Goal: Transaction & Acquisition: Subscribe to service/newsletter

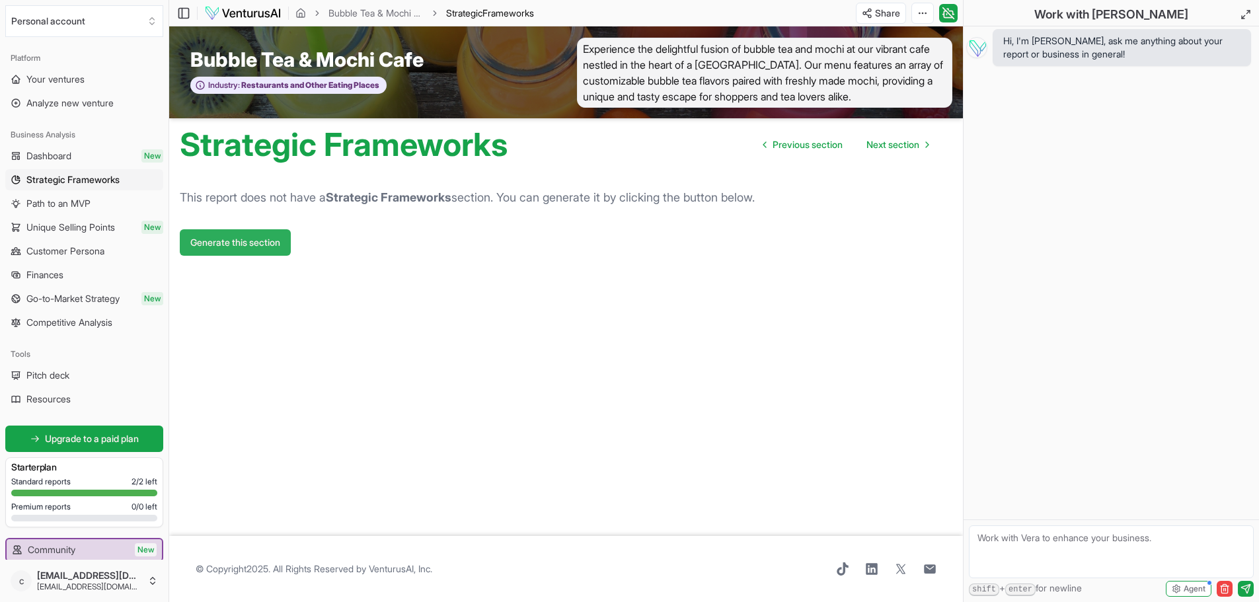
click at [226, 256] on button "Generate this section" at bounding box center [235, 242] width 111 height 26
click at [218, 256] on button "Generate this section" at bounding box center [235, 242] width 111 height 26
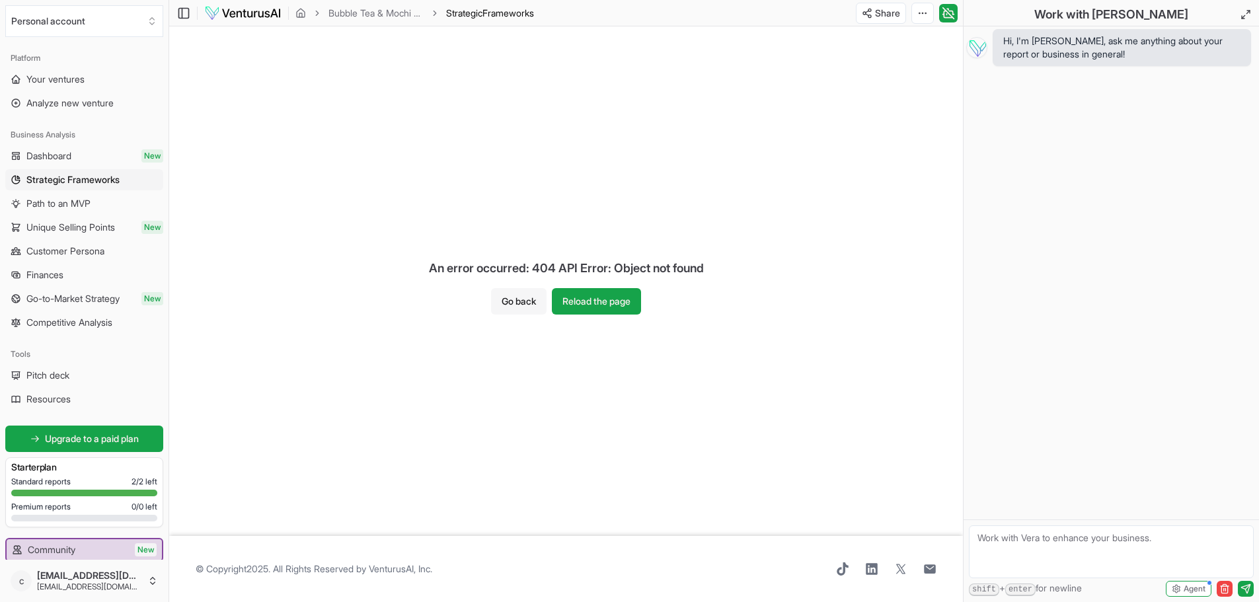
click at [503, 303] on button "Go back" at bounding box center [519, 301] width 56 height 26
click at [540, 305] on button "Go back" at bounding box center [519, 301] width 56 height 26
drag, startPoint x: 540, startPoint y: 305, endPoint x: 517, endPoint y: 303, distance: 23.9
click at [517, 303] on button "Go back" at bounding box center [519, 301] width 56 height 26
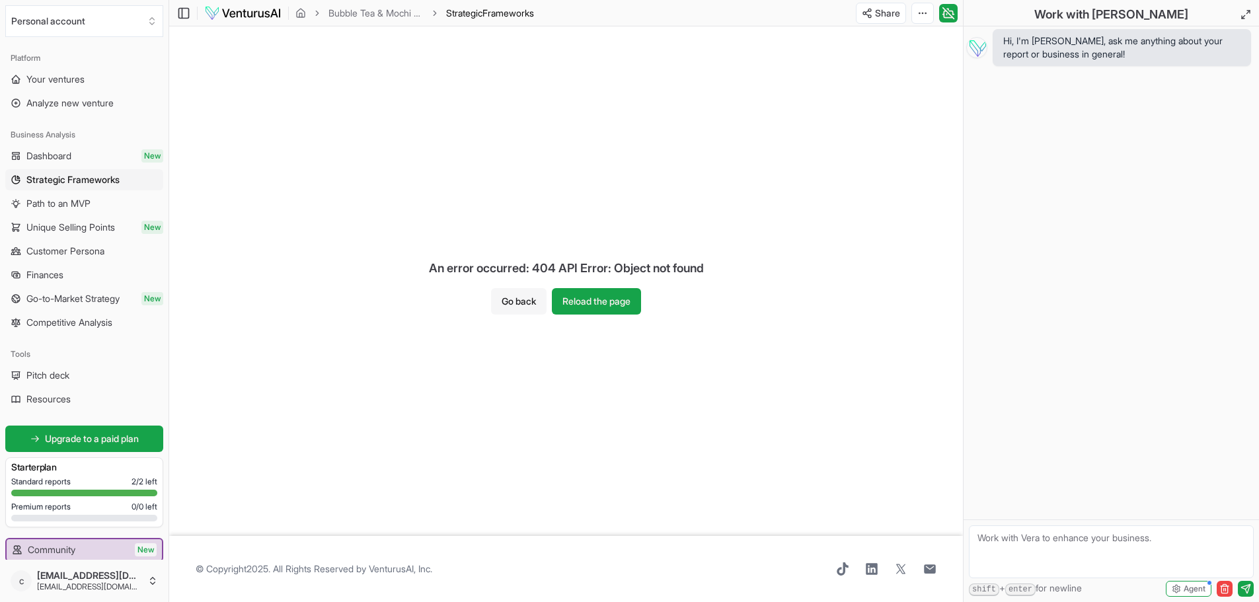
click at [517, 303] on button "Go back" at bounding box center [519, 301] width 56 height 26
click at [599, 304] on button "Reload the page" at bounding box center [596, 301] width 89 height 26
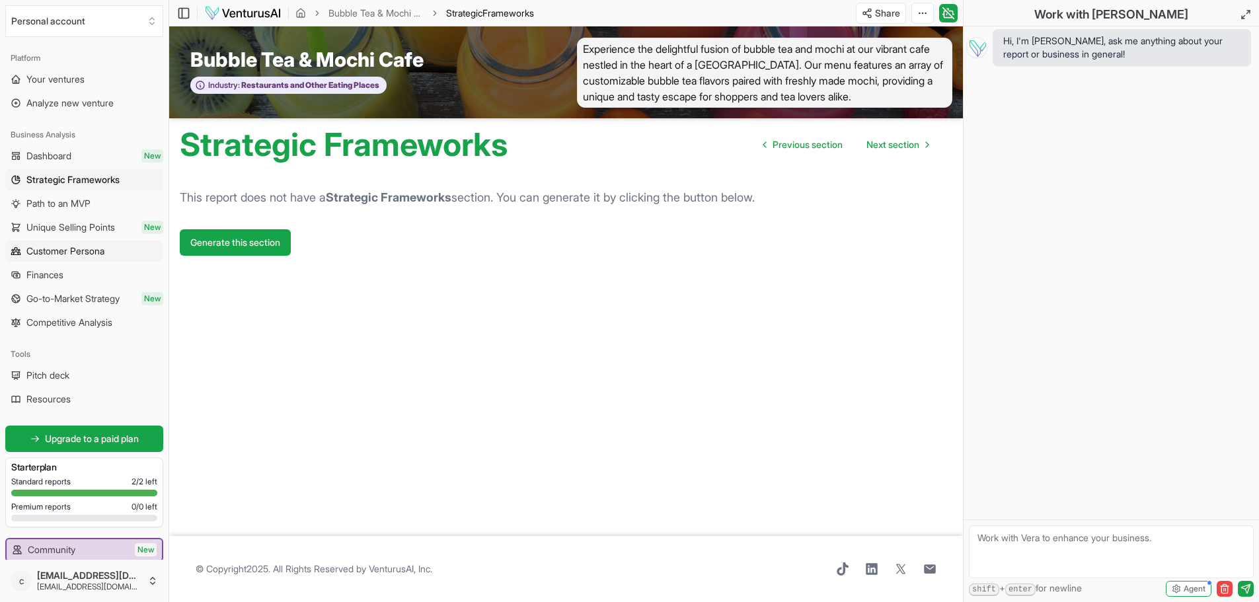
click at [56, 254] on span "Customer Persona" at bounding box center [65, 250] width 78 height 13
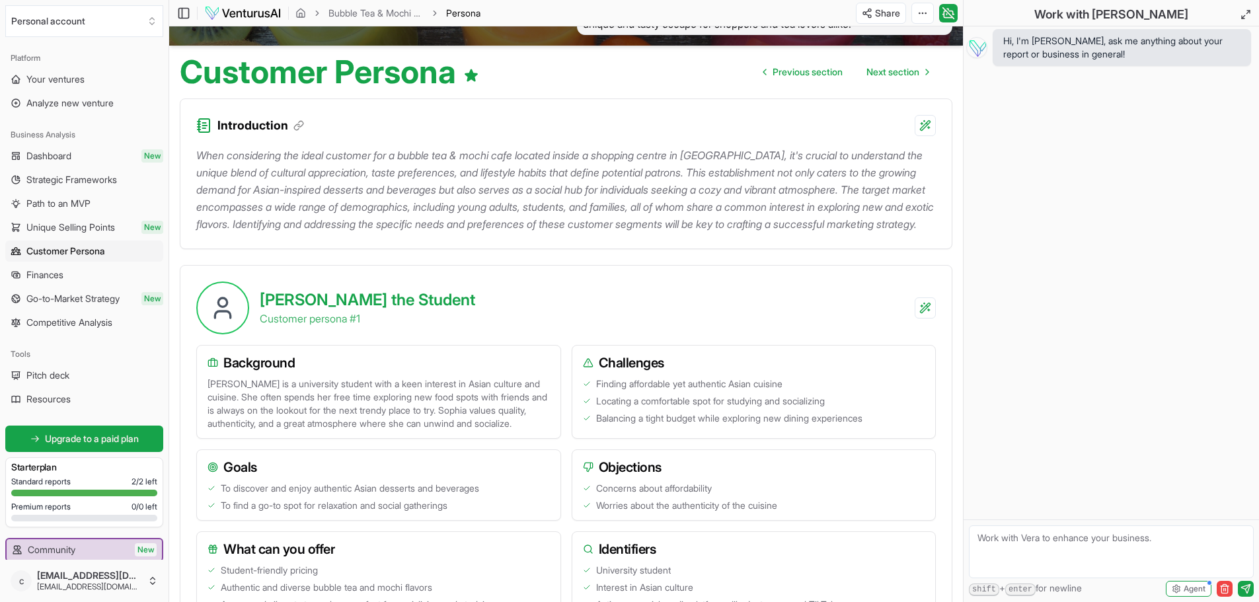
scroll to position [77, 0]
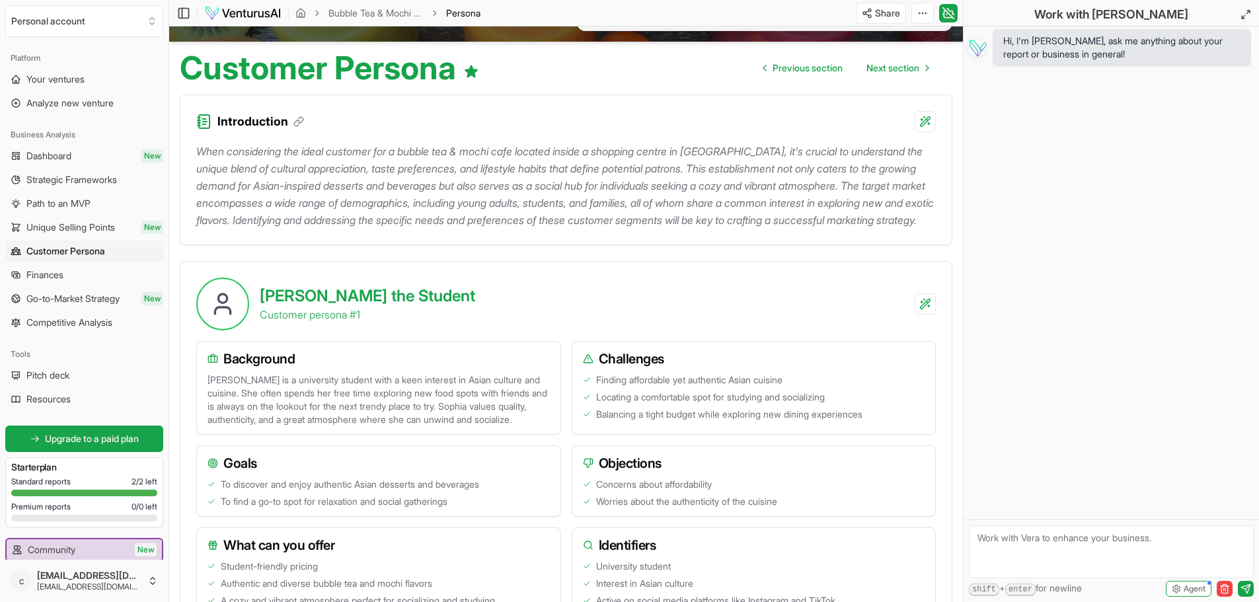
drag, startPoint x: 1268, startPoint y: 125, endPoint x: 1207, endPoint y: 122, distance: 61.5
click at [1207, 122] on div "Hi, I'm Vera, ask me anything about your report or business in general!" at bounding box center [1110, 272] width 295 height 493
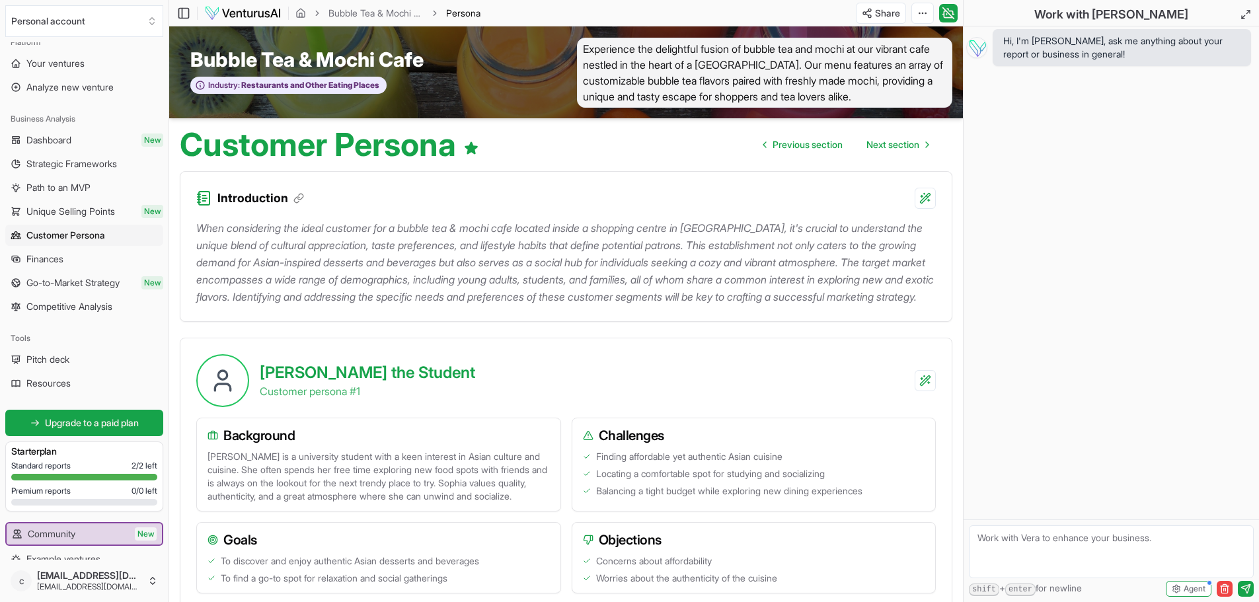
scroll to position [0, 0]
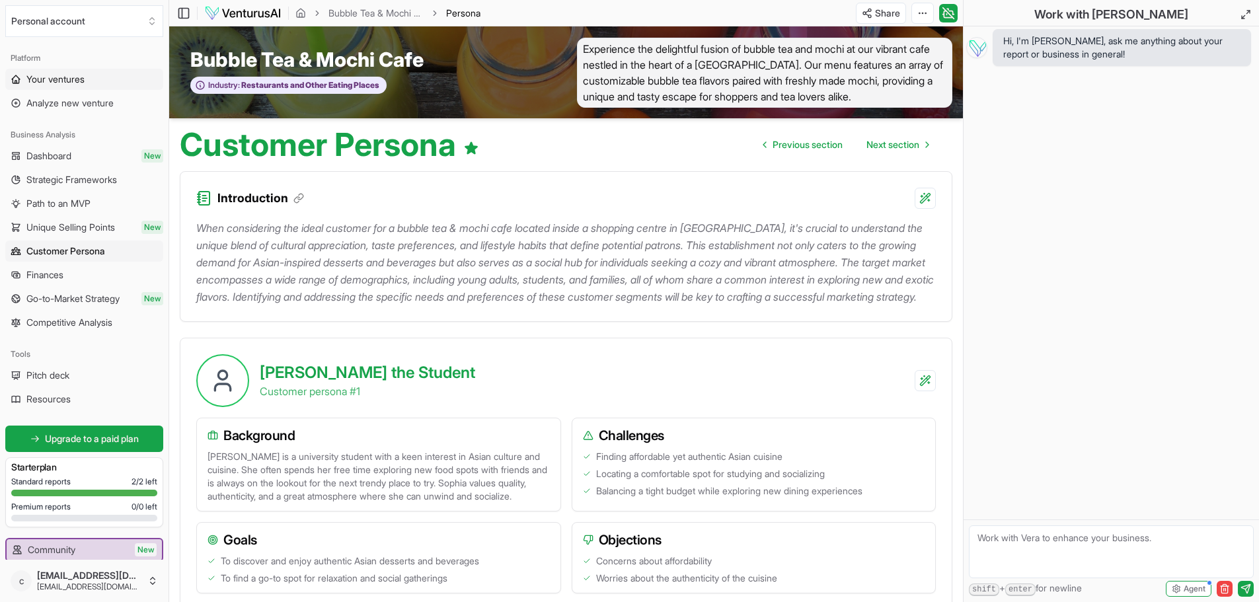
click at [56, 83] on span "Your ventures" at bounding box center [55, 79] width 58 height 13
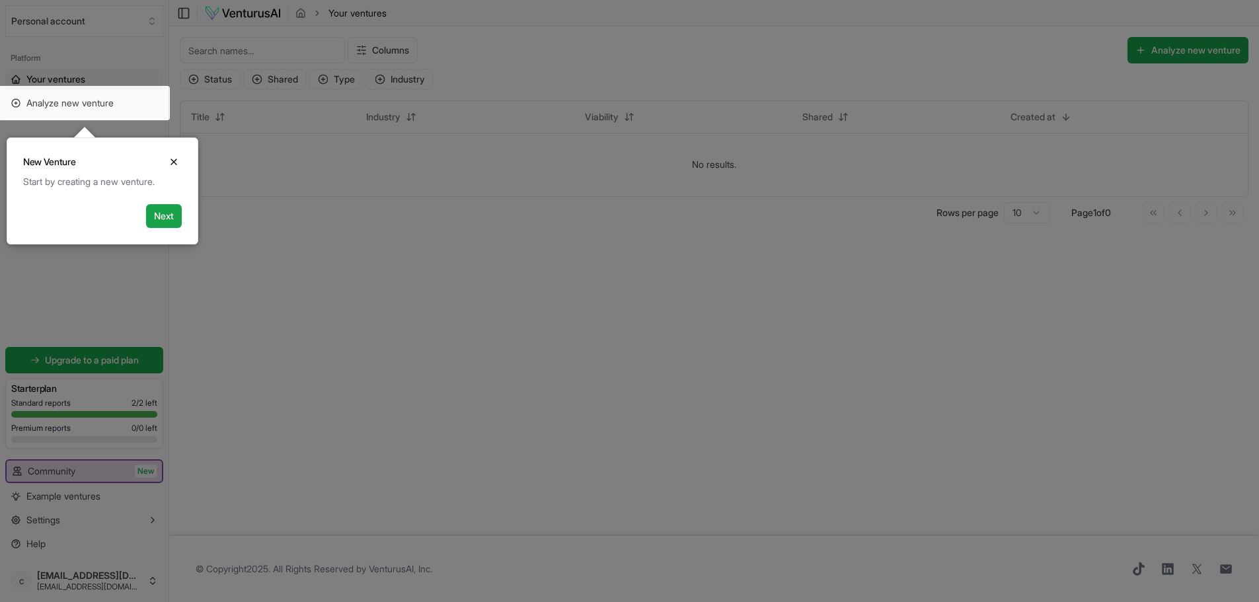
click at [86, 22] on div at bounding box center [629, 301] width 1259 height 603
click at [71, 25] on div at bounding box center [629, 301] width 1259 height 603
click at [170, 164] on icon "Close" at bounding box center [173, 162] width 11 height 11
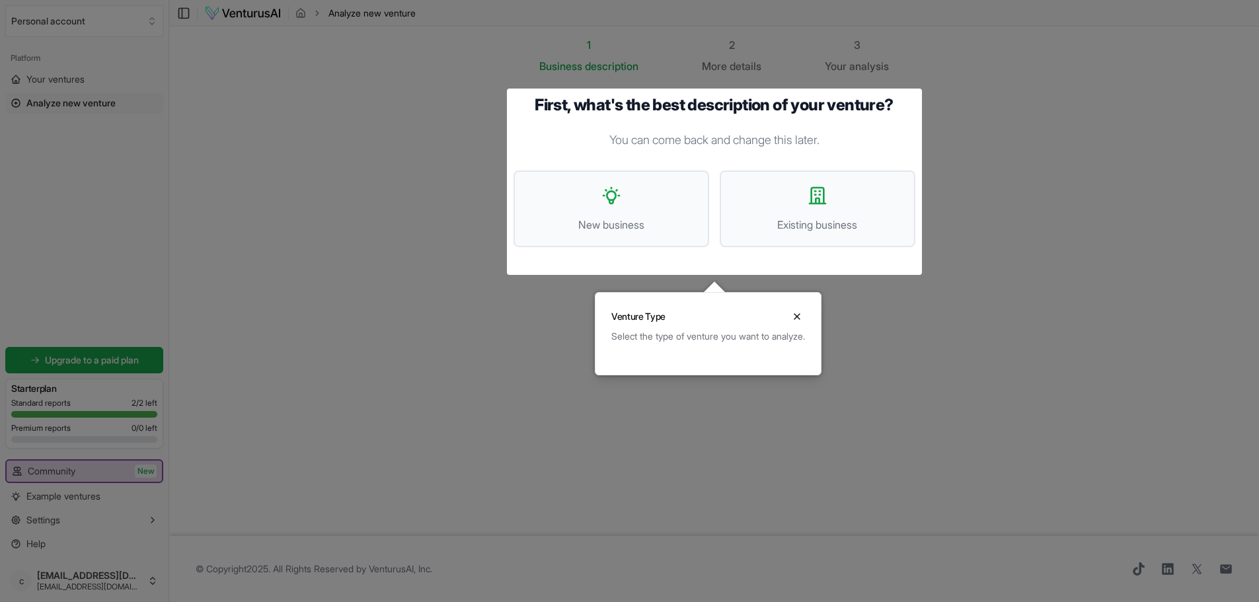
click at [39, 26] on div at bounding box center [629, 301] width 1259 height 603
click at [94, 363] on div at bounding box center [629, 301] width 1259 height 603
click at [81, 361] on div at bounding box center [629, 301] width 1259 height 603
click at [66, 80] on div at bounding box center [629, 301] width 1259 height 603
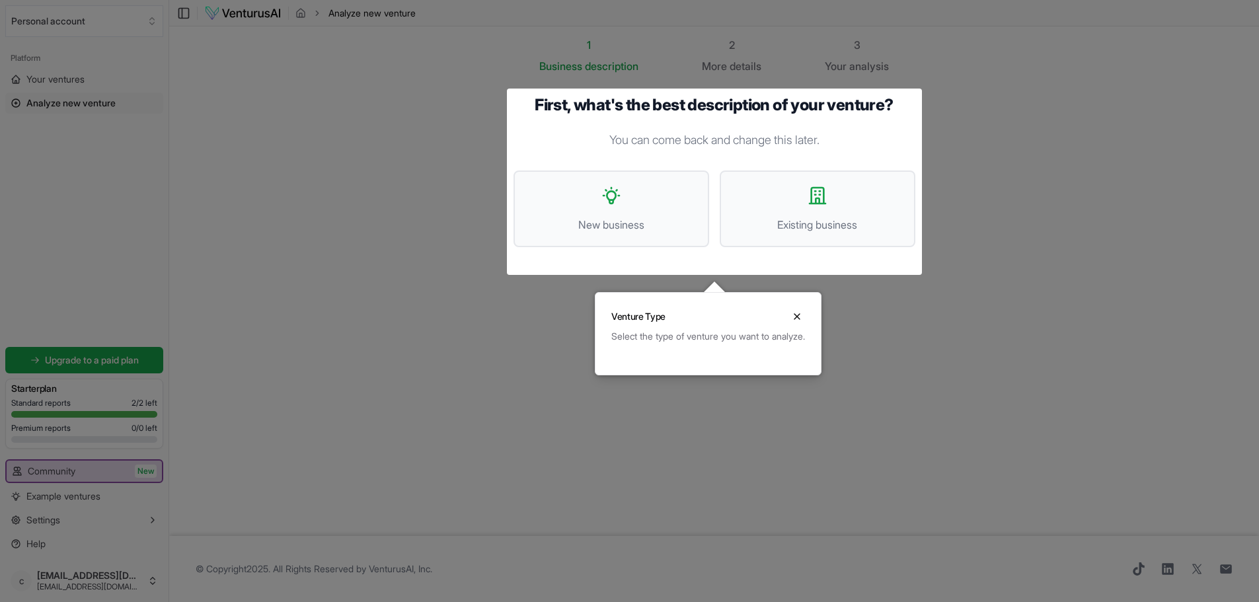
click at [66, 80] on div at bounding box center [629, 301] width 1259 height 603
click at [81, 23] on div at bounding box center [629, 301] width 1259 height 603
click at [120, 585] on div at bounding box center [629, 301] width 1259 height 603
click at [55, 17] on div at bounding box center [629, 301] width 1259 height 603
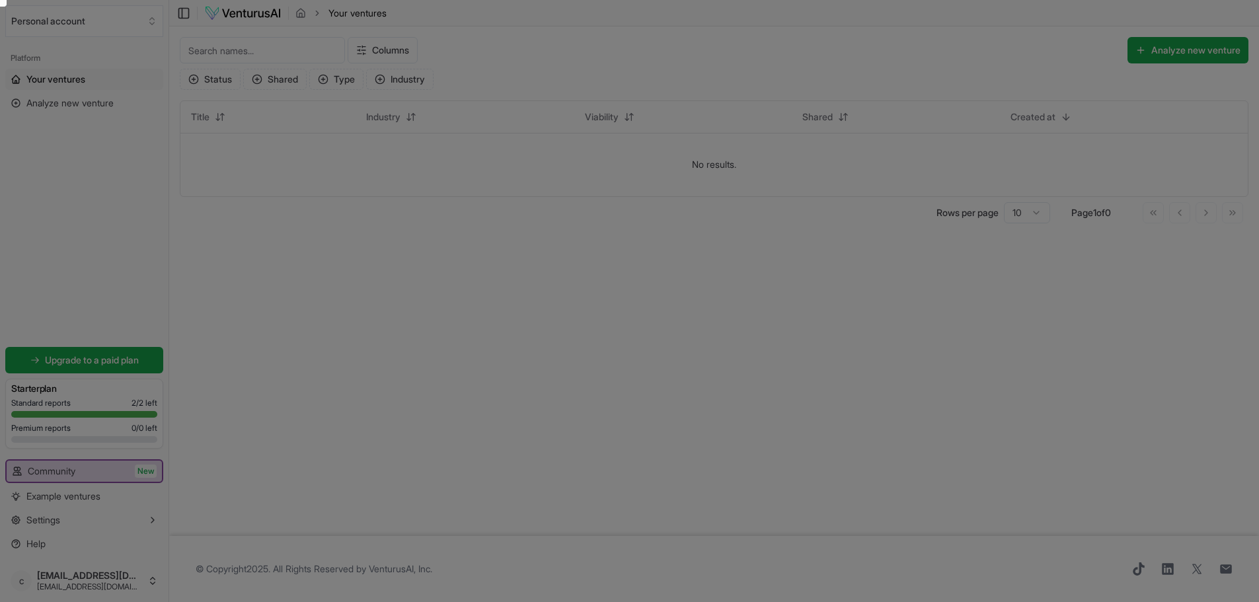
click at [1171, 48] on div at bounding box center [629, 301] width 1259 height 603
click at [43, 22] on div at bounding box center [629, 301] width 1259 height 603
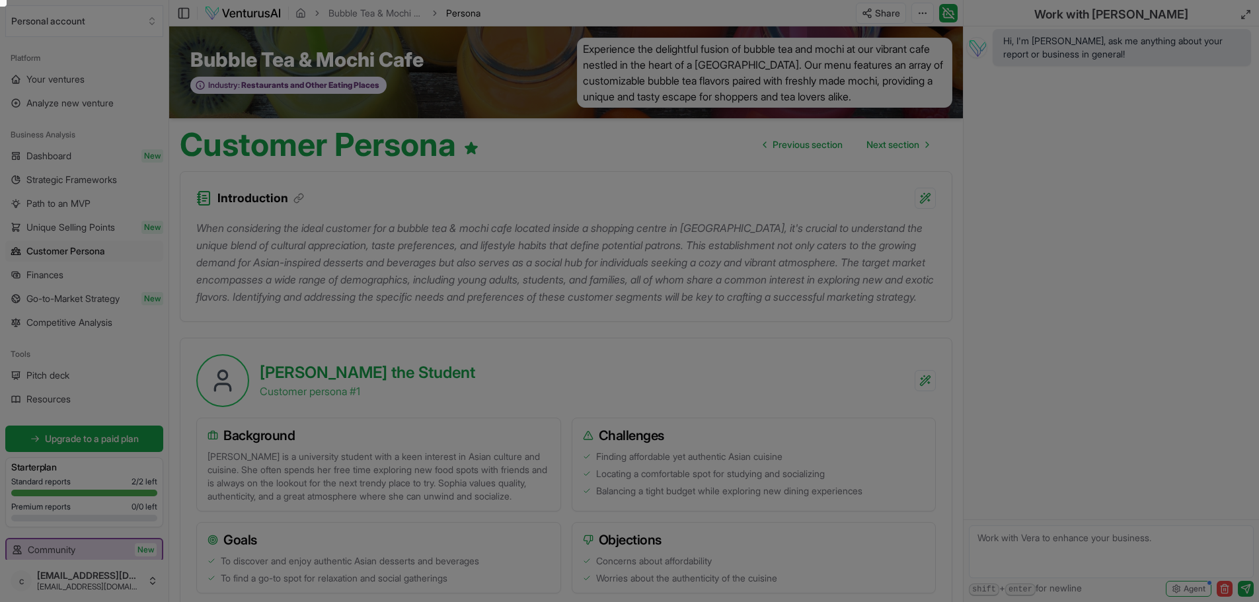
drag, startPoint x: 161, startPoint y: 463, endPoint x: 178, endPoint y: 518, distance: 57.3
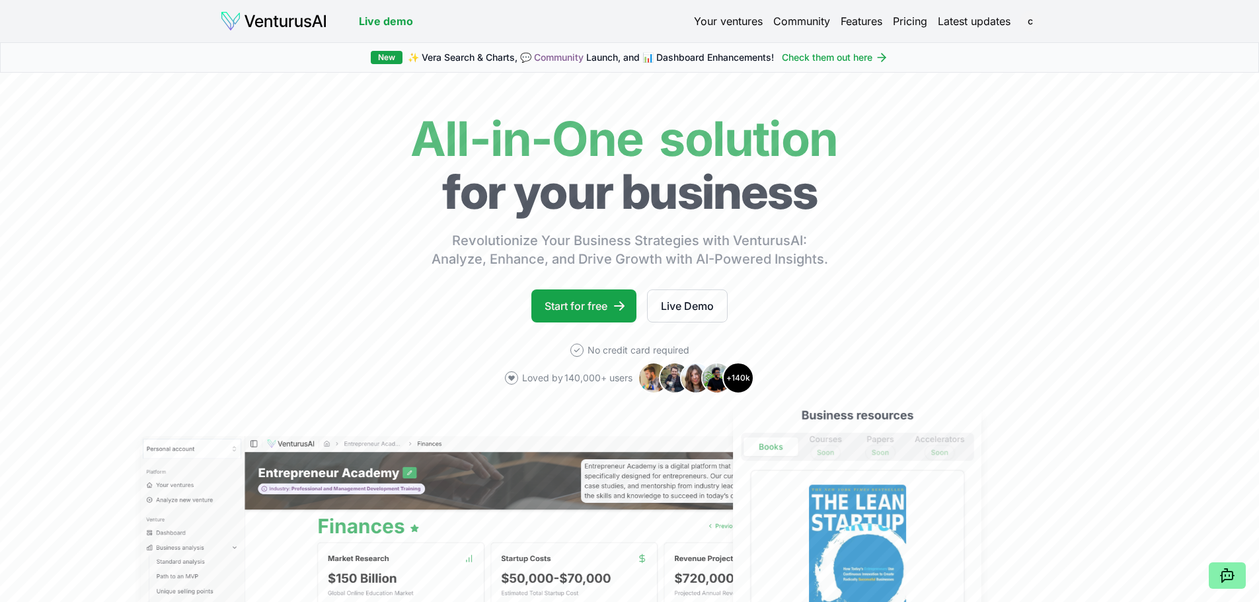
scroll to position [42, 0]
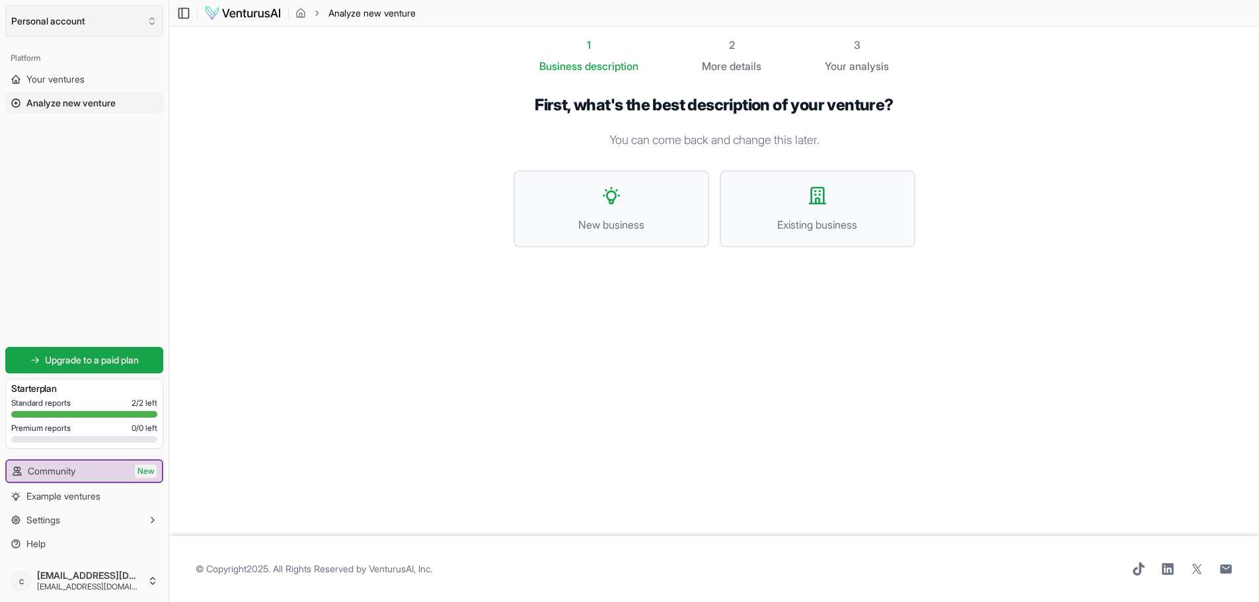
click at [153, 20] on icon "Select an organization" at bounding box center [152, 21] width 11 height 11
click at [52, 54] on div "Personal Account" at bounding box center [85, 52] width 152 height 19
click at [85, 411] on html "We value your privacy We use cookies to enhance your browsing experience, serve…" at bounding box center [629, 301] width 1259 height 602
click at [69, 74] on span "Your ventures" at bounding box center [55, 79] width 58 height 13
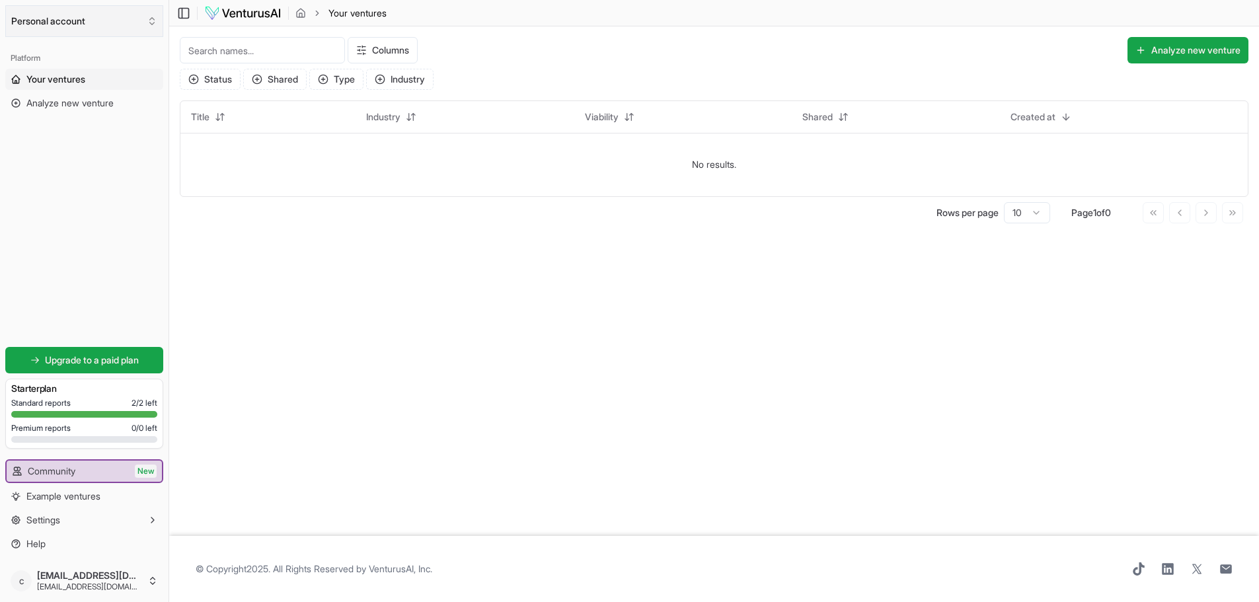
click at [45, 24] on button "Personal account" at bounding box center [84, 21] width 158 height 32
click at [85, 72] on div "[EMAIL_ADDRESS][DOMAIN_NAME]" at bounding box center [85, 78] width 152 height 34
click at [1166, 50] on button "Analyze new venture" at bounding box center [1187, 50] width 121 height 26
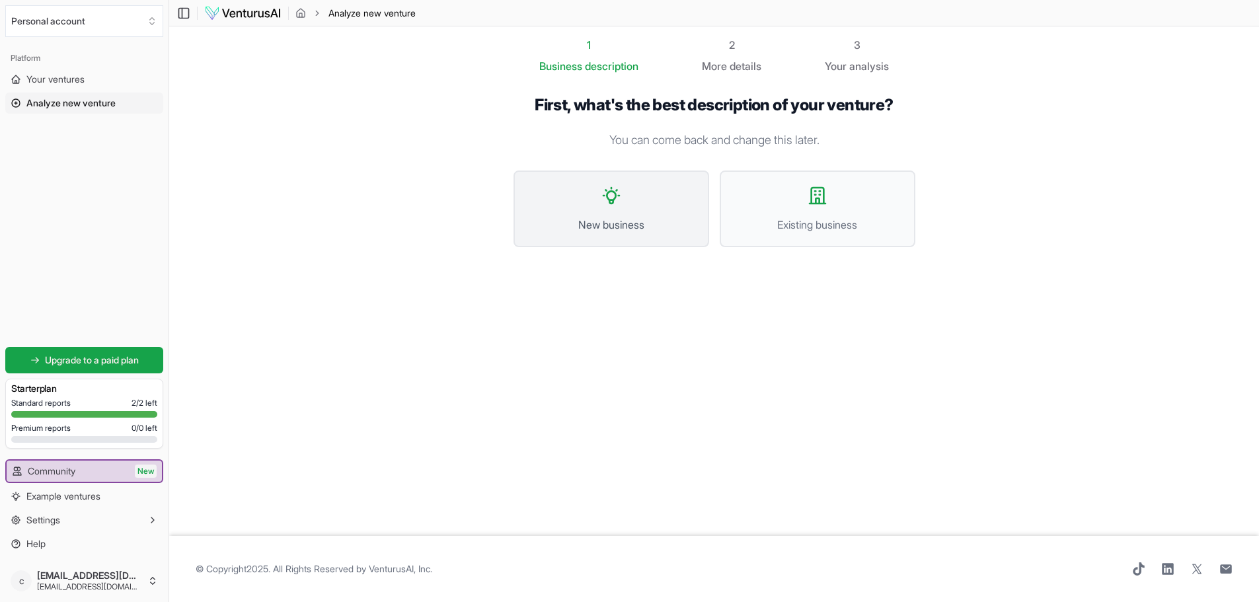
click at [619, 200] on icon at bounding box center [611, 195] width 21 height 21
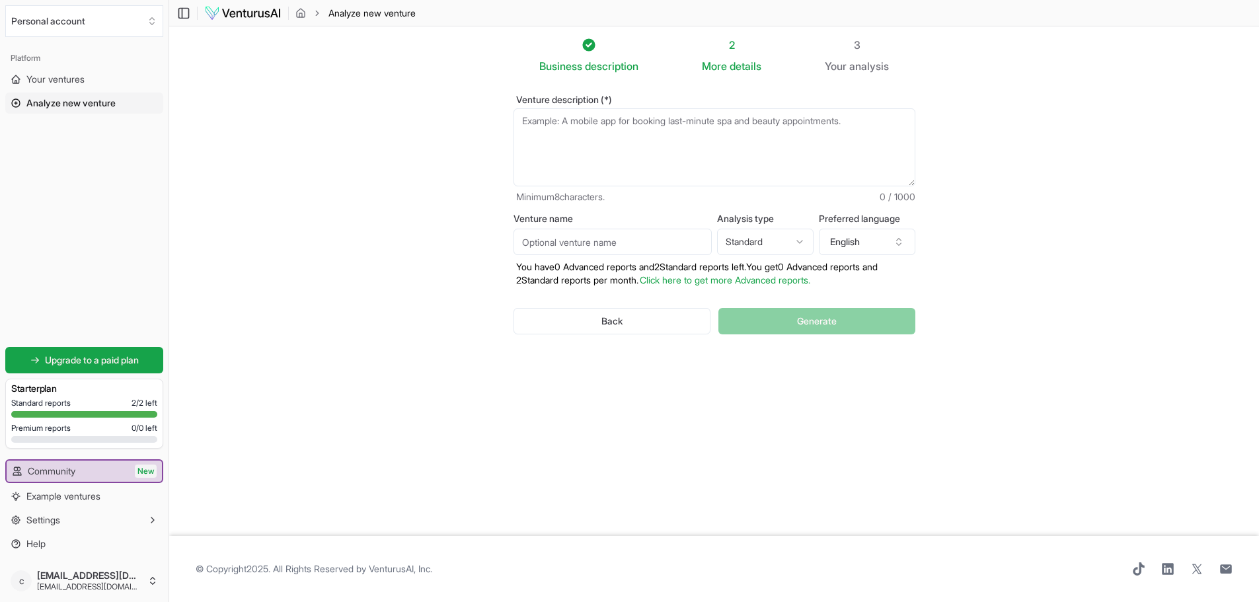
click at [564, 118] on textarea "Venture description (*)" at bounding box center [714, 147] width 402 height 78
type textarea "A"
type textarea "An eco-friendly lens cleaner"
click at [733, 62] on span "details" at bounding box center [745, 65] width 32 height 13
click at [731, 45] on div "2" at bounding box center [731, 45] width 59 height 16
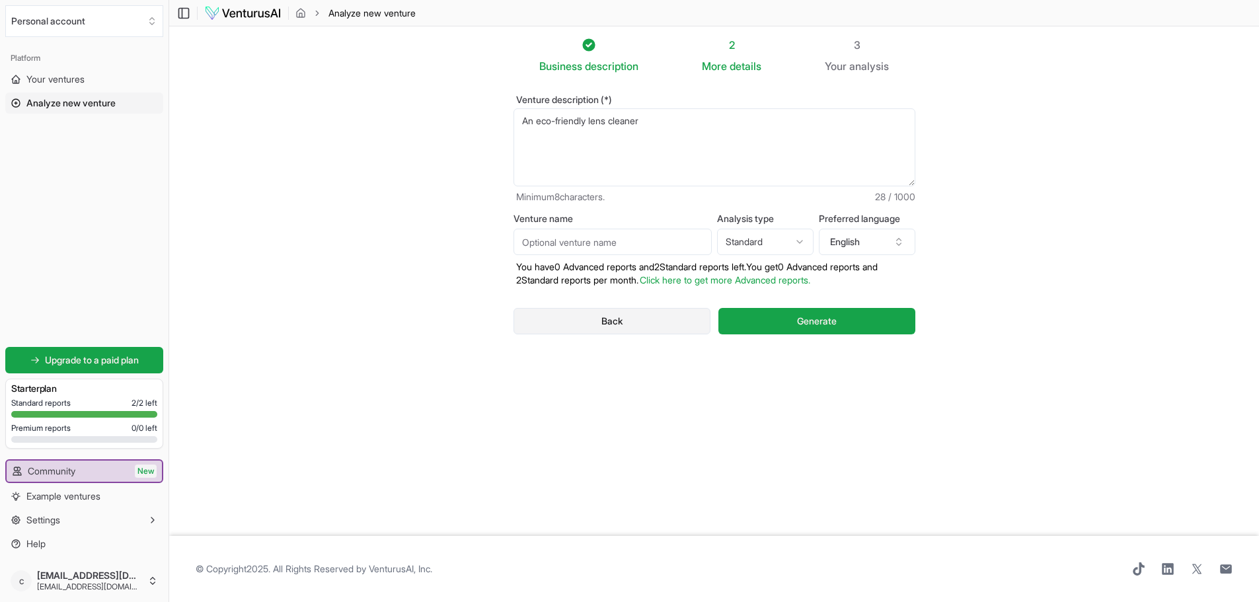
click at [589, 313] on button "Back" at bounding box center [612, 321] width 198 height 26
click at [741, 65] on span "details" at bounding box center [745, 65] width 32 height 13
click at [591, 242] on input "Venture name" at bounding box center [612, 242] width 198 height 26
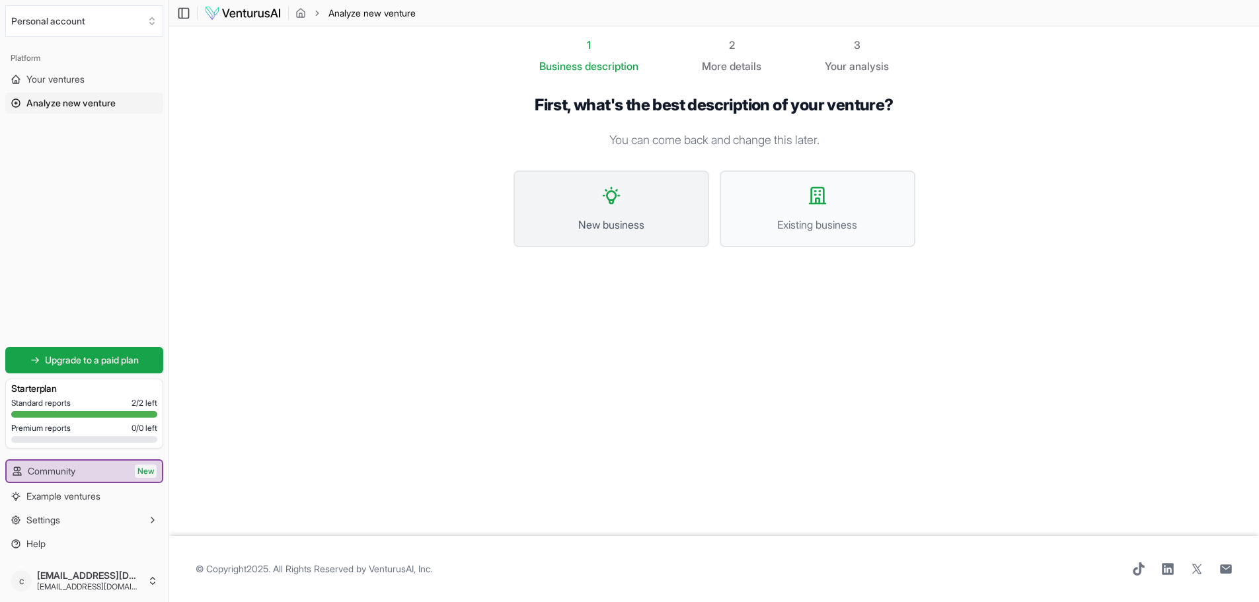
click at [630, 214] on button "New business" at bounding box center [611, 208] width 196 height 77
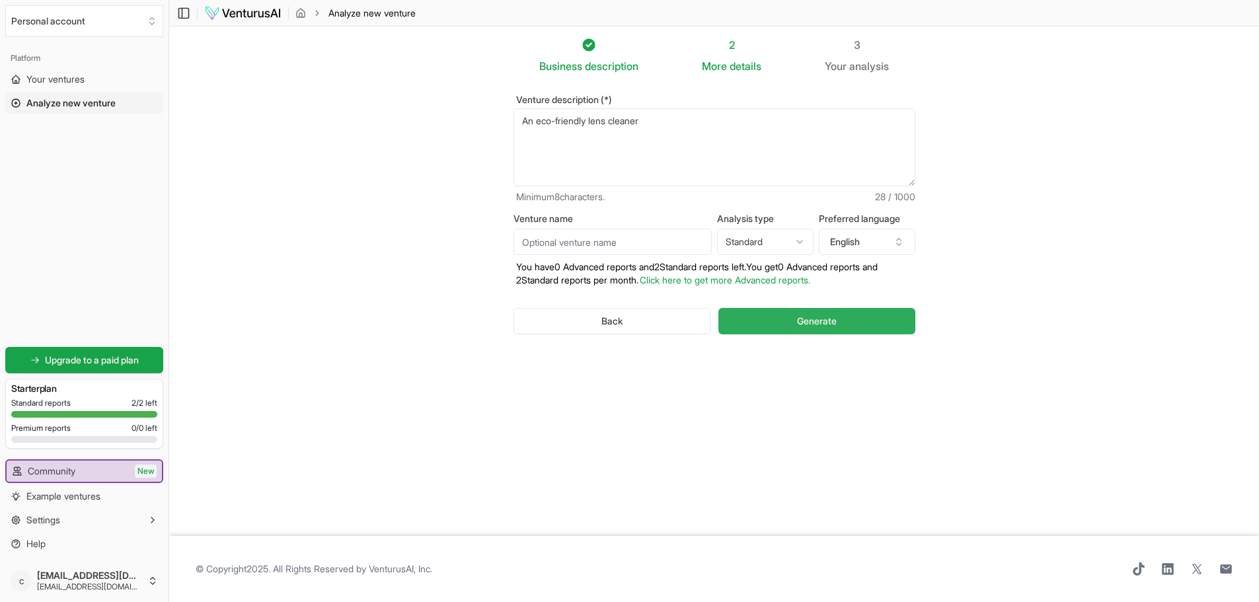
click at [797, 325] on span "Generate" at bounding box center [817, 321] width 40 height 13
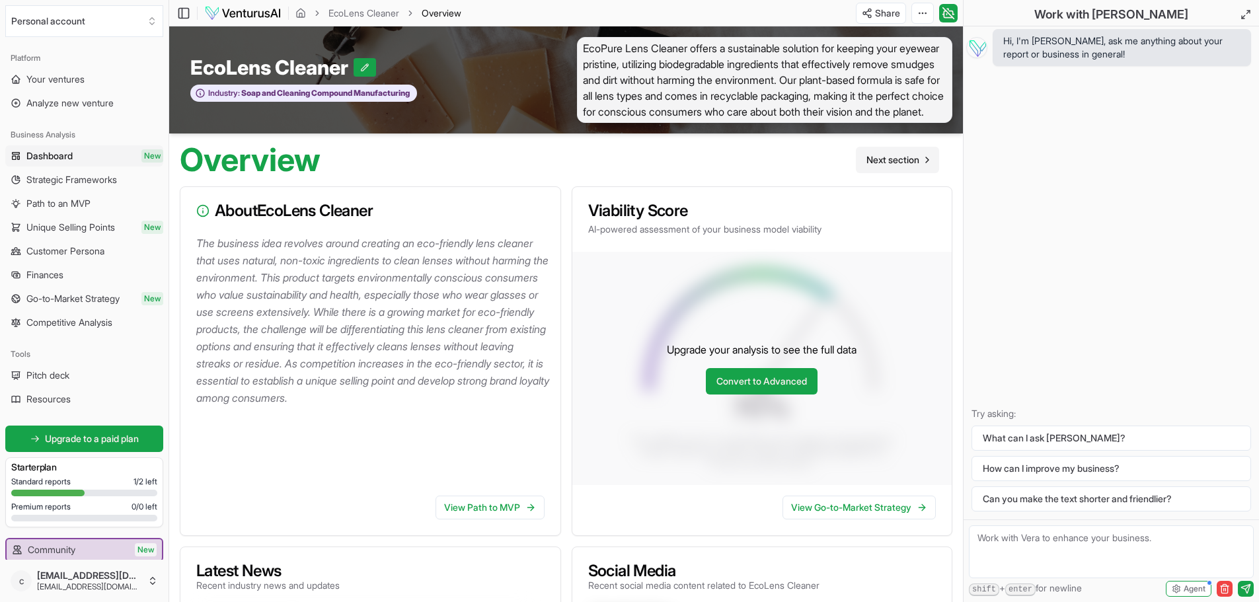
click at [891, 167] on span "Next section" at bounding box center [892, 159] width 53 height 13
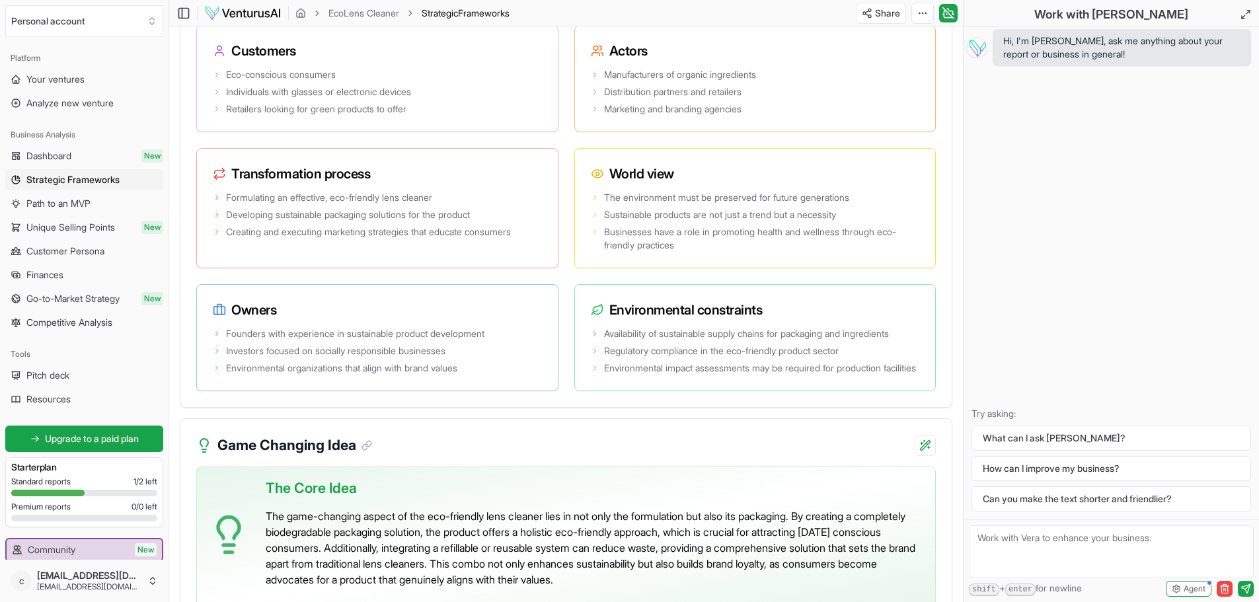
scroll to position [2709, 0]
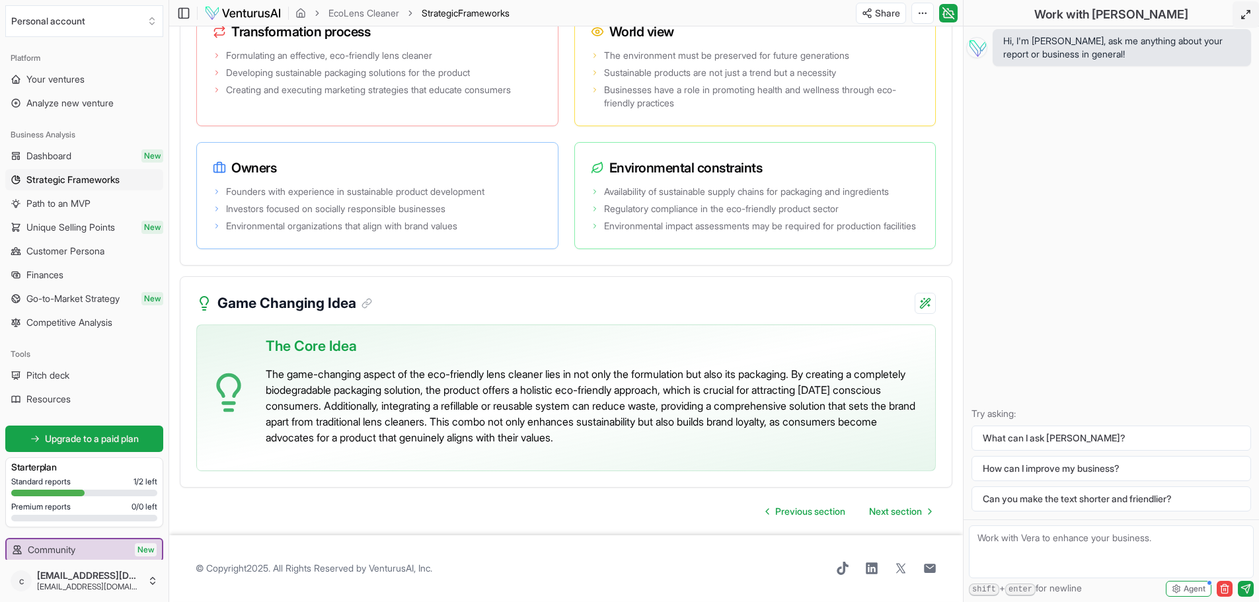
click at [1252, 8] on button at bounding box center [1245, 14] width 26 height 26
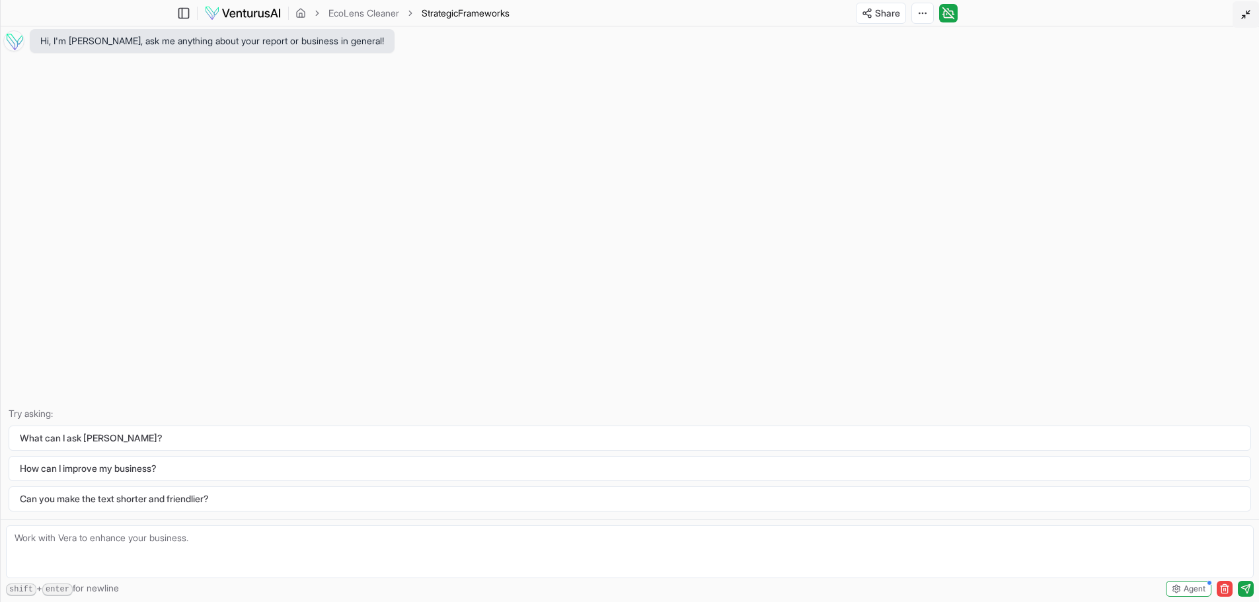
click at [1253, 10] on button at bounding box center [1245, 14] width 26 height 26
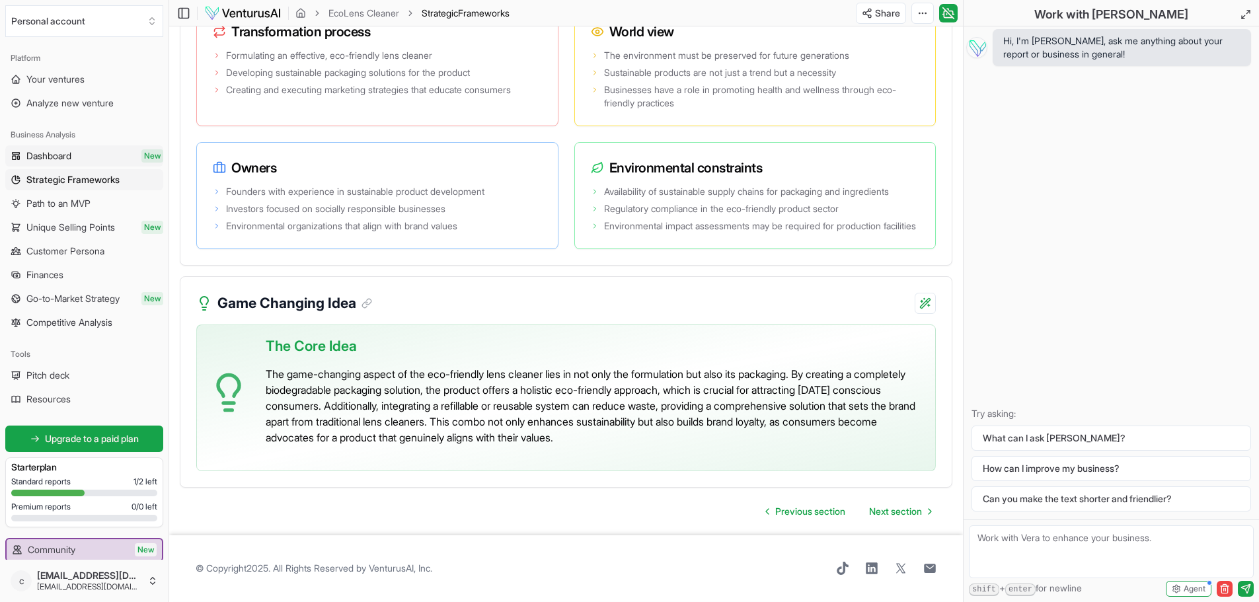
click at [52, 157] on span "Dashboard" at bounding box center [48, 155] width 45 height 13
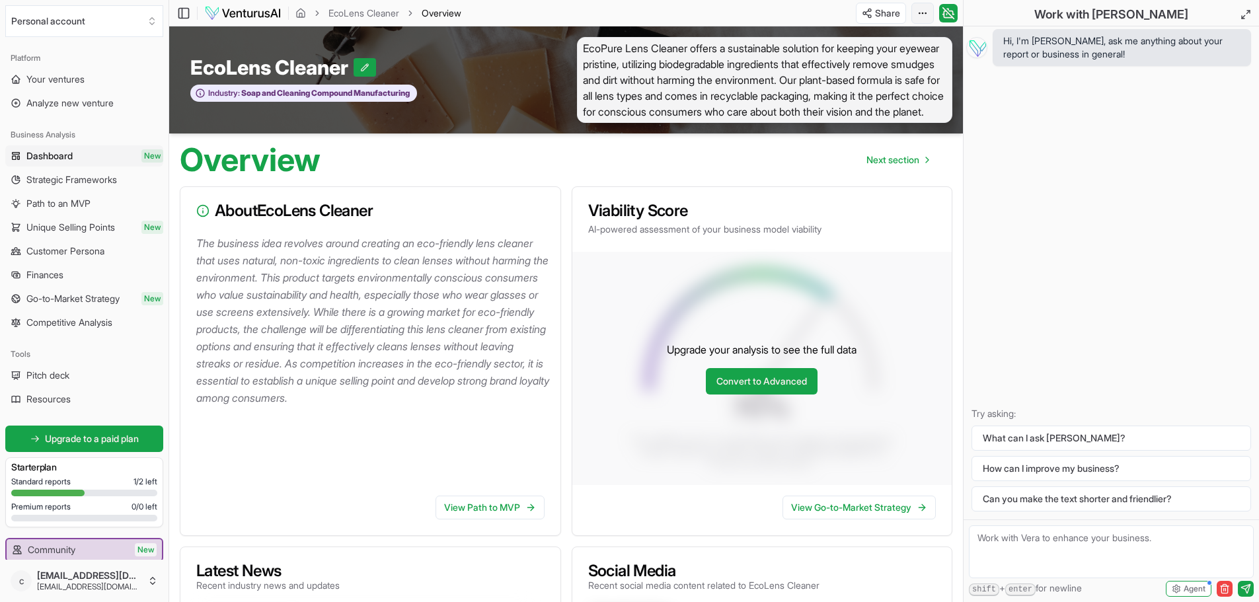
click at [919, 10] on html "We value your privacy We use cookies to enhance your browsing experience, serve…" at bounding box center [629, 301] width 1259 height 602
click at [858, 82] on div "Edit in Google Docs" at bounding box center [872, 82] width 108 height 21
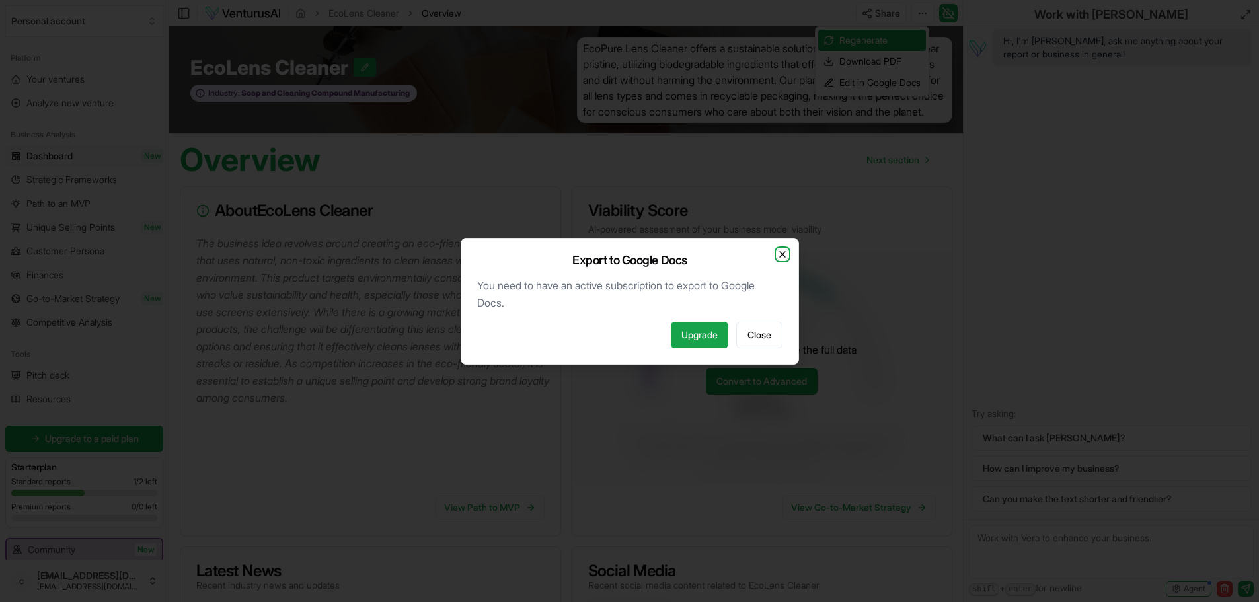
click at [782, 252] on icon "button" at bounding box center [782, 254] width 11 height 11
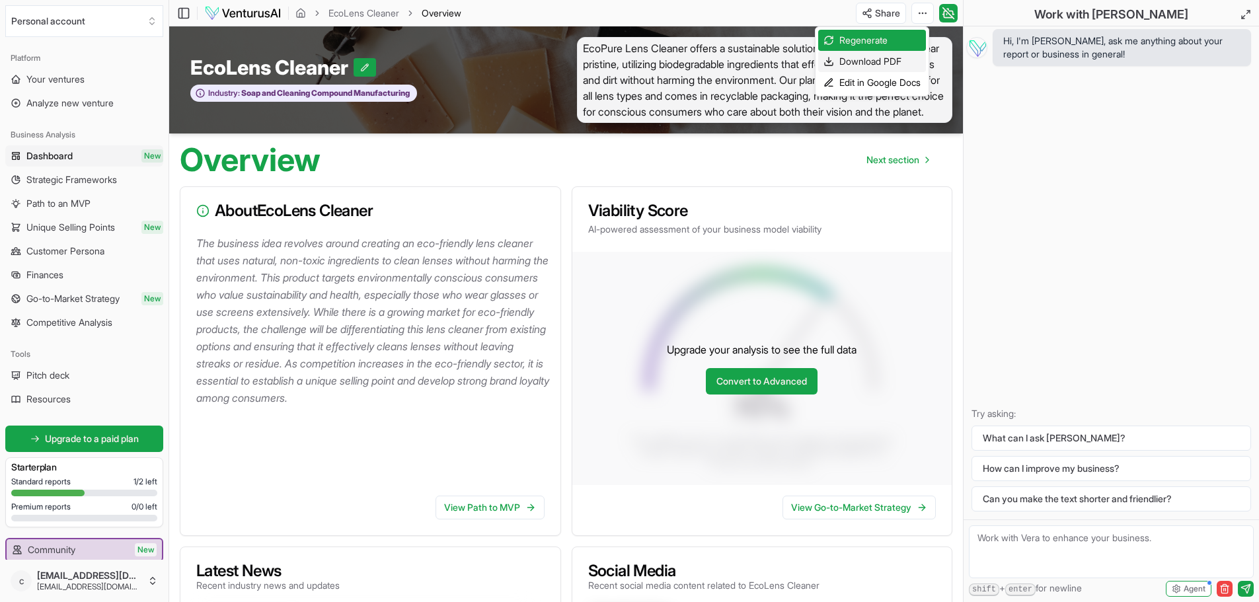
click at [858, 57] on div "Download PDF" at bounding box center [872, 61] width 108 height 21
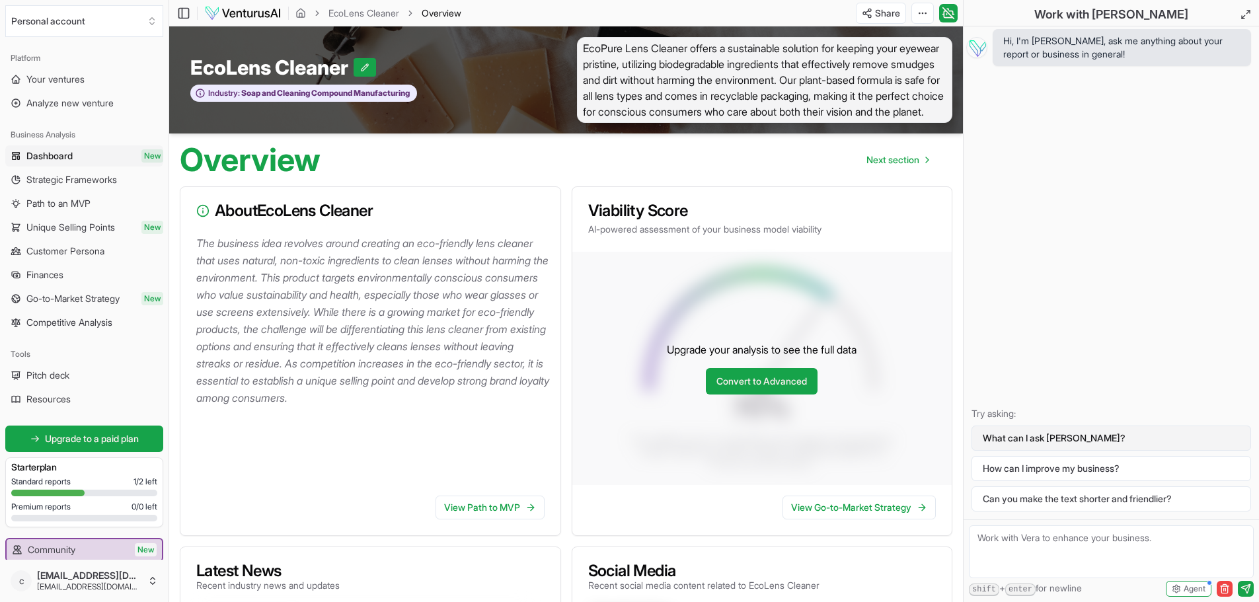
click at [1052, 440] on button "What can I ask [PERSON_NAME]?" at bounding box center [1111, 438] width 280 height 25
click at [64, 255] on span "Customer Persona" at bounding box center [65, 250] width 78 height 13
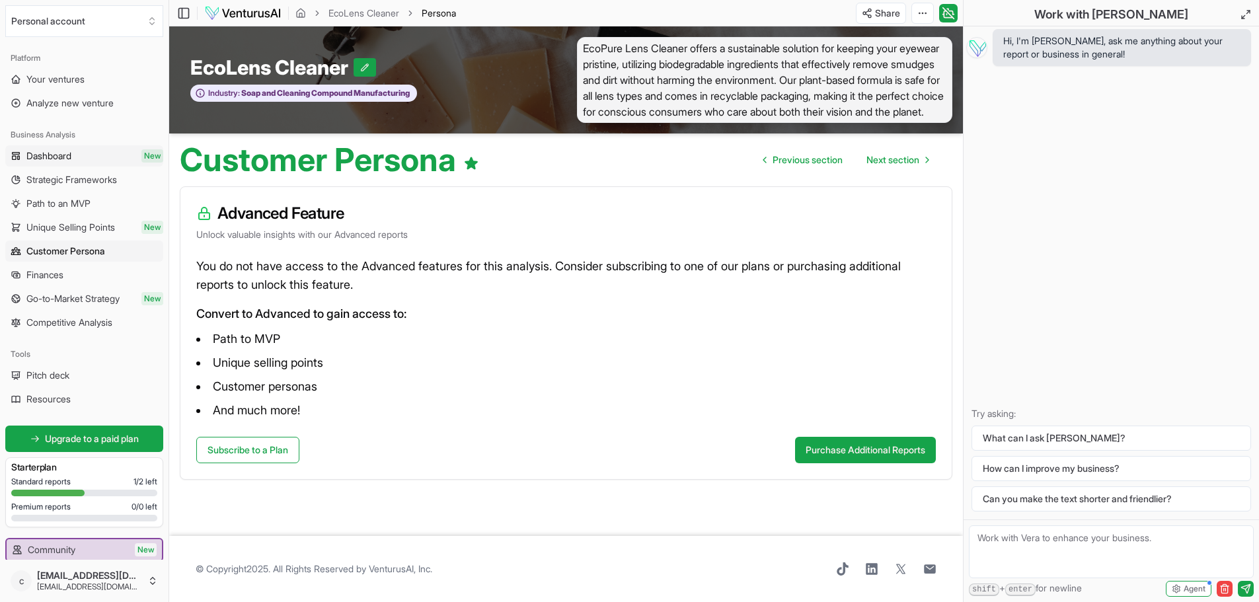
click at [56, 155] on span "Dashboard" at bounding box center [48, 155] width 45 height 13
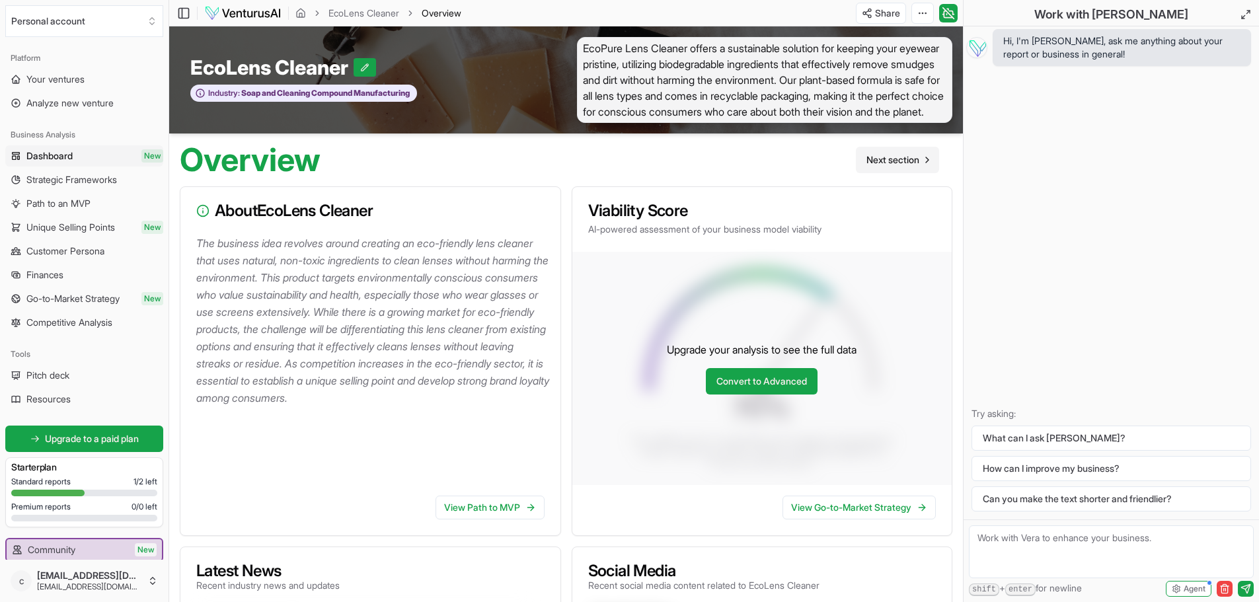
click at [903, 167] on span "Next section" at bounding box center [892, 159] width 53 height 13
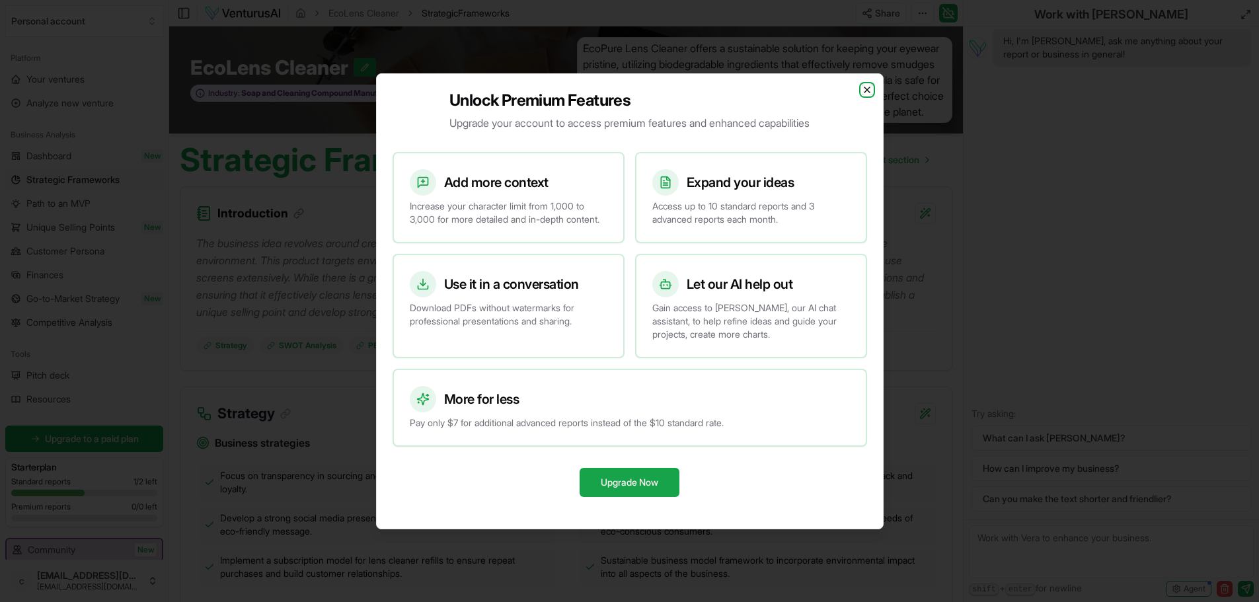
click at [864, 85] on icon "button" at bounding box center [867, 90] width 11 height 11
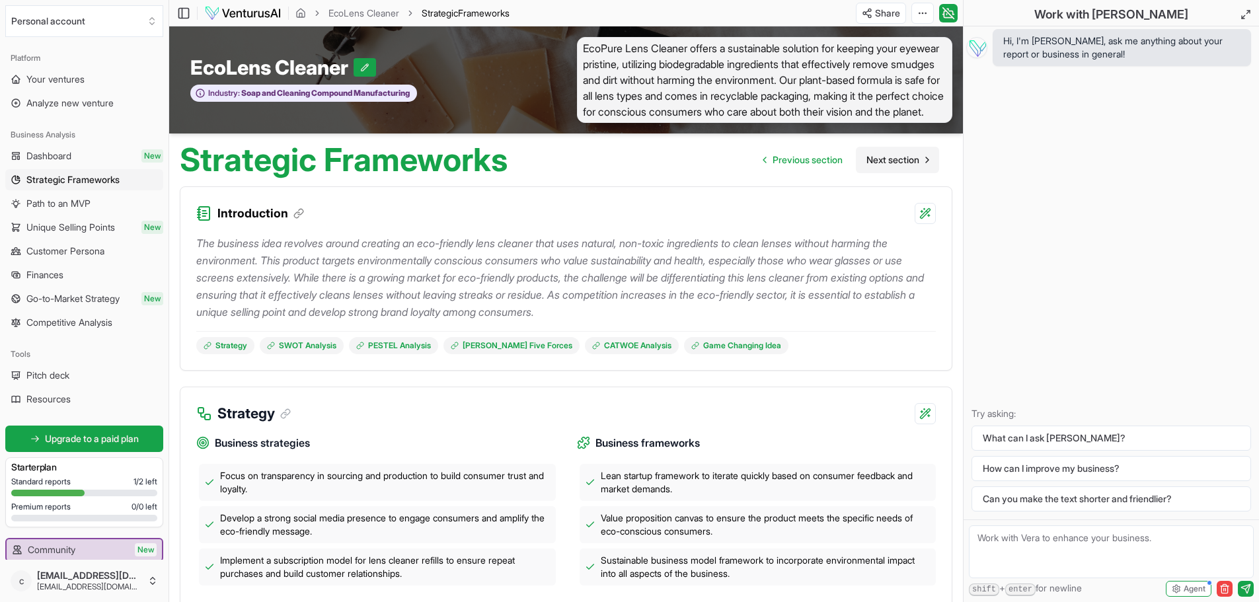
click at [880, 167] on span "Next section" at bounding box center [892, 159] width 53 height 13
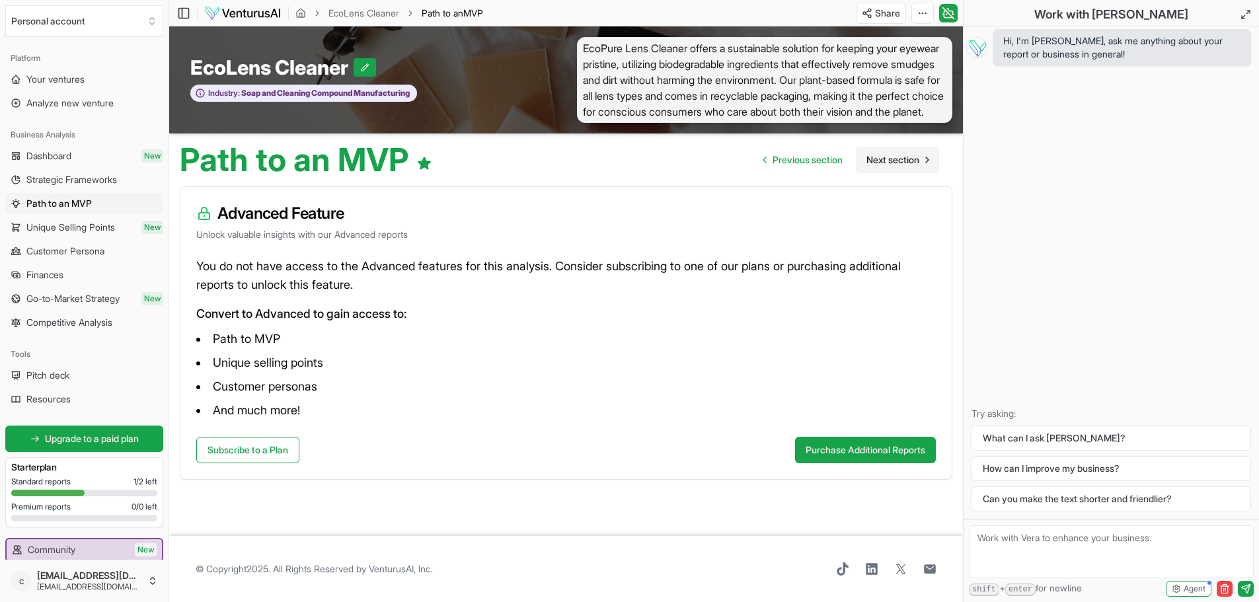
click at [891, 167] on span "Next section" at bounding box center [892, 159] width 53 height 13
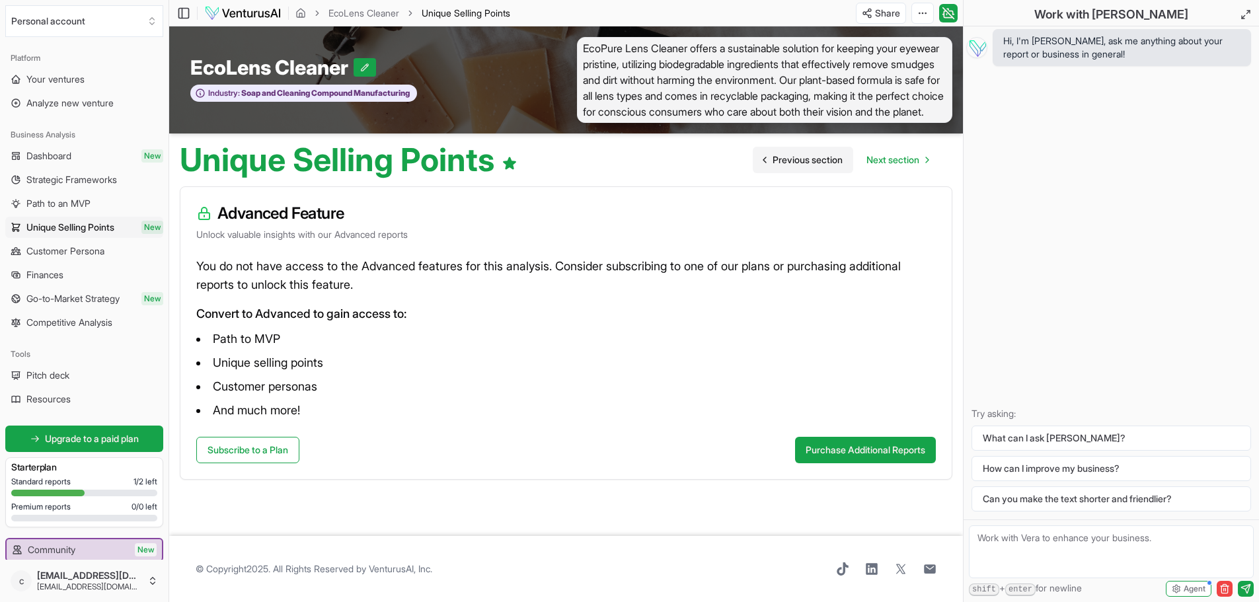
click at [804, 167] on span "Previous section" at bounding box center [807, 159] width 70 height 13
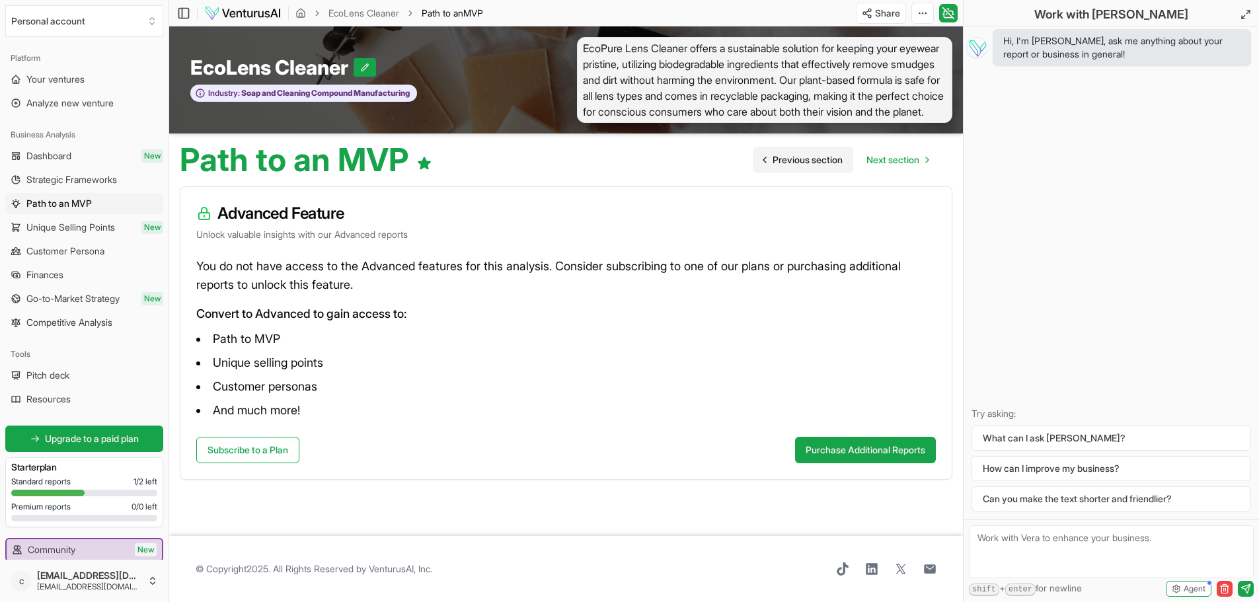
click at [763, 165] on icon "Go to previous page" at bounding box center [764, 160] width 11 height 11
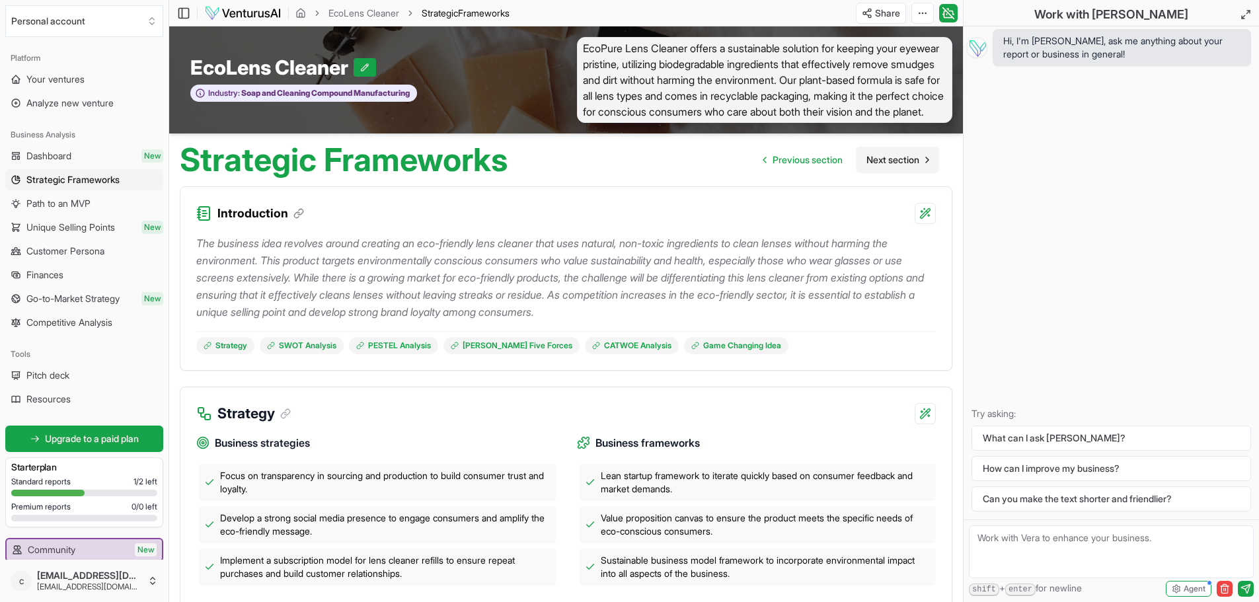
click at [896, 167] on span "Next section" at bounding box center [892, 159] width 53 height 13
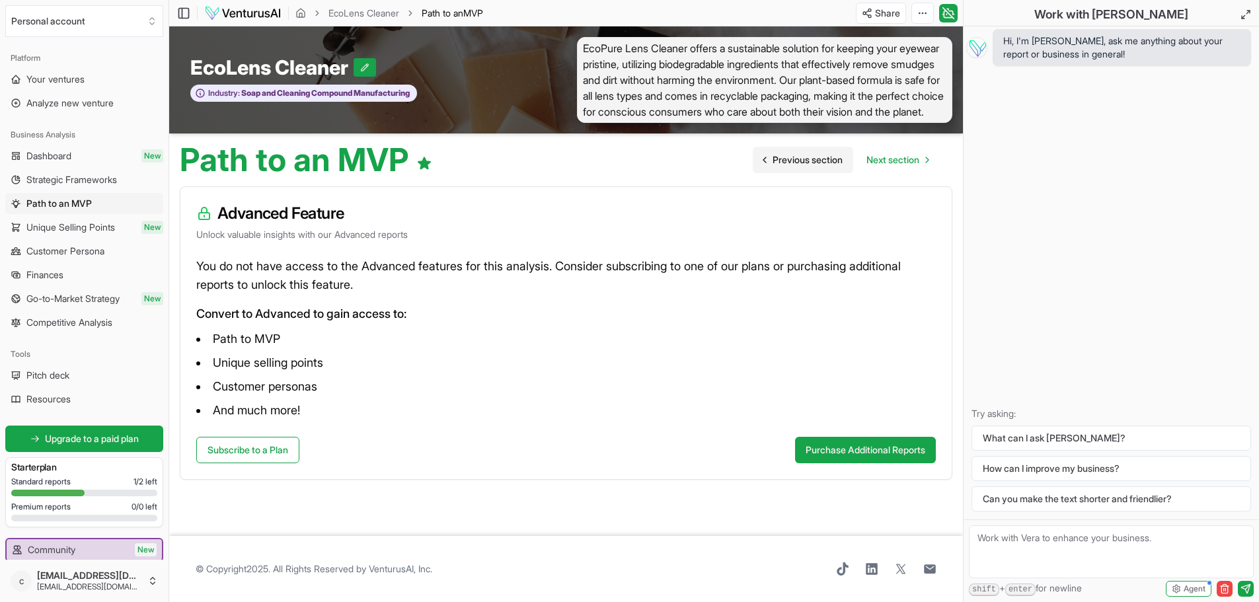
click at [761, 165] on icon "Go to previous page" at bounding box center [764, 160] width 11 height 11
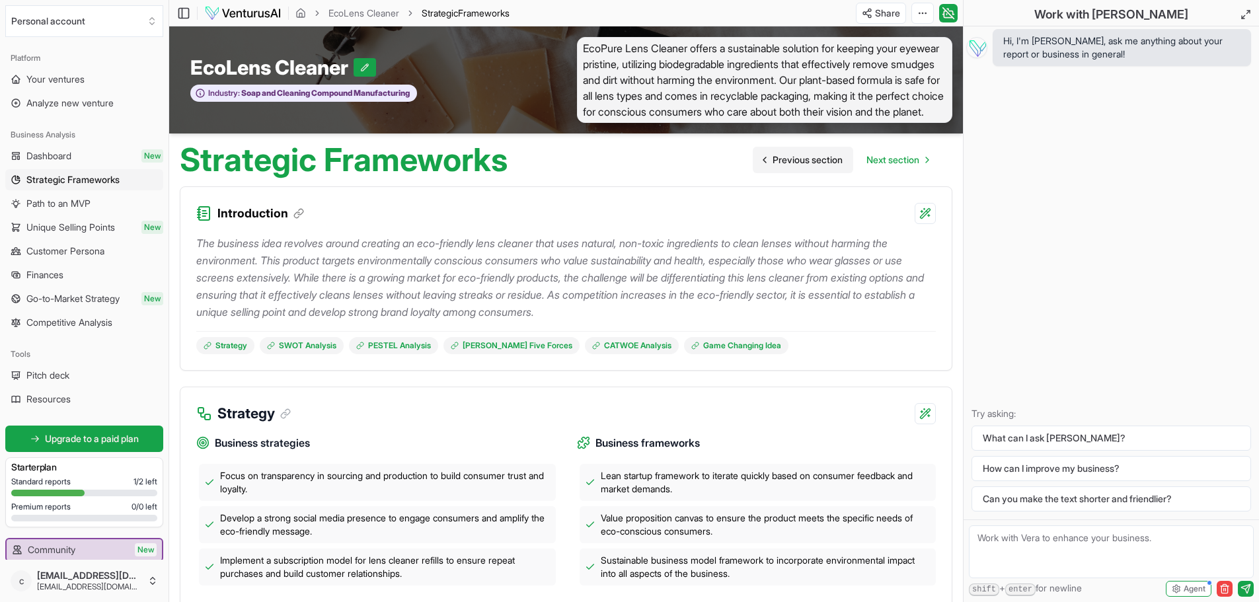
click at [820, 167] on span "Previous section" at bounding box center [807, 159] width 70 height 13
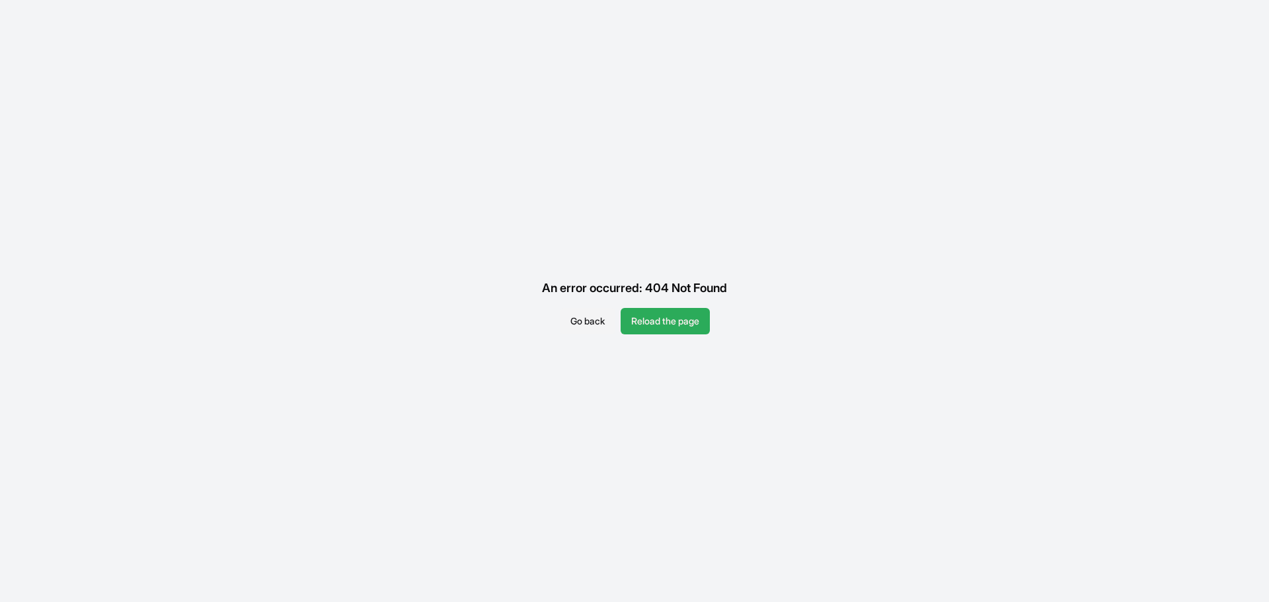
click at [666, 324] on button "Reload the page" at bounding box center [664, 321] width 89 height 26
click at [570, 324] on button "Go back" at bounding box center [582, 321] width 56 height 26
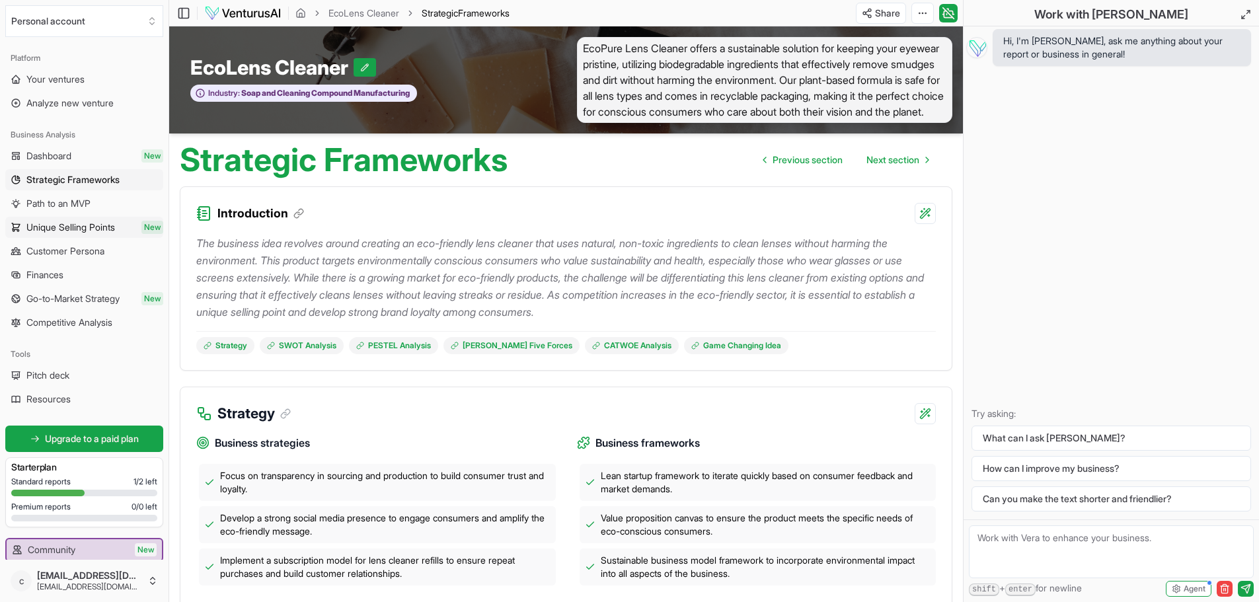
click at [83, 223] on span "Unique Selling Points" at bounding box center [70, 227] width 89 height 13
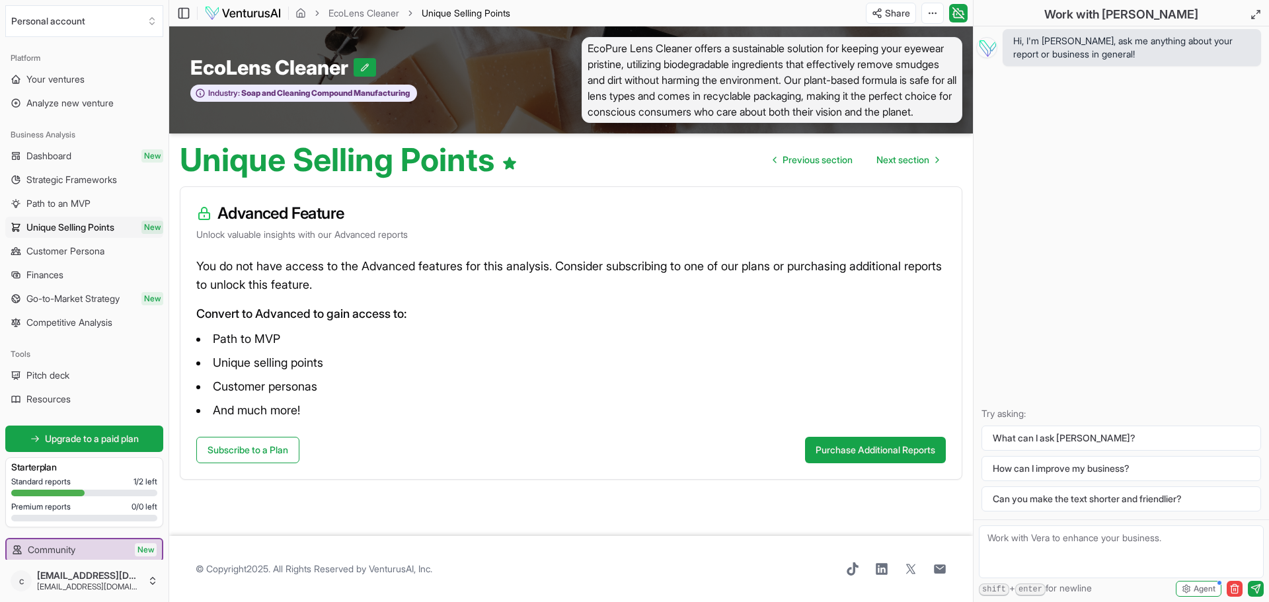
click at [465, 13] on span "Unique Selling Points" at bounding box center [466, 12] width 89 height 11
click at [935, 11] on html "Personal account Platform Your ventures Analyze new venture Business Analysis D…" at bounding box center [634, 301] width 1269 height 602
click at [38, 79] on html "Personal account Platform Your ventures Analyze new venture Business Analysis D…" at bounding box center [634, 301] width 1269 height 602
click at [69, 99] on span "Analyze new venture" at bounding box center [69, 102] width 87 height 13
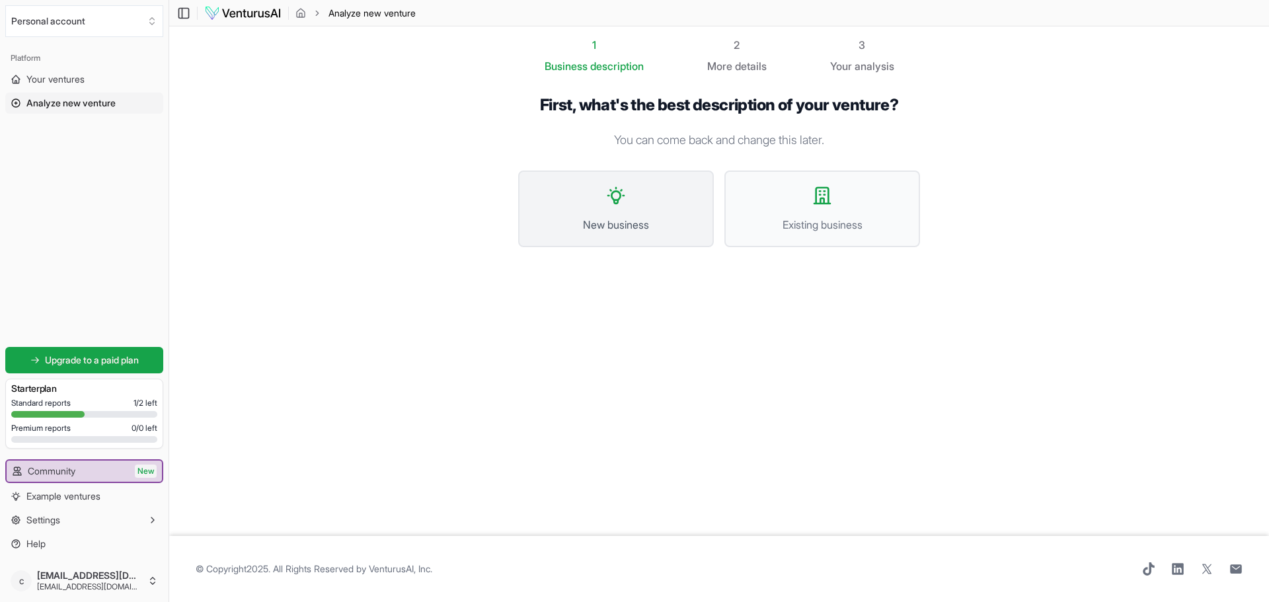
click at [629, 209] on button "New business" at bounding box center [616, 208] width 196 height 77
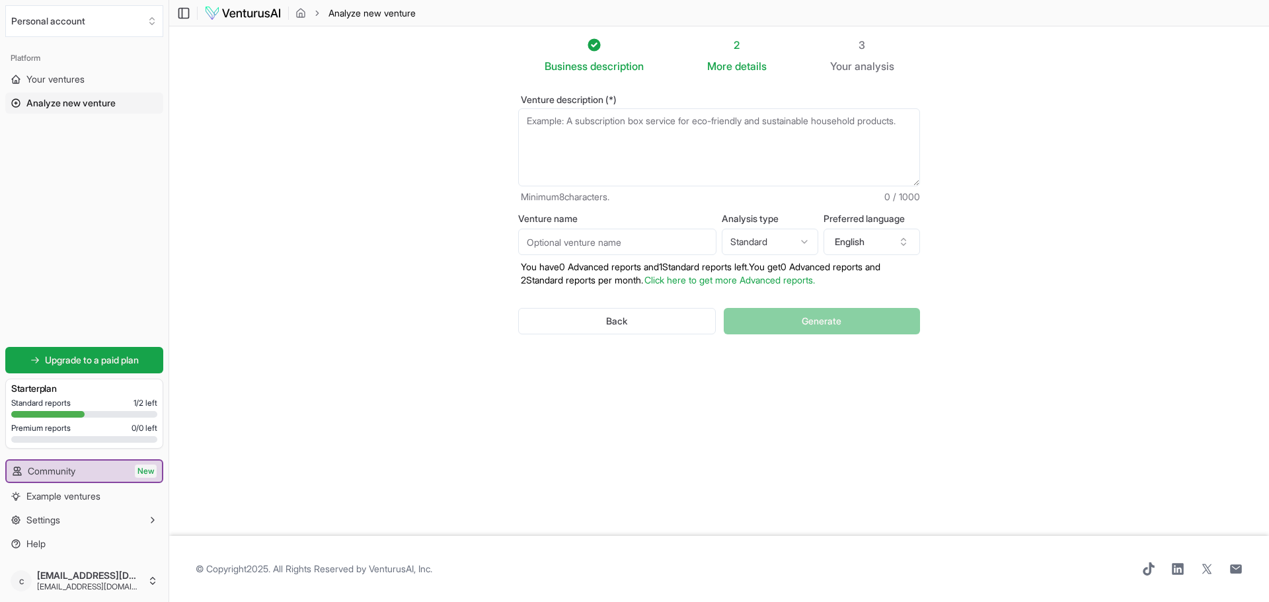
click at [632, 237] on input "Venture name" at bounding box center [617, 242] width 198 height 26
click at [805, 242] on html "Personal account Platform Your ventures Analyze new venture Get started for fre…" at bounding box center [634, 301] width 1269 height 602
click at [786, 187] on html "Personal account Platform Your ventures Analyze new venture Get started for fre…" at bounding box center [634, 301] width 1269 height 602
click at [528, 118] on textarea "Venture description (*)" at bounding box center [719, 147] width 402 height 78
type textarea "An eco-friendly lens cleaner for green consumers"
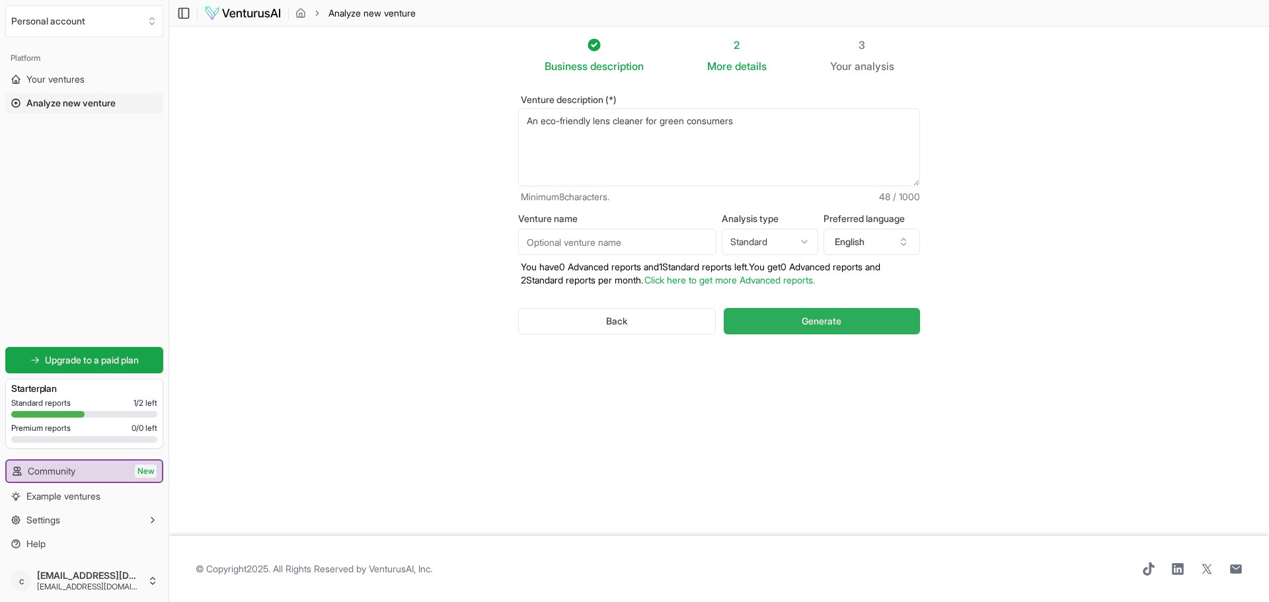
click at [834, 321] on span "Generate" at bounding box center [821, 321] width 40 height 13
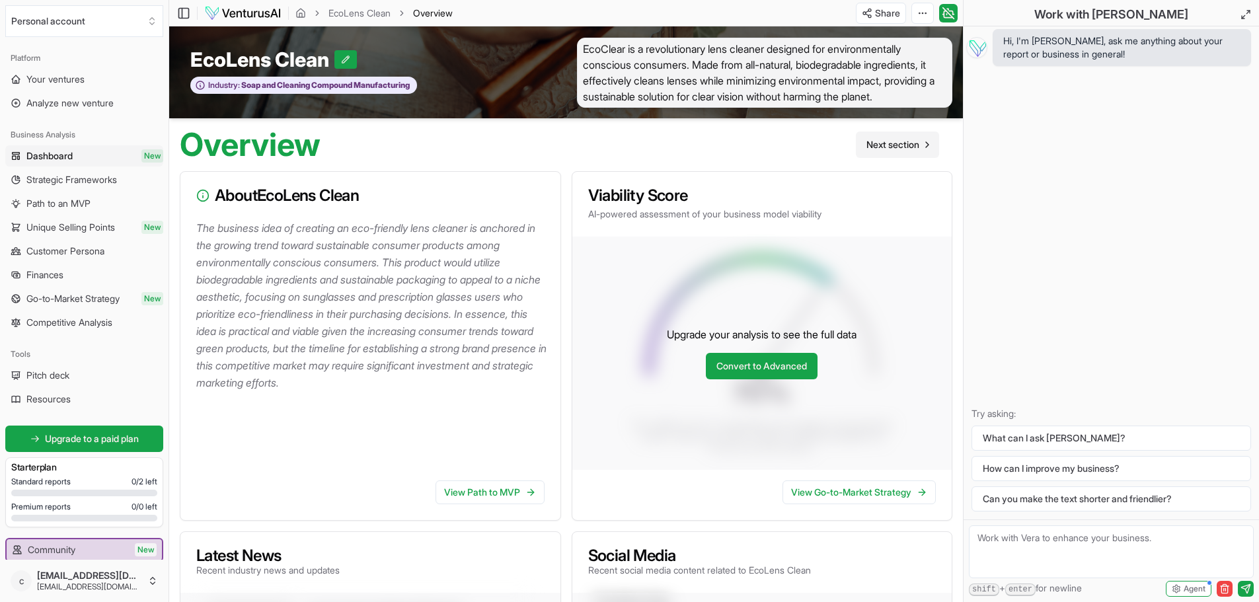
click at [895, 151] on span "Next section" at bounding box center [892, 144] width 53 height 13
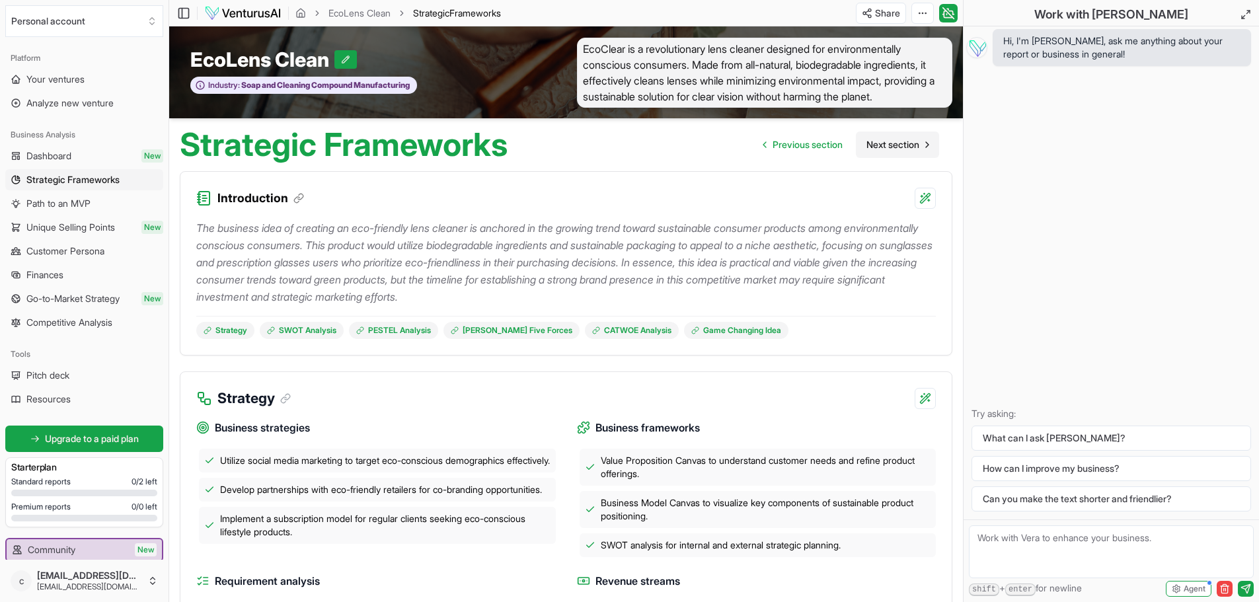
click at [899, 151] on span "Next section" at bounding box center [892, 144] width 53 height 13
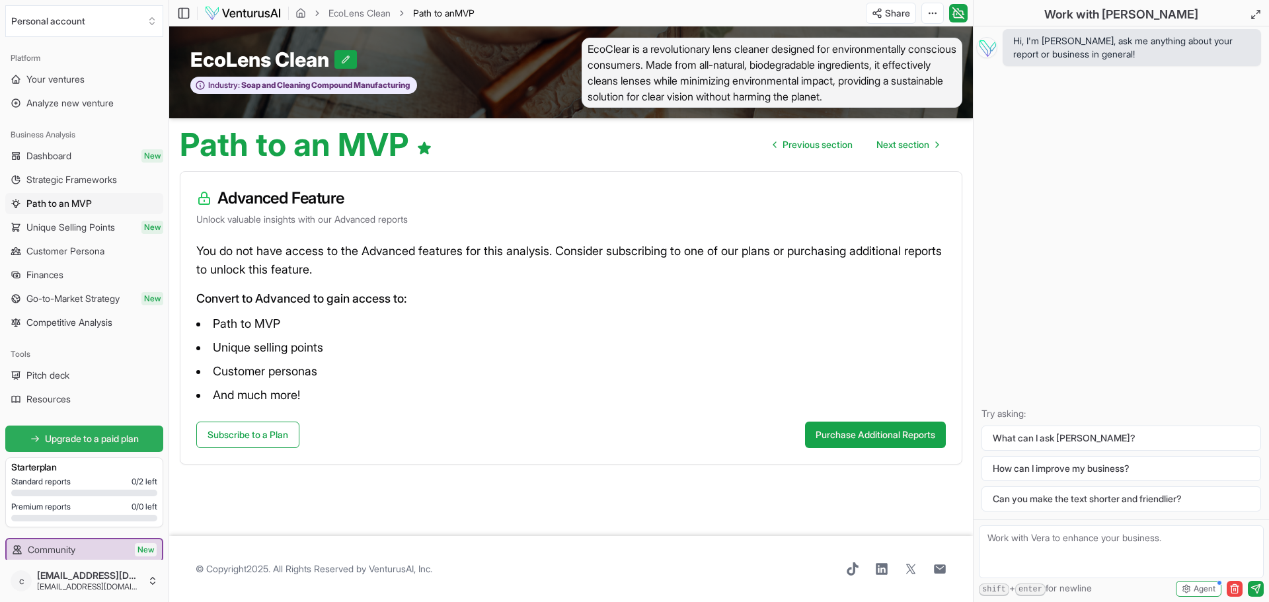
click at [91, 437] on span "Upgrade to a paid plan" at bounding box center [92, 438] width 94 height 13
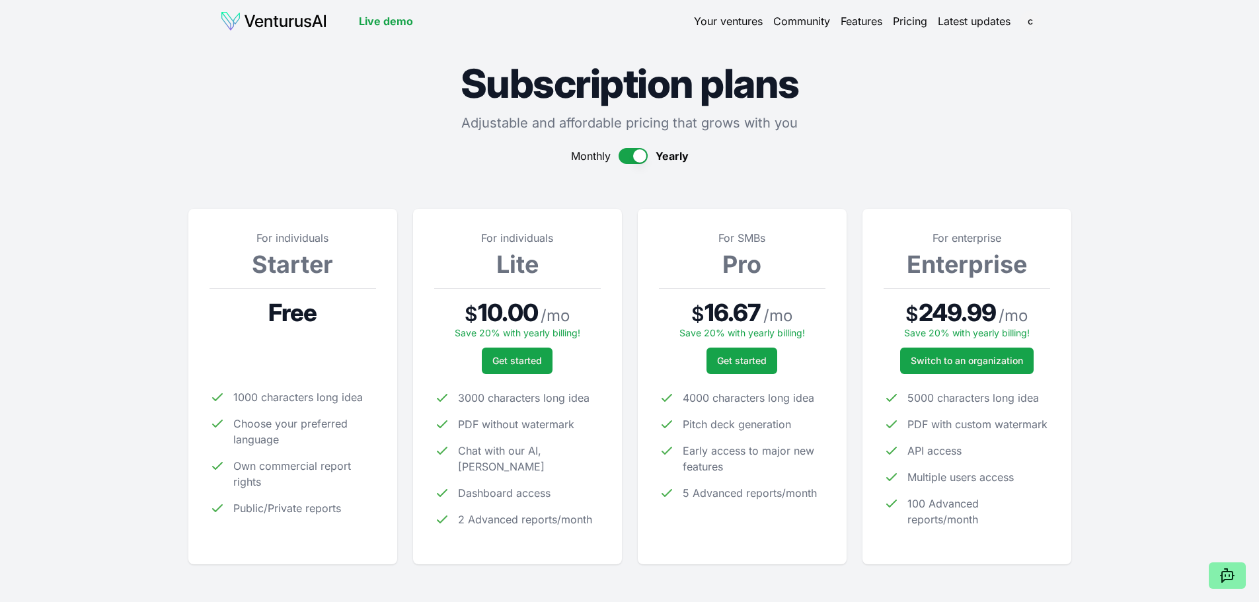
click at [627, 153] on button "button" at bounding box center [632, 156] width 29 height 16
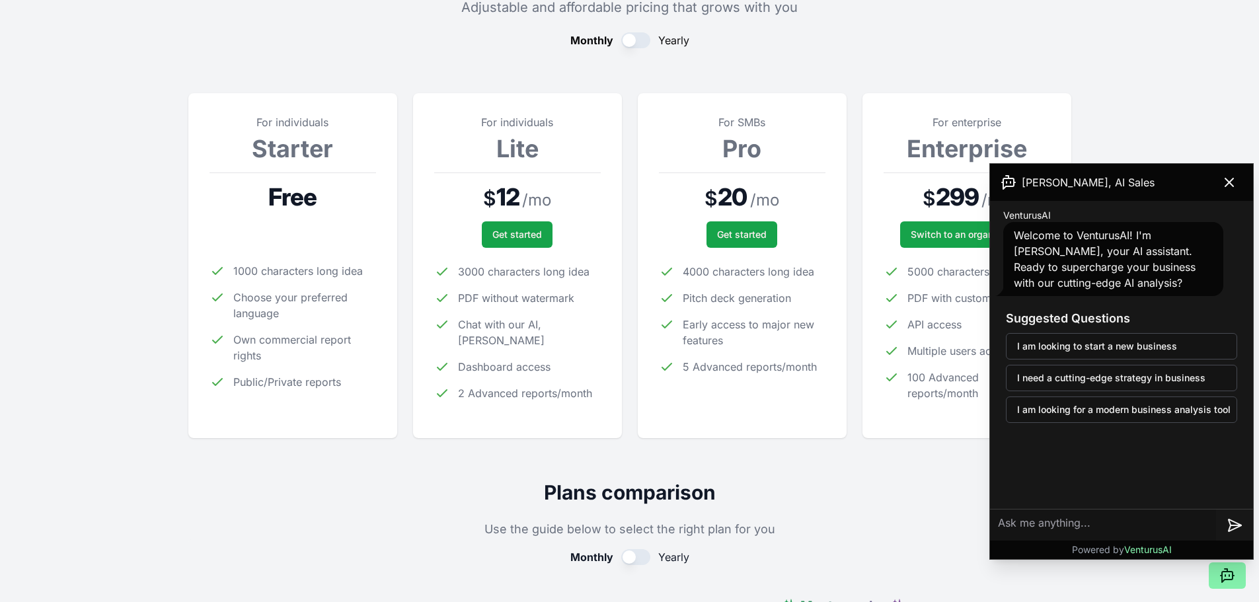
scroll to position [125, 0]
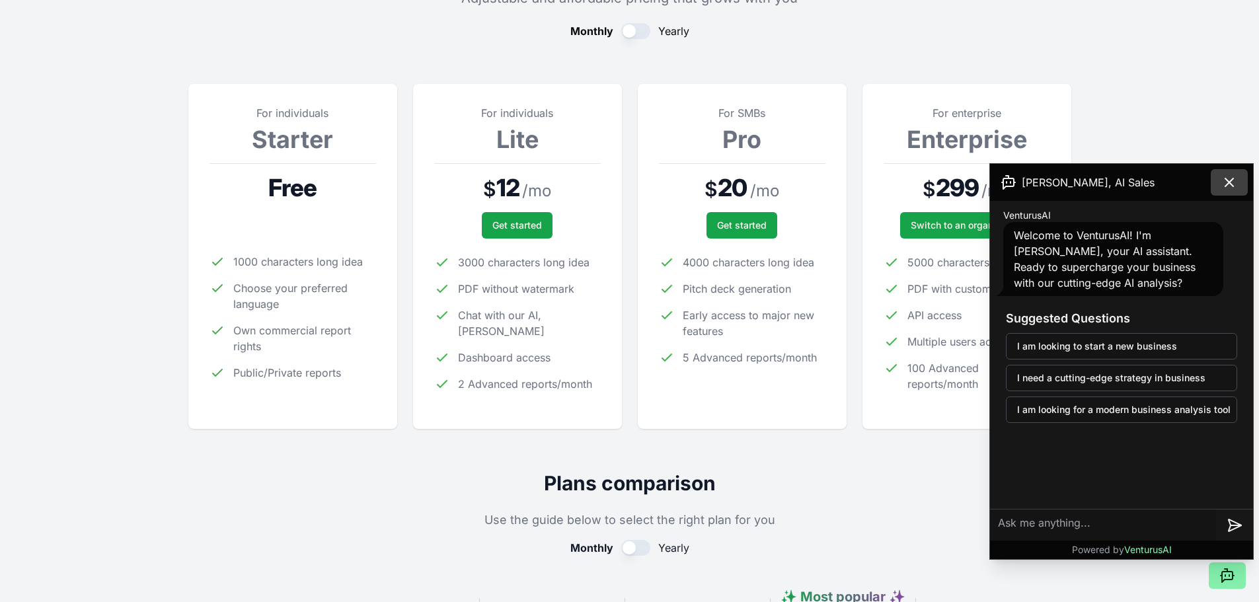
click at [1232, 180] on icon at bounding box center [1229, 182] width 8 height 8
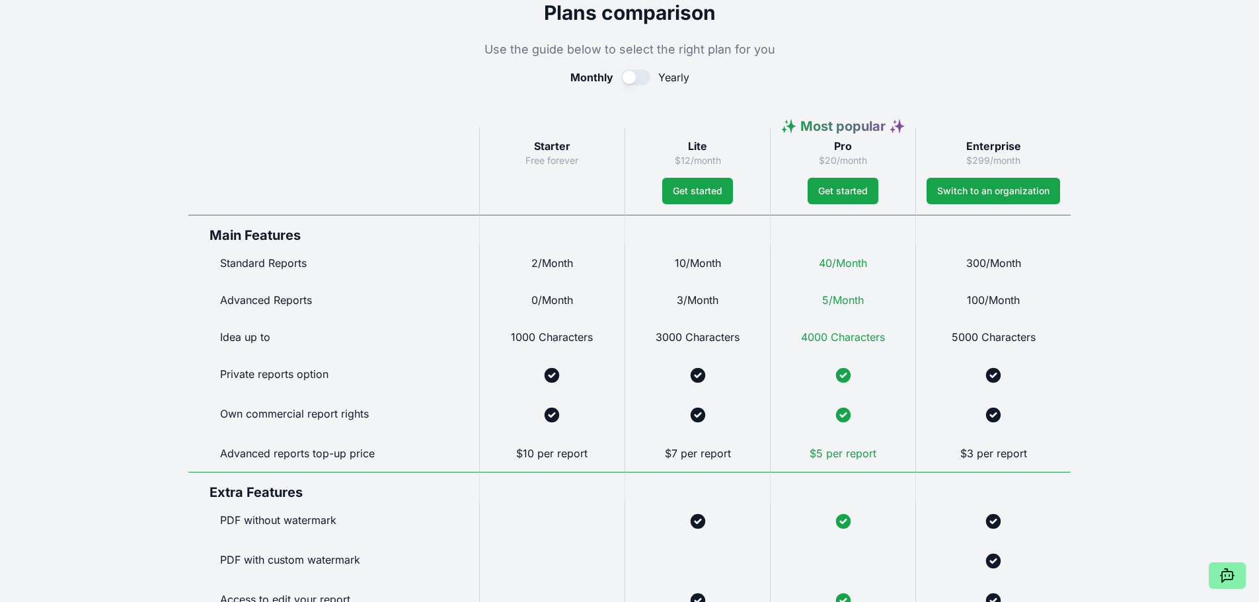
scroll to position [593, 0]
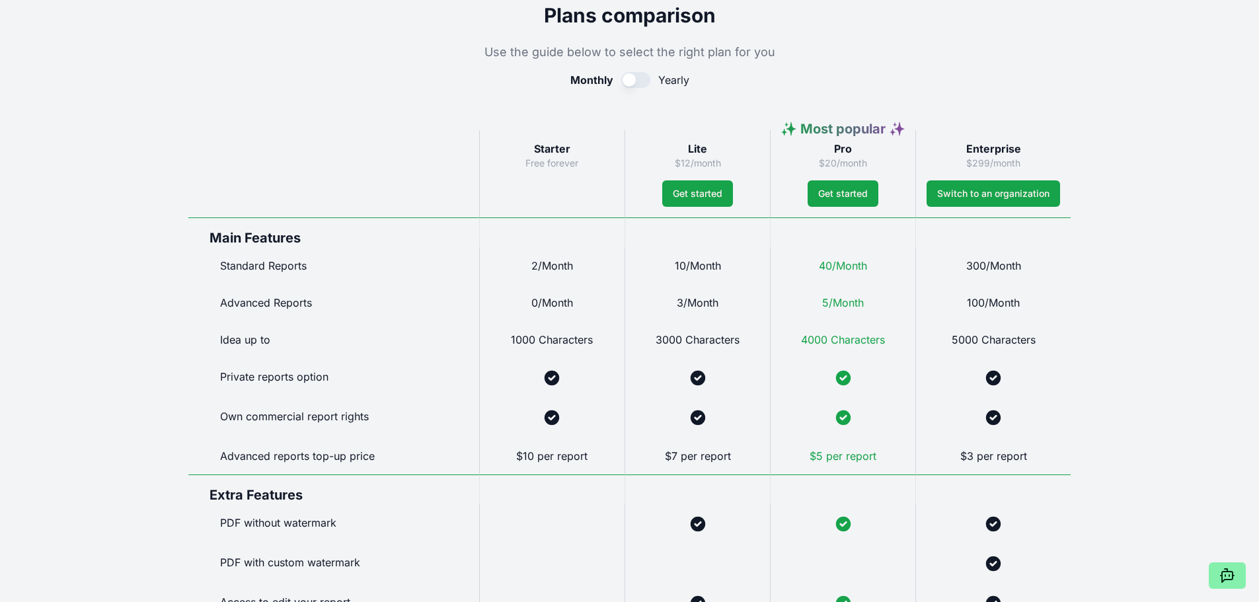
drag, startPoint x: 1245, startPoint y: 265, endPoint x: 1201, endPoint y: 176, distance: 99.3
click at [1201, 176] on div "Live demo Your ventures Community Features Pricing Latest updates c Live demo c…" at bounding box center [629, 421] width 1259 height 2029
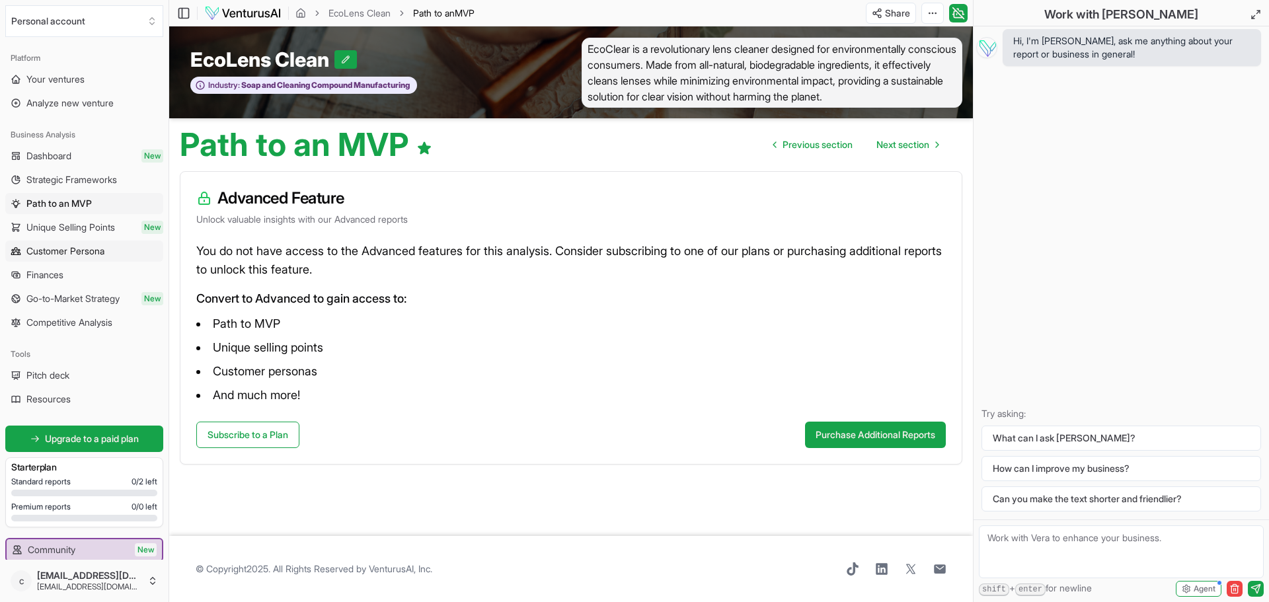
click at [63, 248] on span "Customer Persona" at bounding box center [65, 250] width 78 height 13
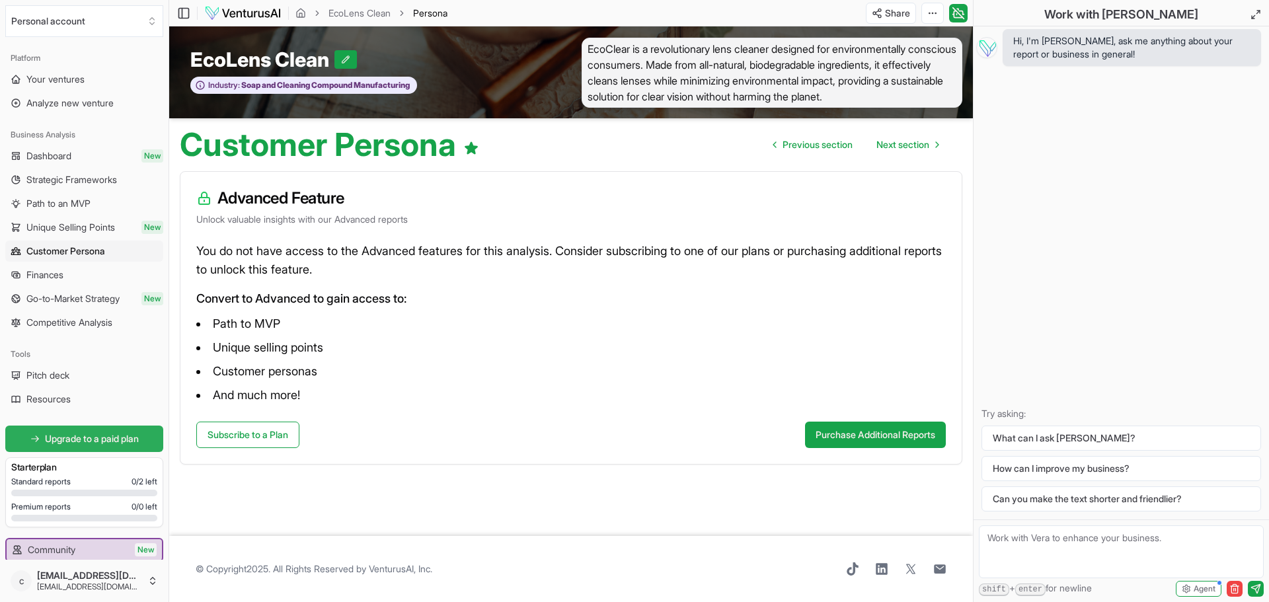
click at [78, 438] on span "Upgrade to a paid plan" at bounding box center [92, 438] width 94 height 13
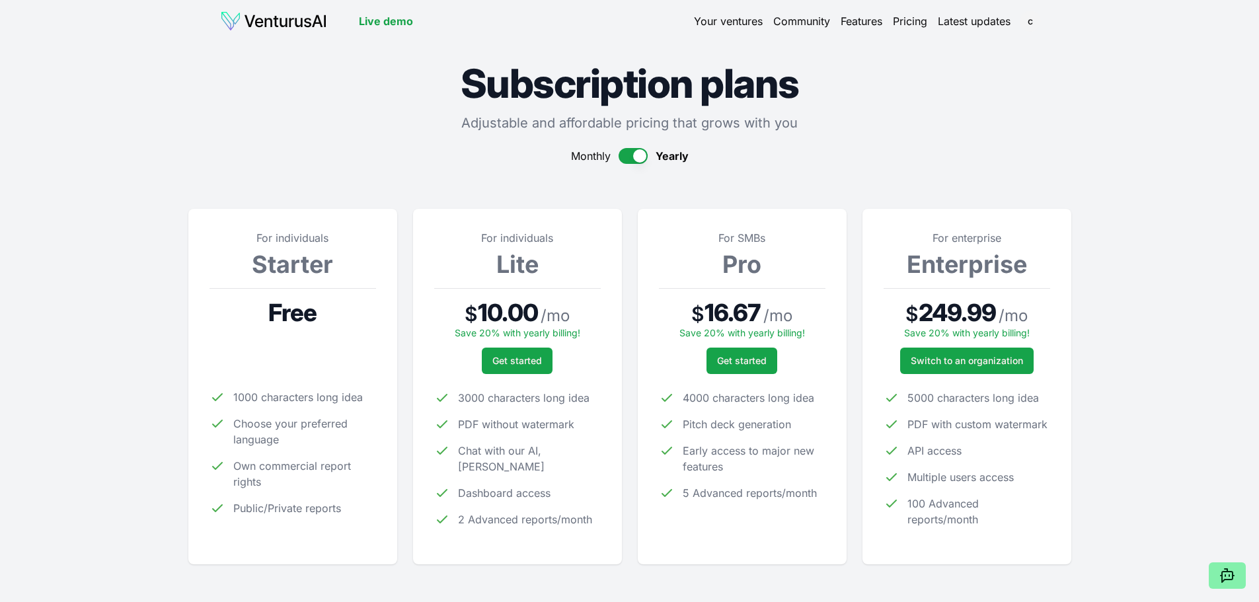
click at [630, 153] on button "button" at bounding box center [632, 156] width 29 height 16
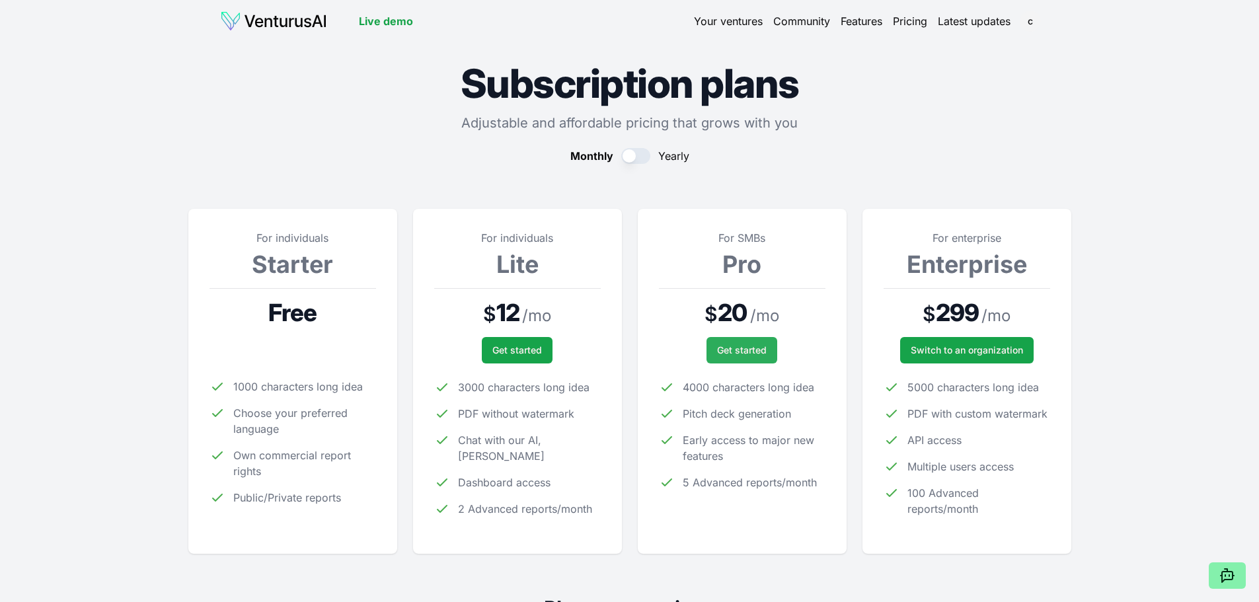
click at [742, 355] on span "Get started" at bounding box center [742, 350] width 50 height 13
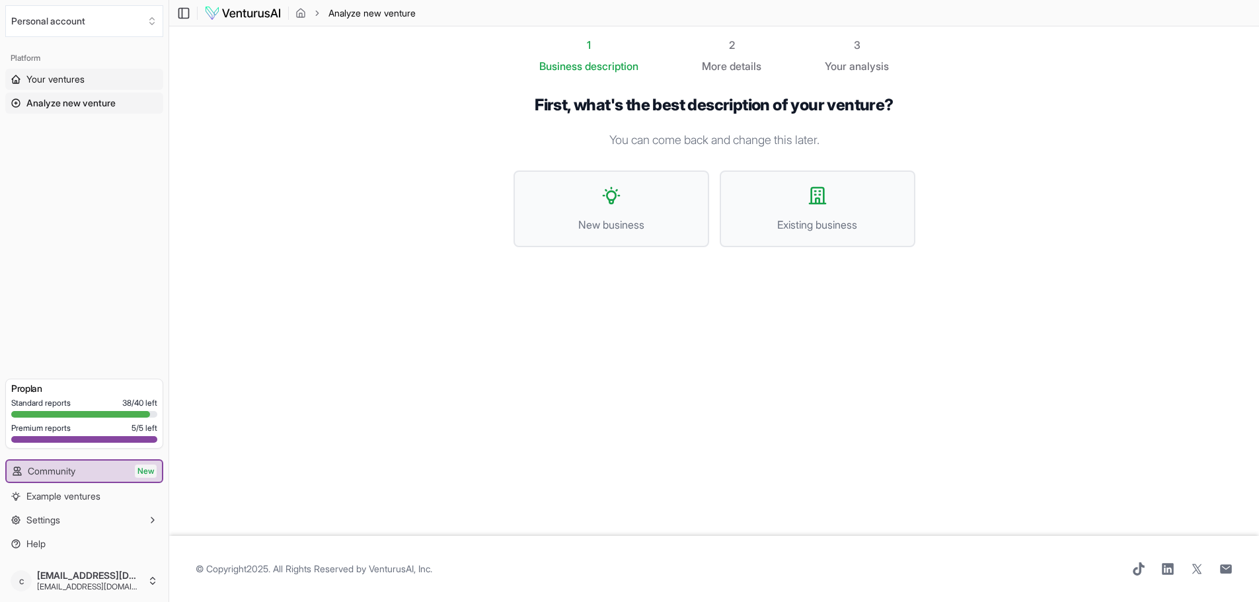
click at [75, 75] on span "Your ventures" at bounding box center [55, 79] width 58 height 13
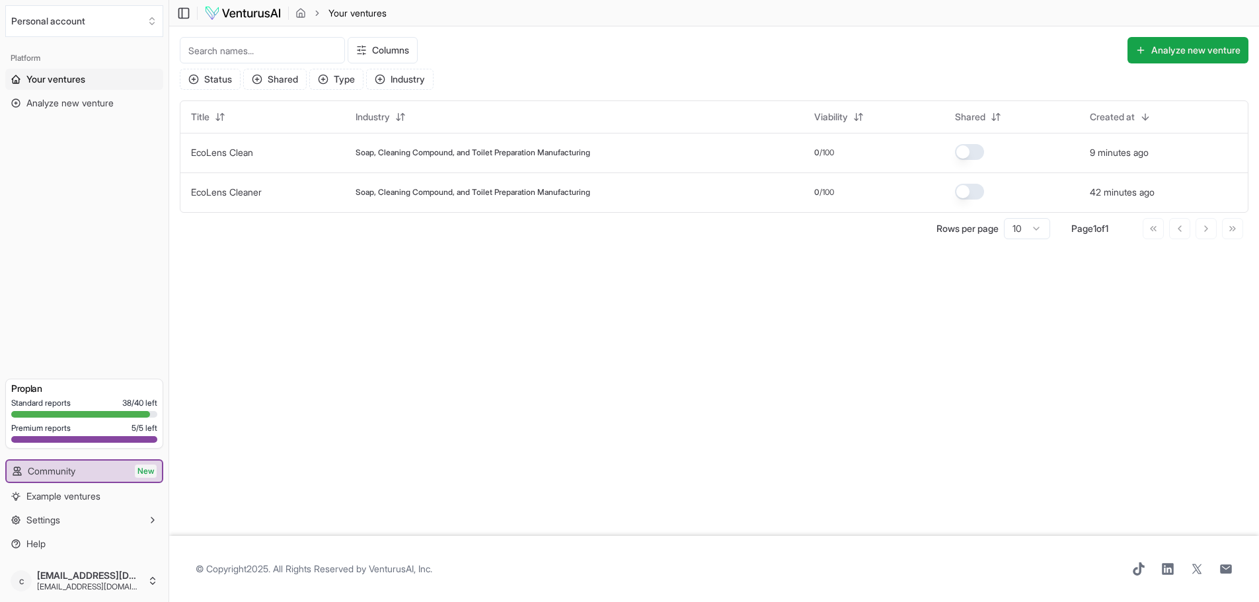
click at [65, 77] on span "Your ventures" at bounding box center [55, 79] width 59 height 13
click at [73, 18] on button "Personal account" at bounding box center [84, 21] width 158 height 32
click at [77, 501] on html "We value your privacy We use cookies to enhance your browsing experience, serve…" at bounding box center [629, 301] width 1259 height 602
click at [301, 13] on icon "breadcrumb" at bounding box center [300, 15] width 3 height 4
click at [394, 151] on span "Soap, Cleaning Compound, and Toilet Preparation Manufacturing" at bounding box center [472, 152] width 235 height 11
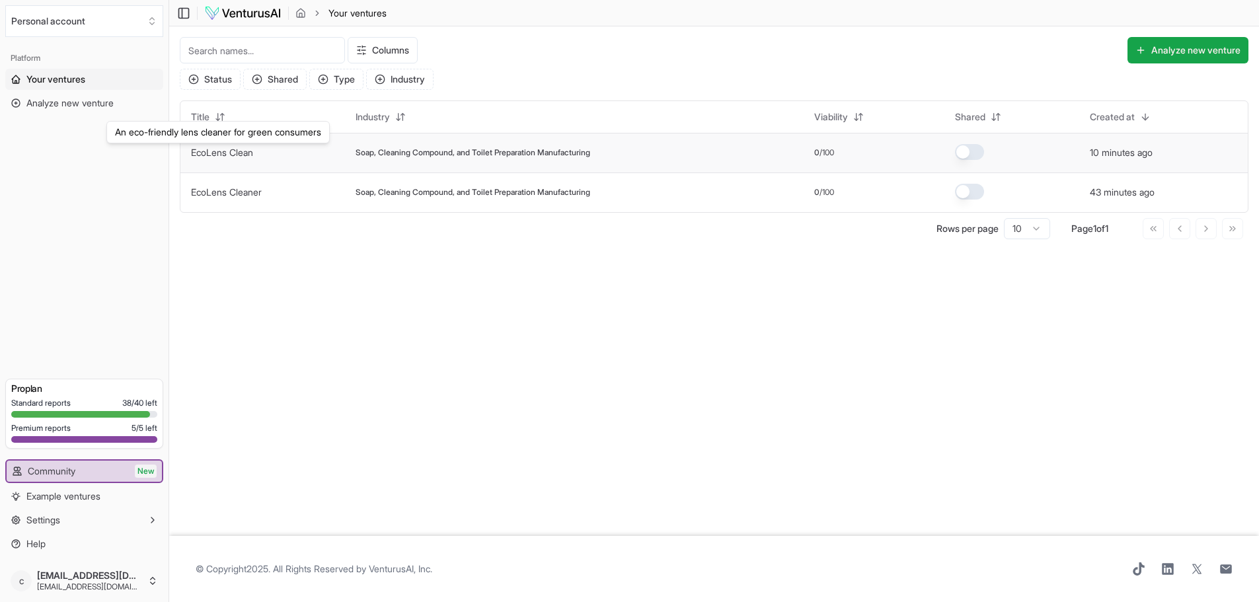
click at [230, 157] on link "EcoLens Clean" at bounding box center [222, 152] width 62 height 11
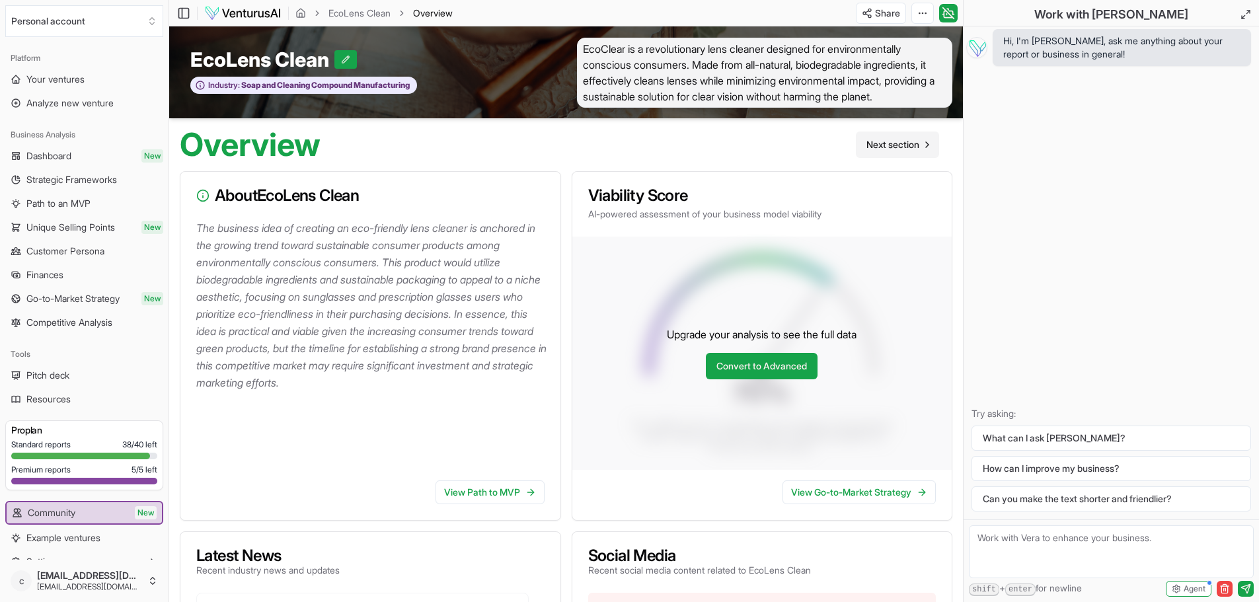
click at [887, 151] on span "Next section" at bounding box center [892, 144] width 53 height 13
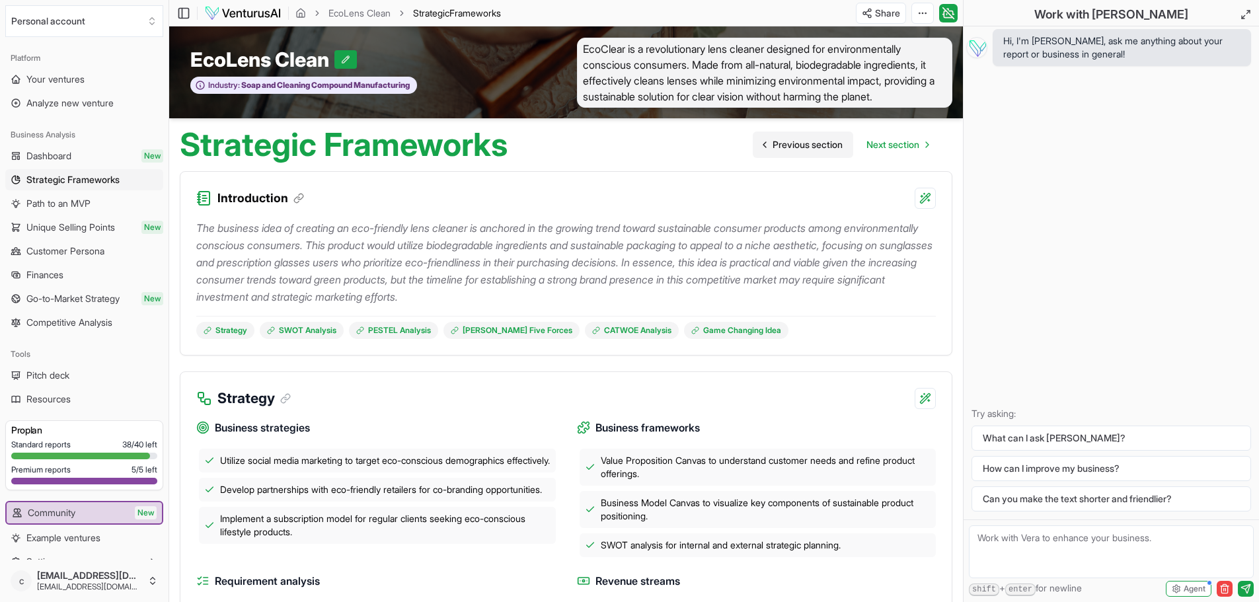
click at [792, 151] on span "Previous section" at bounding box center [807, 144] width 70 height 13
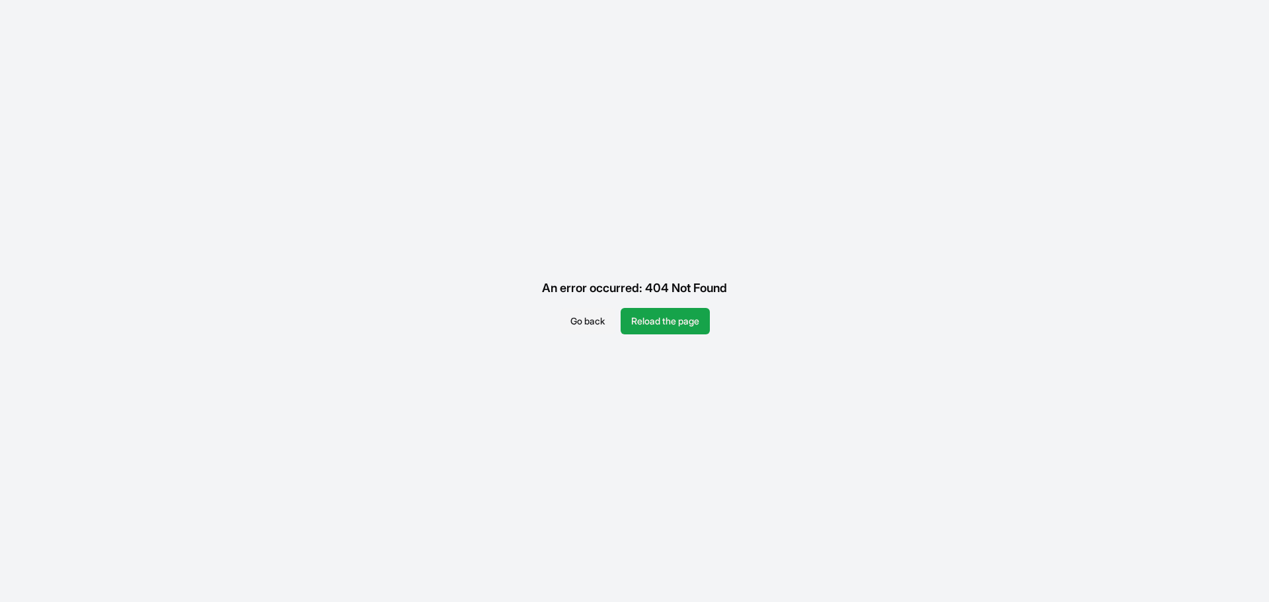
drag, startPoint x: 591, startPoint y: 75, endPoint x: 589, endPoint y: 63, distance: 12.6
click at [589, 63] on div "An error occurred: 404 Not Found Go back Reload the page" at bounding box center [634, 301] width 1269 height 602
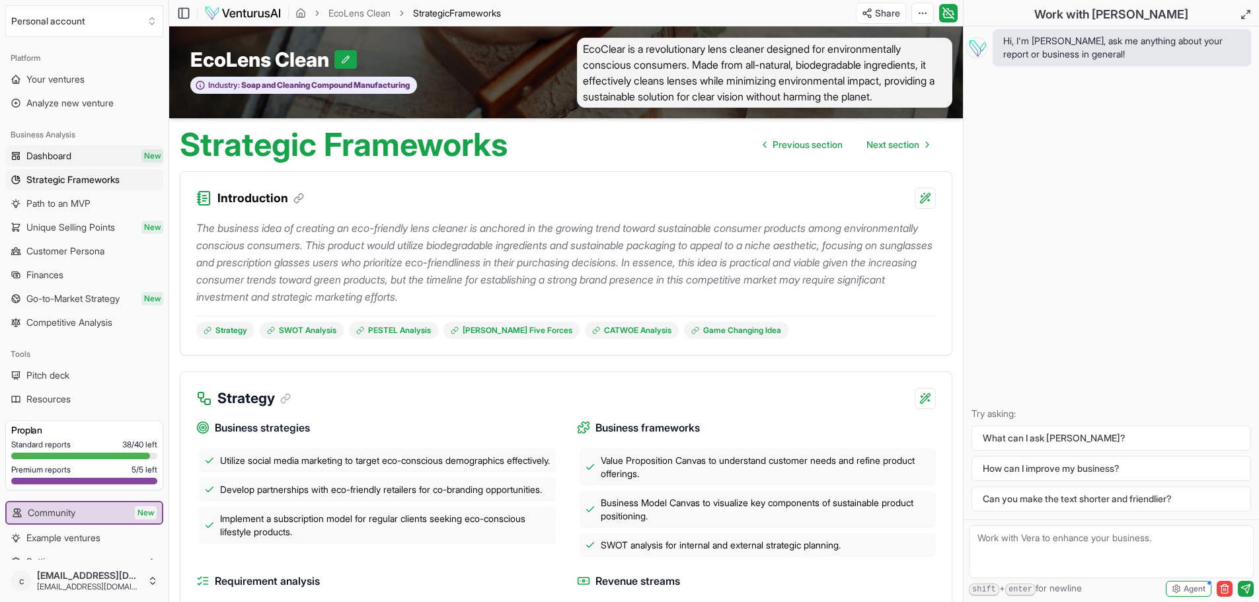
click at [55, 155] on span "Dashboard" at bounding box center [48, 155] width 45 height 13
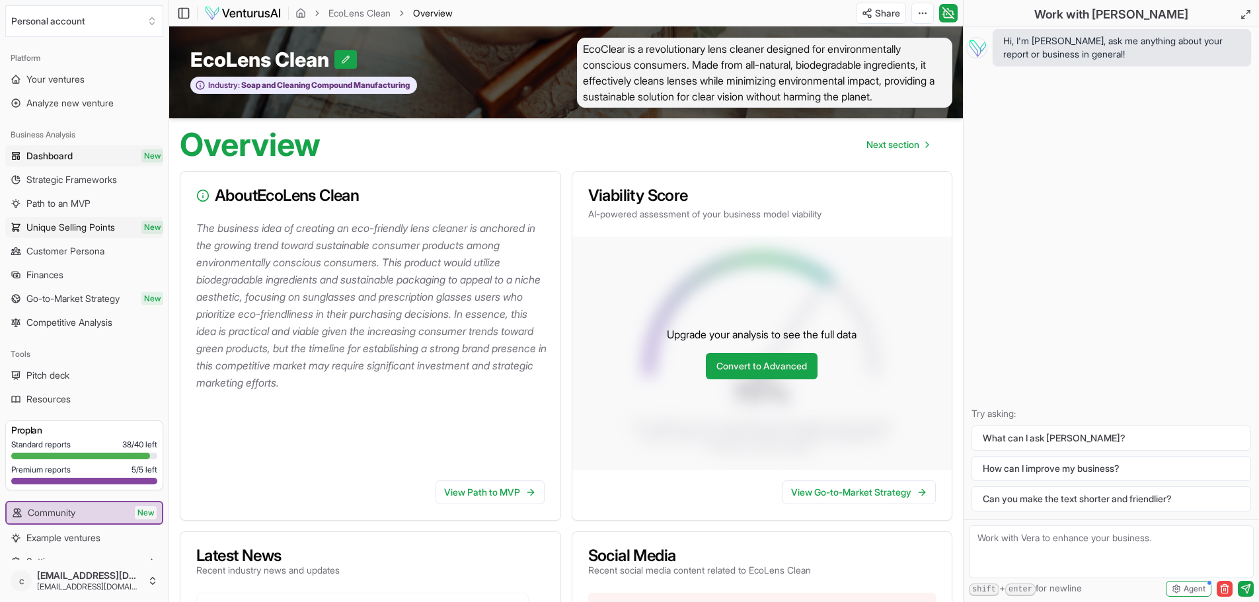
click at [82, 223] on span "Unique Selling Points" at bounding box center [70, 227] width 89 height 13
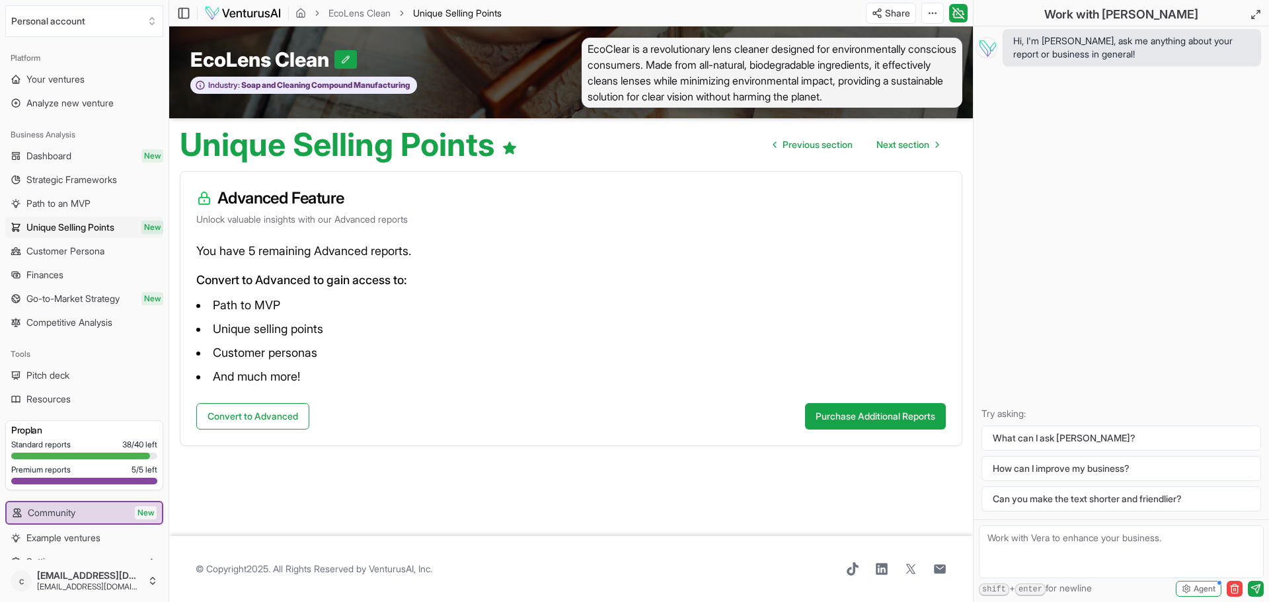
click at [106, 481] on div at bounding box center [84, 481] width 146 height 7
click at [94, 458] on div at bounding box center [80, 456] width 139 height 7
click at [89, 299] on span "Go-to-Market Strategy" at bounding box center [72, 298] width 93 height 13
click at [58, 153] on span "Dashboard" at bounding box center [48, 155] width 45 height 13
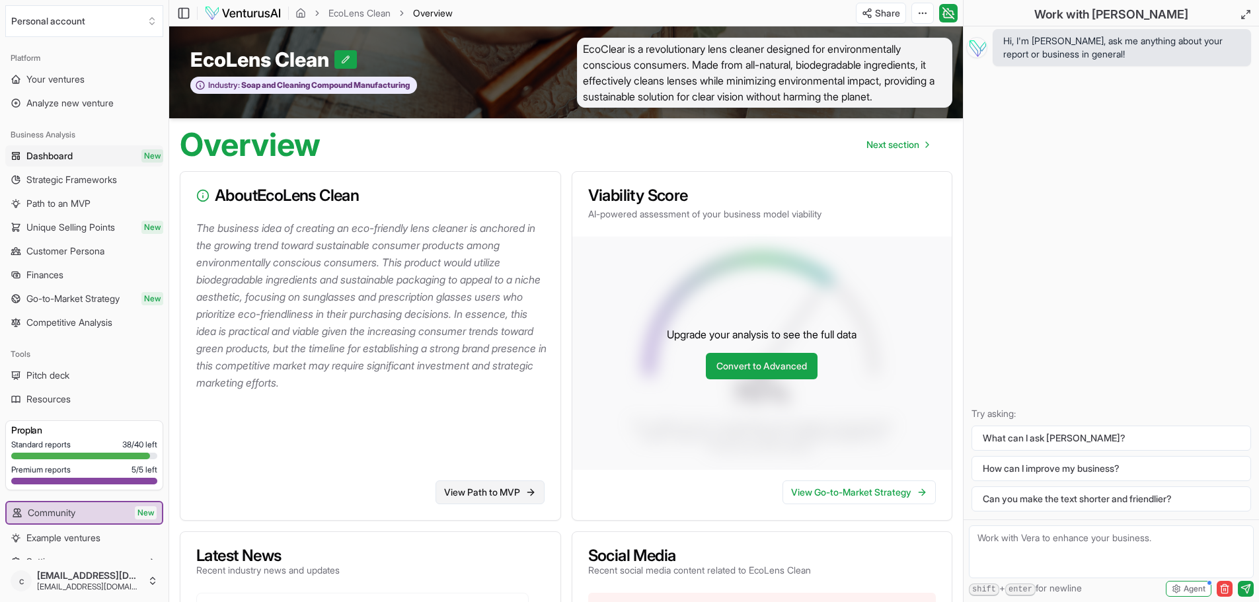
click at [465, 504] on link "View Path to MVP" at bounding box center [489, 492] width 109 height 24
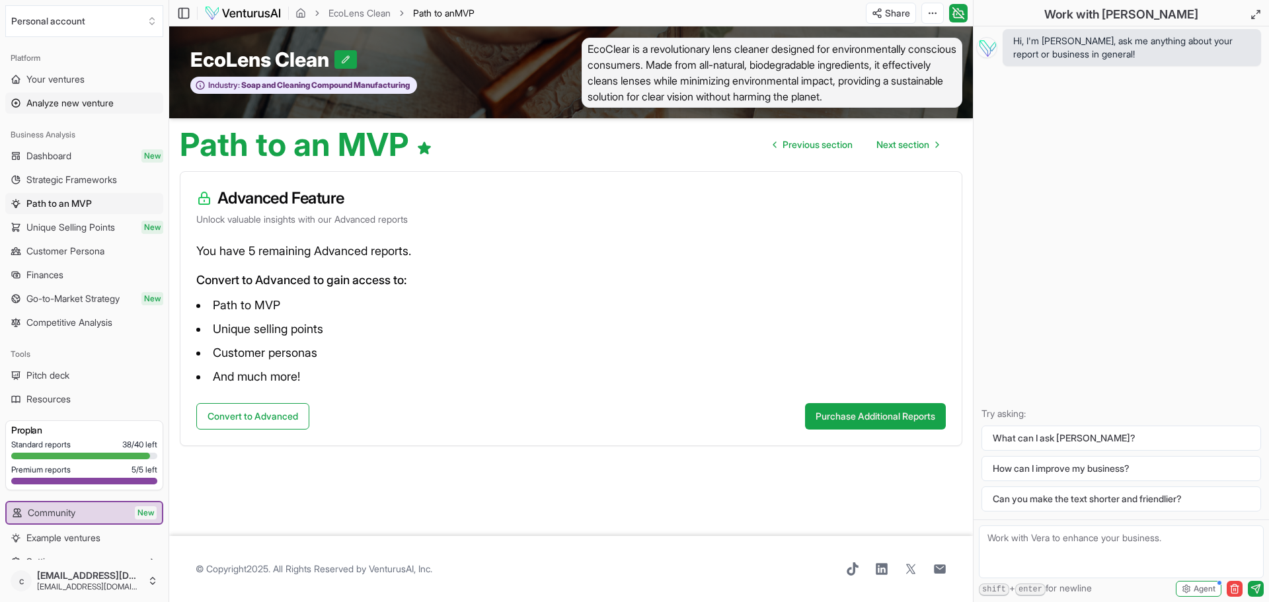
click at [96, 102] on span "Analyze new venture" at bounding box center [69, 102] width 87 height 13
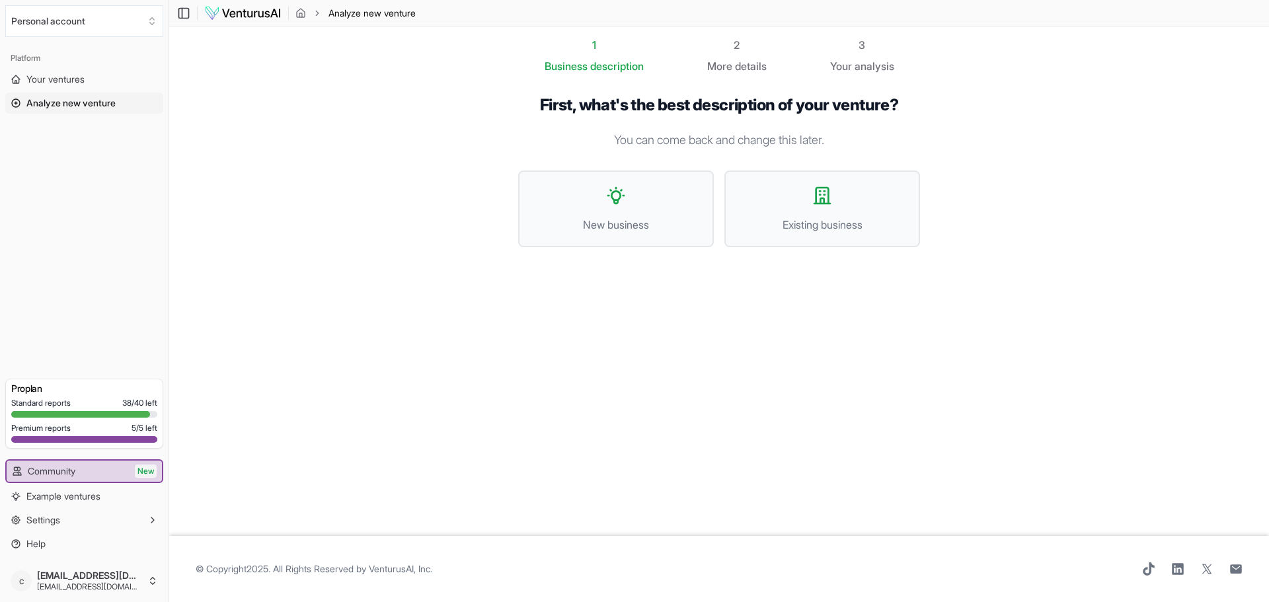
click at [717, 73] on span "More" at bounding box center [719, 66] width 25 height 16
click at [726, 60] on span "More" at bounding box center [719, 66] width 25 height 16
click at [70, 102] on span "Analyze new venture" at bounding box center [70, 102] width 89 height 13
click at [76, 21] on button "Personal account" at bounding box center [84, 21] width 158 height 32
click at [63, 66] on div "[EMAIL_ADDRESS][DOMAIN_NAME]" at bounding box center [85, 78] width 152 height 34
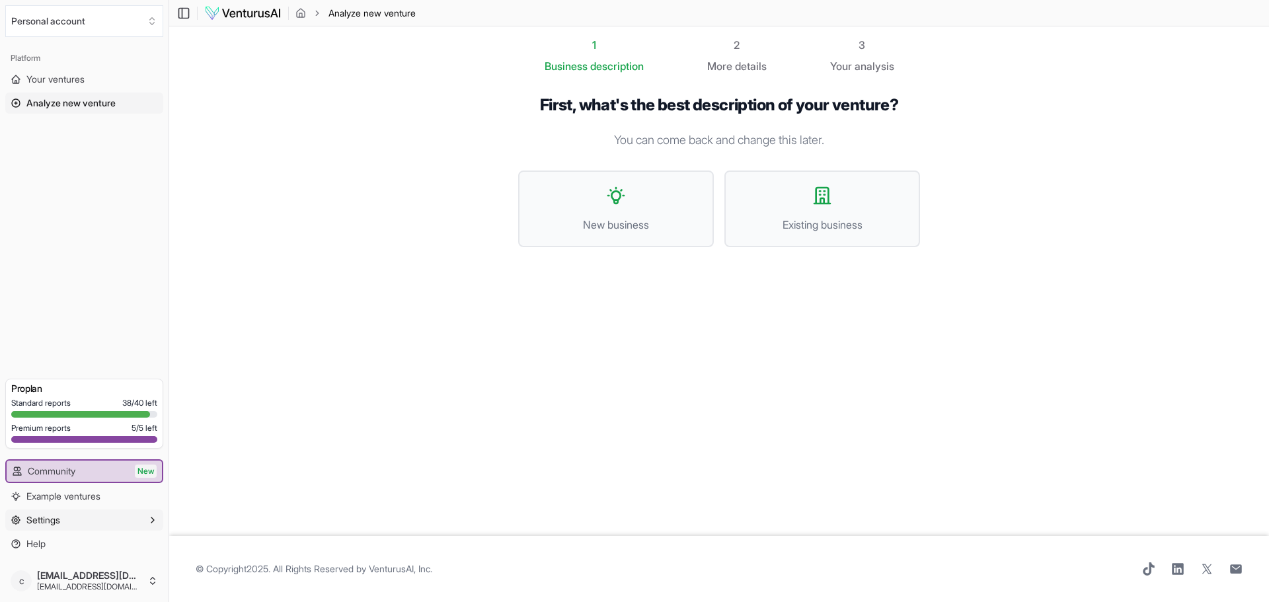
click at [45, 524] on span "Settings" at bounding box center [43, 519] width 34 height 13
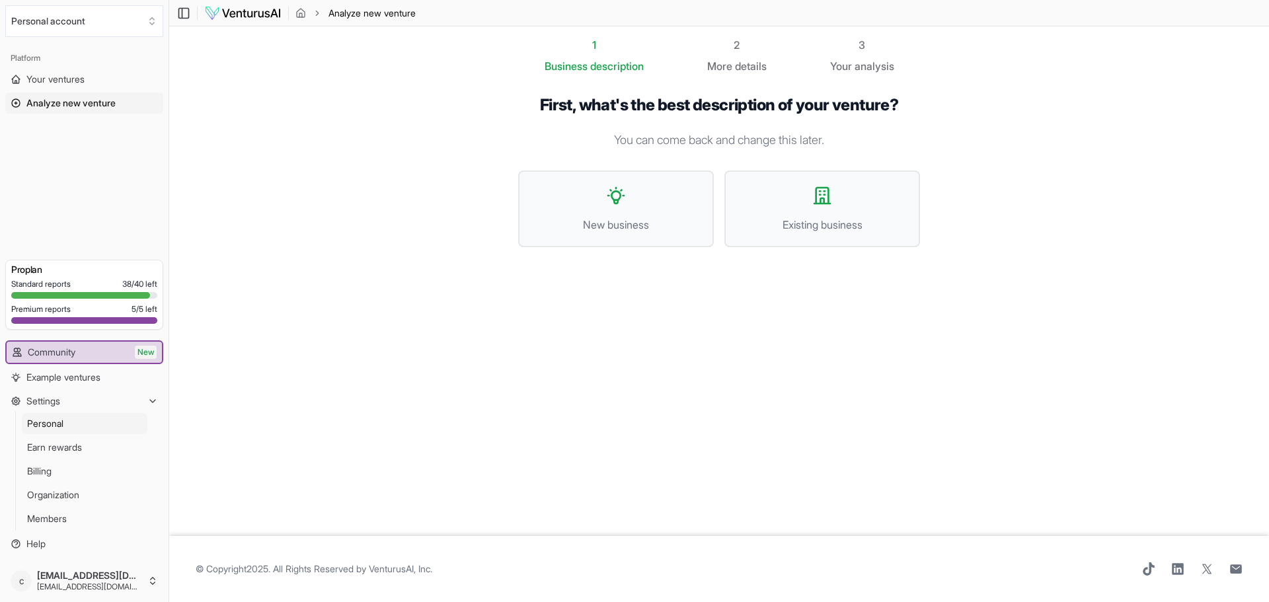
click at [56, 423] on span "Personal" at bounding box center [45, 423] width 36 height 13
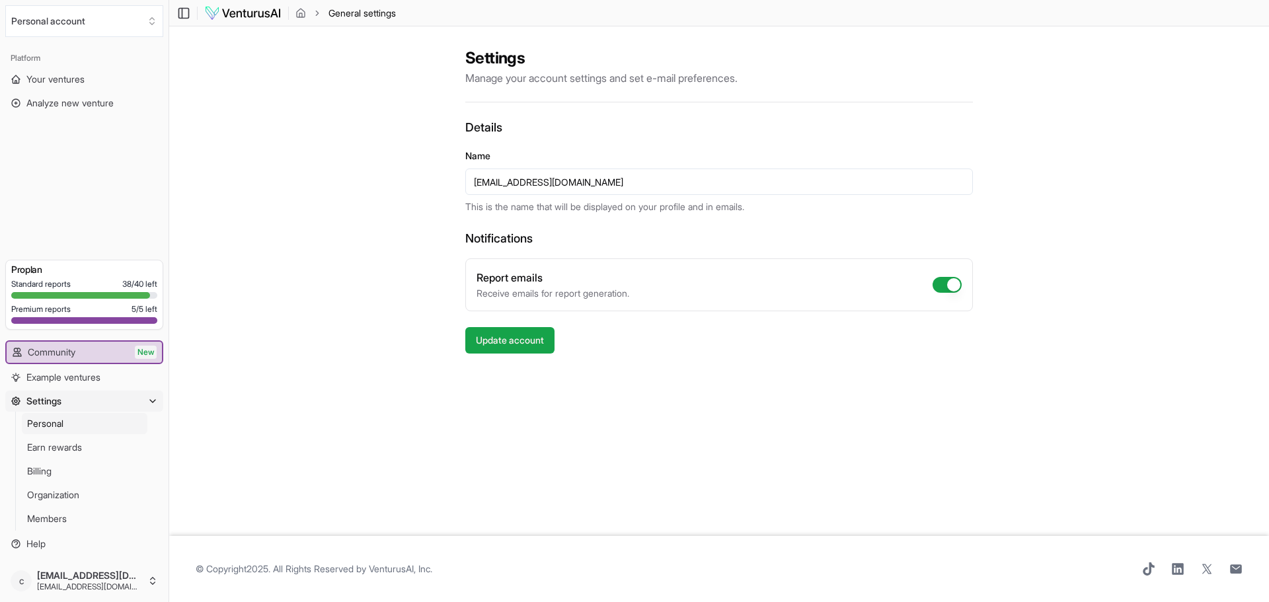
click at [81, 418] on link "Personal" at bounding box center [85, 423] width 126 height 21
click at [75, 449] on span "Earn rewards" at bounding box center [54, 447] width 55 height 13
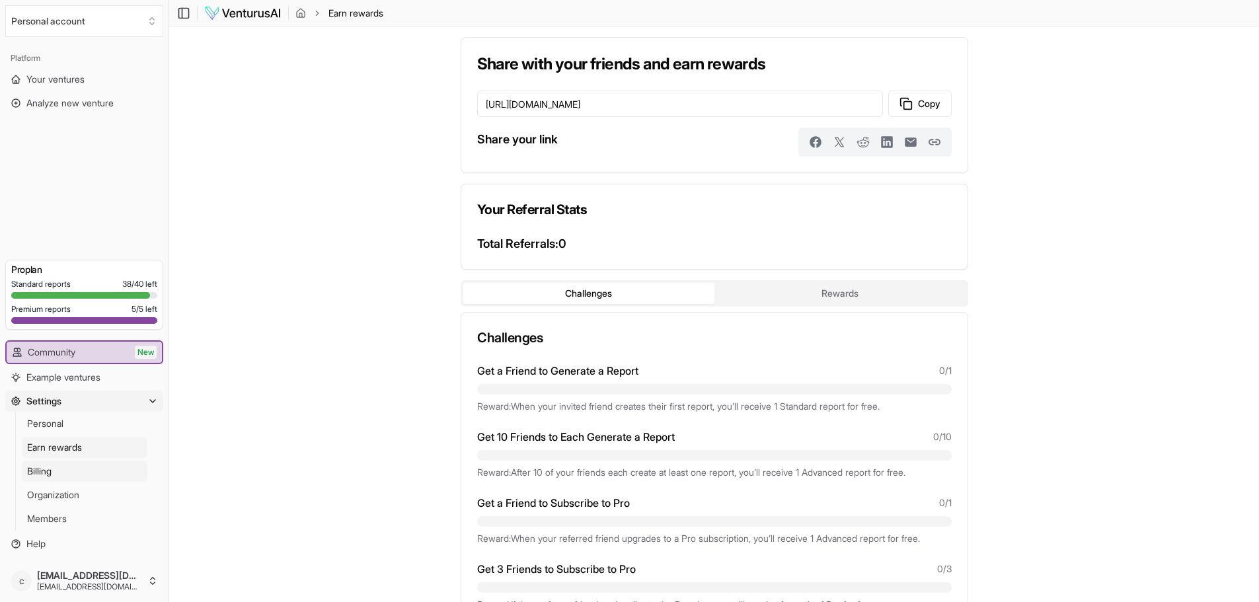
click at [49, 474] on span "Billing" at bounding box center [39, 471] width 24 height 13
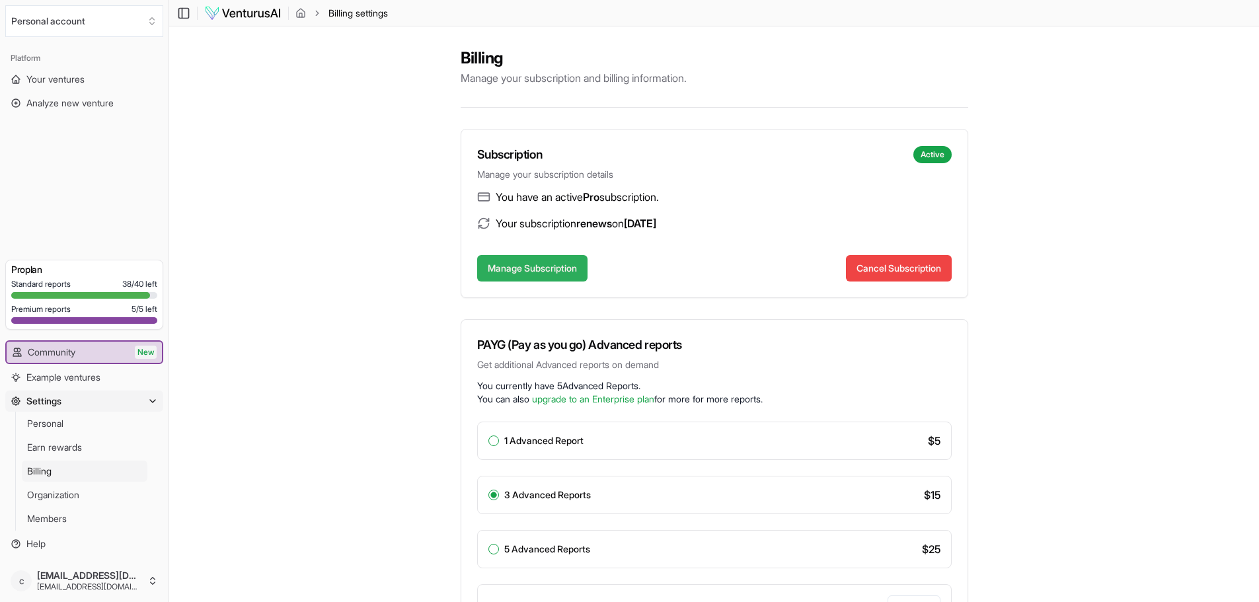
click at [554, 264] on button "Manage Subscription" at bounding box center [532, 268] width 110 height 26
click at [622, 380] on p "You currently have 5 Advanced Reports ." at bounding box center [714, 385] width 474 height 13
click at [623, 380] on p "You currently have 5 Advanced Reports ." at bounding box center [714, 385] width 474 height 13
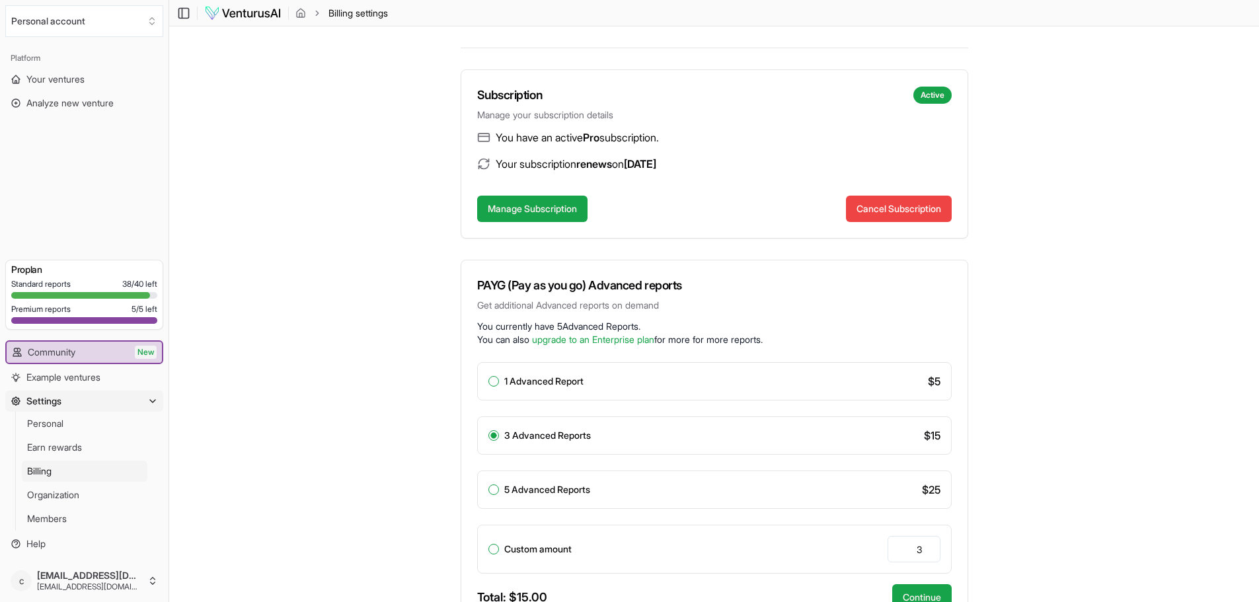
scroll to position [60, 0]
click at [492, 546] on button "Custom amount" at bounding box center [493, 548] width 11 height 11
radio input "false"
radio input "true"
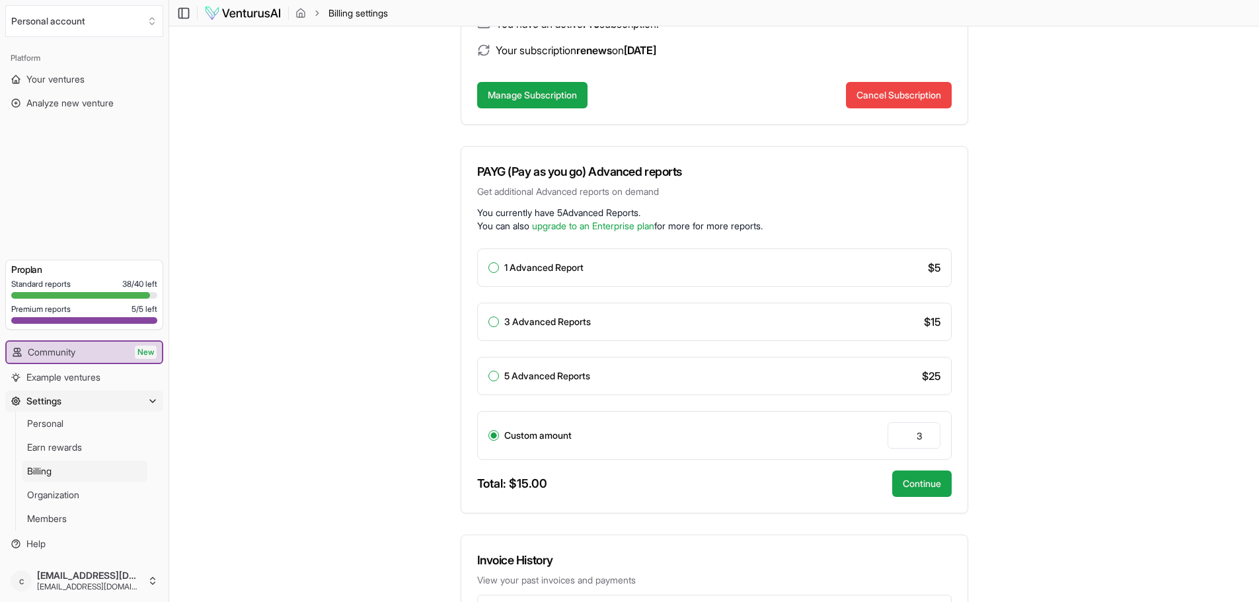
scroll to position [159, 0]
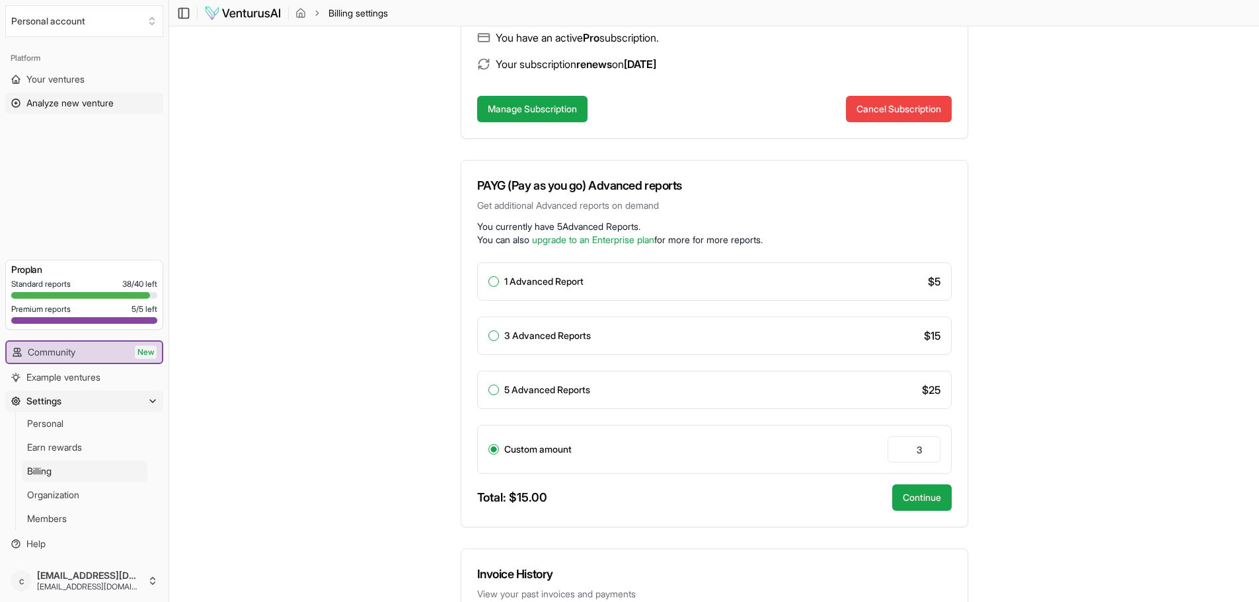
click at [22, 98] on link "Analyze new venture" at bounding box center [84, 103] width 158 height 21
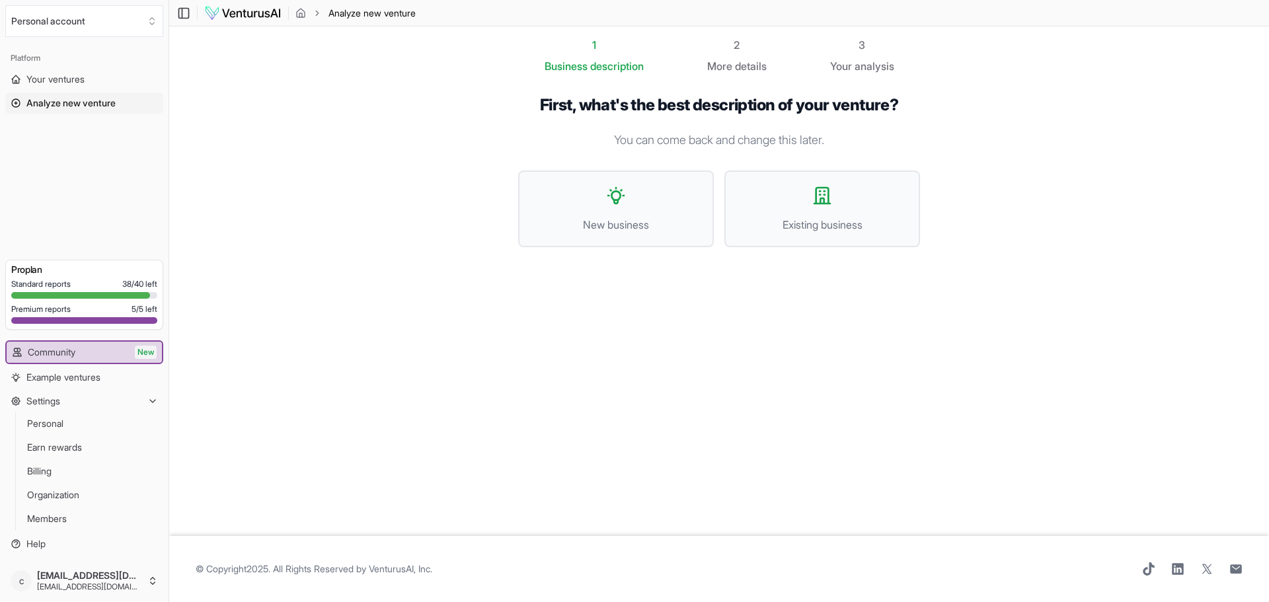
click at [369, 10] on span "Analyze new venture" at bounding box center [371, 13] width 87 height 13
click at [369, 19] on span "Analyze new venture" at bounding box center [371, 13] width 87 height 13
click at [301, 14] on icon "breadcrumb" at bounding box center [300, 13] width 11 height 11
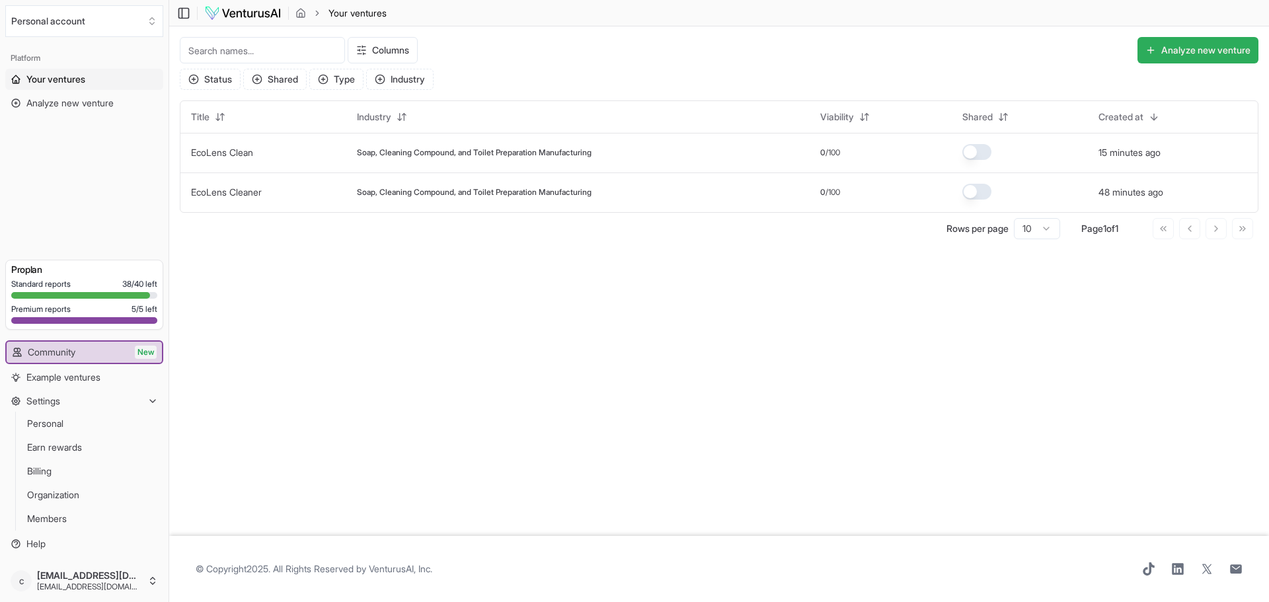
click at [1197, 50] on button "Analyze new venture" at bounding box center [1197, 50] width 121 height 26
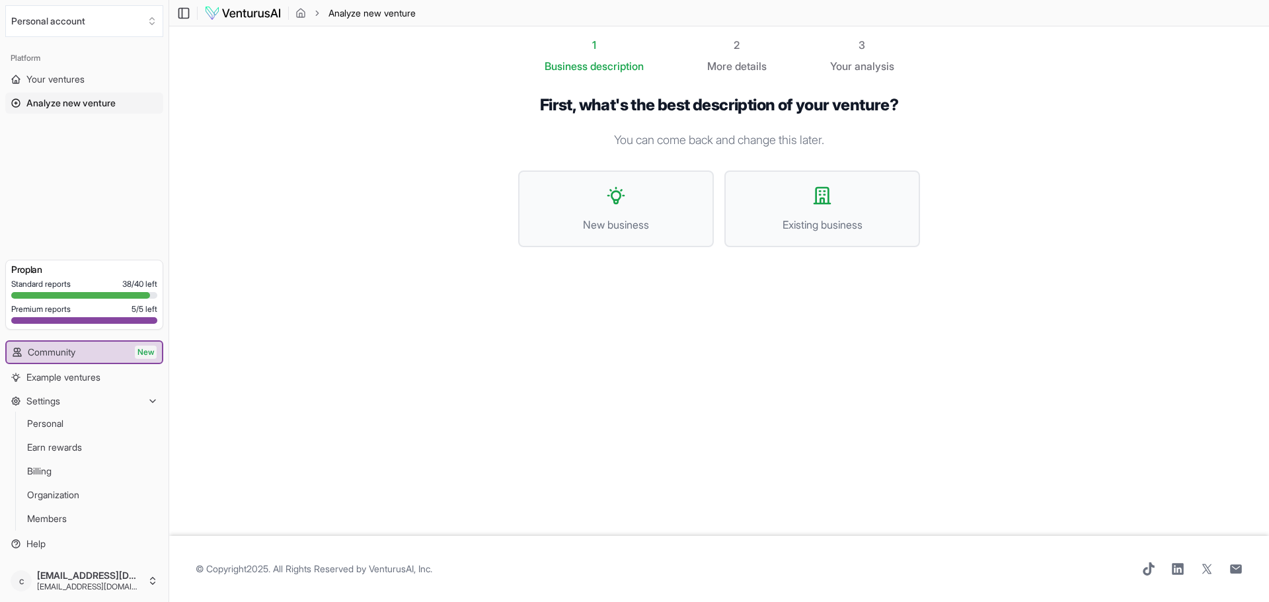
click at [15, 105] on icon at bounding box center [16, 103] width 11 height 11
click at [741, 65] on span "details" at bounding box center [751, 65] width 32 height 13
click at [89, 77] on link "Your ventures" at bounding box center [84, 79] width 158 height 21
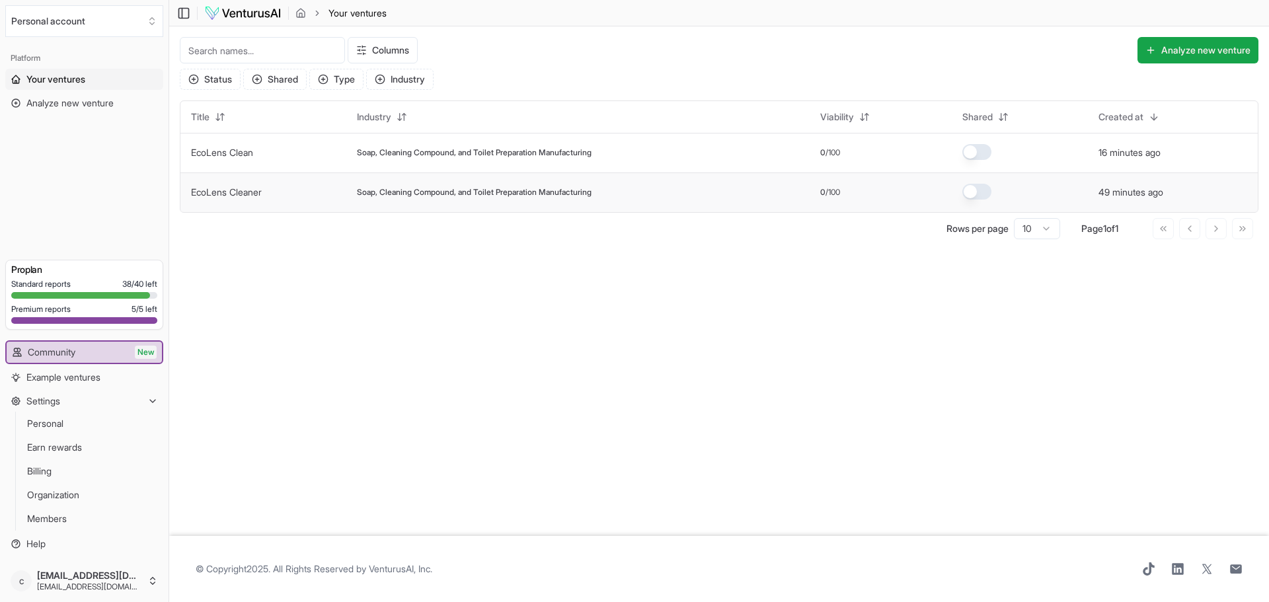
click at [394, 194] on span "Soap, Cleaning Compound, and Toilet Preparation Manufacturing" at bounding box center [474, 192] width 235 height 11
click at [253, 193] on link "EcoLens Cleaner" at bounding box center [226, 191] width 71 height 11
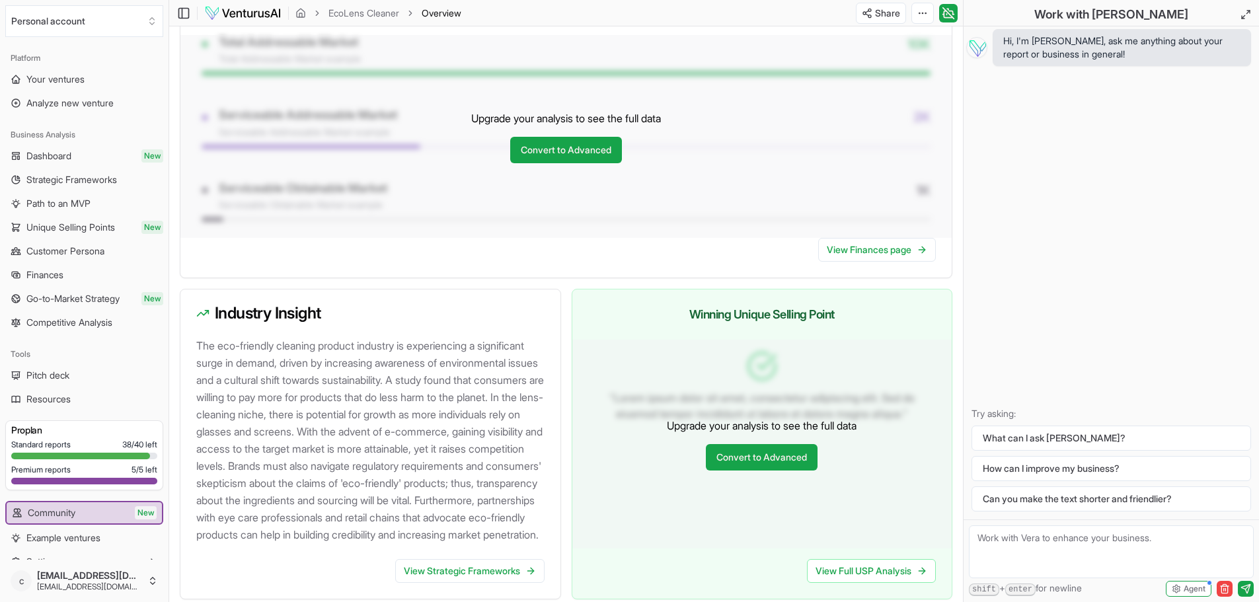
scroll to position [1251, 0]
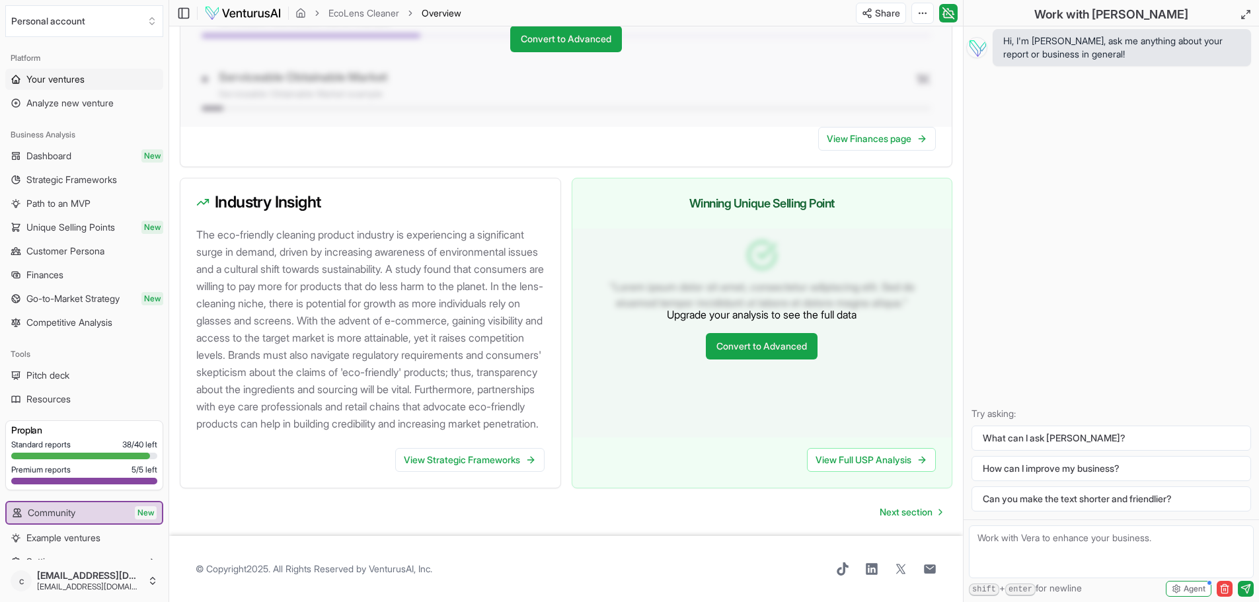
drag, startPoint x: 1232, startPoint y: 372, endPoint x: 57, endPoint y: 80, distance: 1211.2
click at [57, 80] on span "Your ventures" at bounding box center [55, 79] width 58 height 13
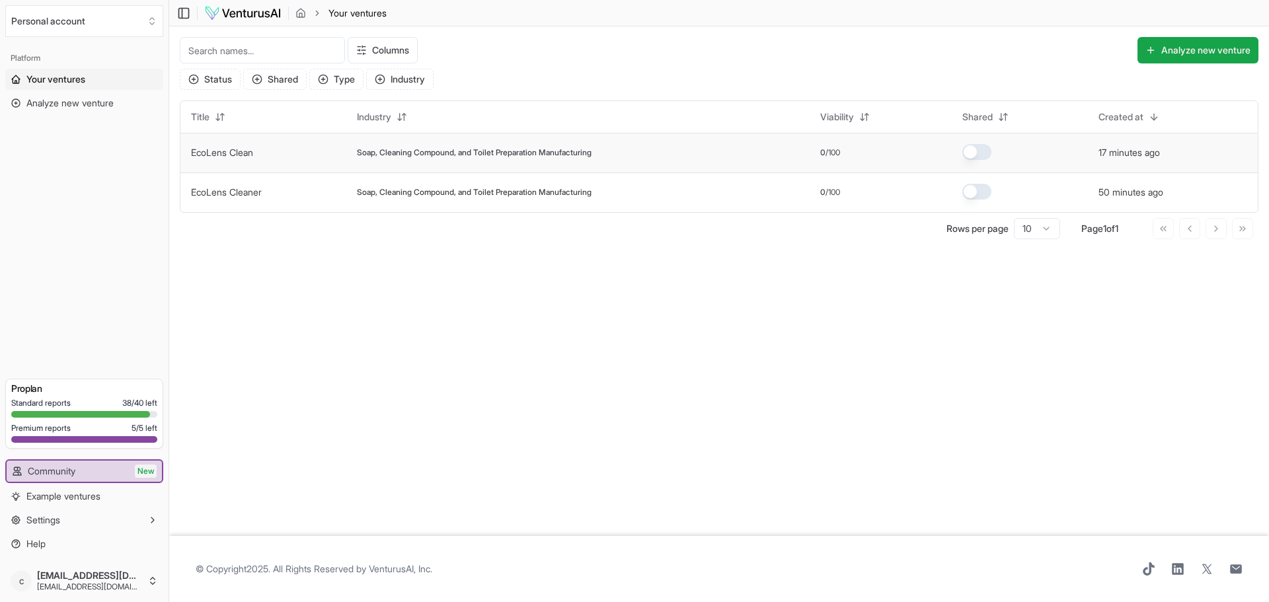
click at [229, 147] on link "EcoLens Clean" at bounding box center [222, 152] width 62 height 11
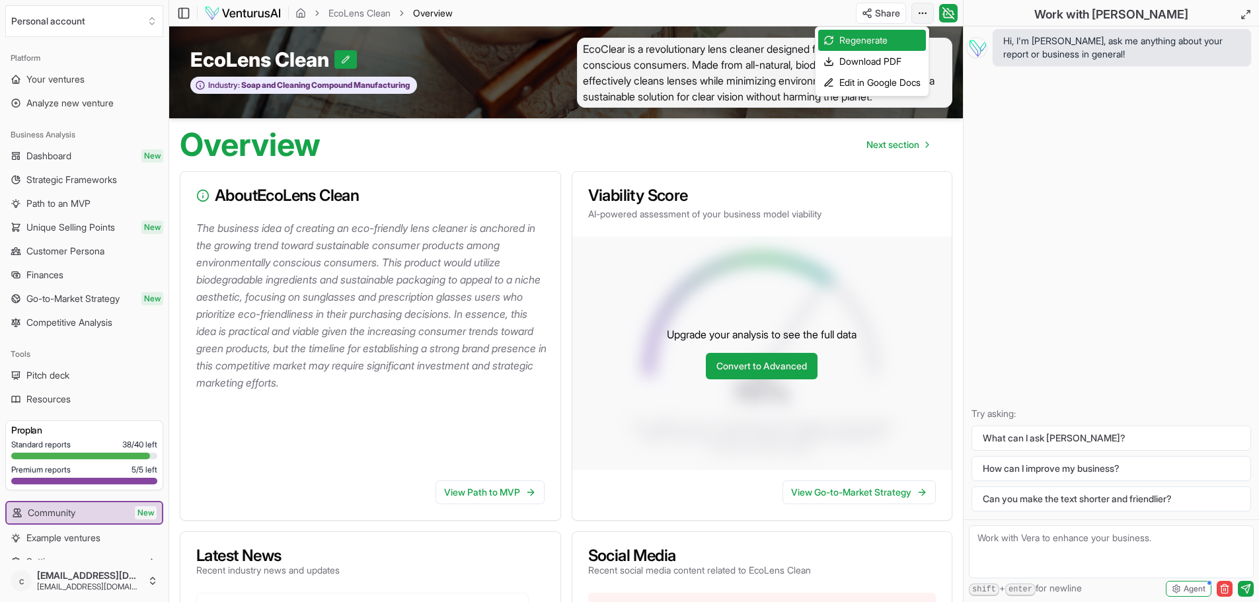
click at [922, 18] on html "We value your privacy We use cookies to enhance your browsing experience, serve…" at bounding box center [629, 301] width 1259 height 602
click at [439, 9] on html "We value your privacy We use cookies to enhance your browsing experience, serve…" at bounding box center [629, 301] width 1259 height 602
click at [435, 17] on span "Overview" at bounding box center [433, 13] width 40 height 13
click at [64, 153] on span "Dashboard" at bounding box center [48, 155] width 45 height 13
click at [64, 153] on span "Dashboard" at bounding box center [49, 155] width 46 height 13
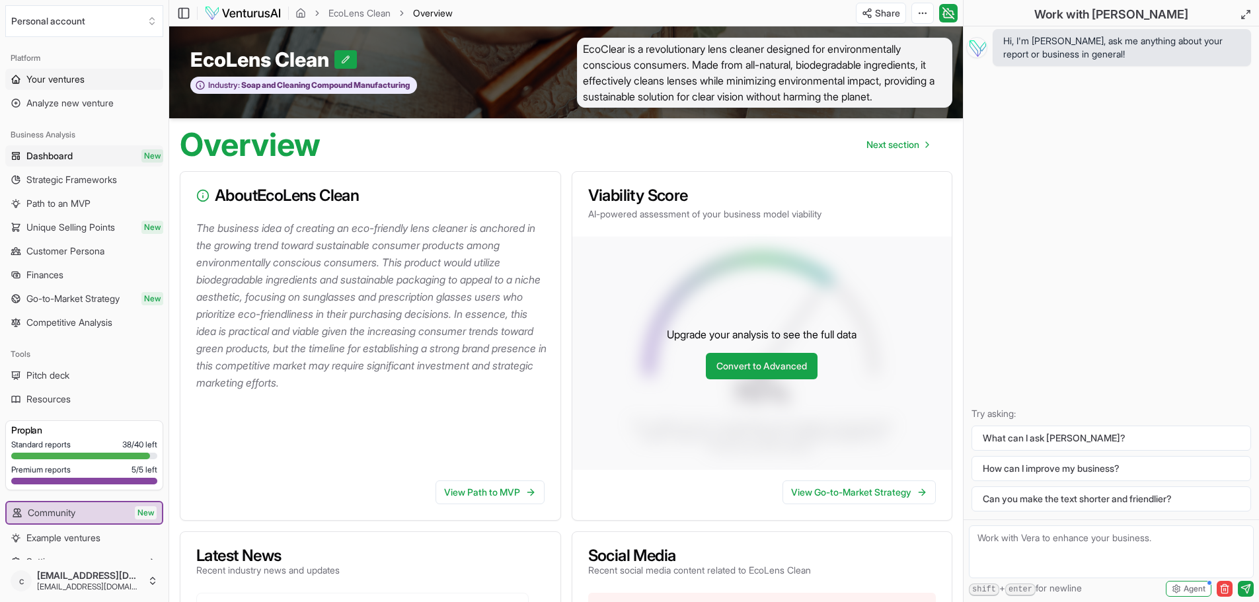
click at [54, 81] on span "Your ventures" at bounding box center [55, 79] width 58 height 13
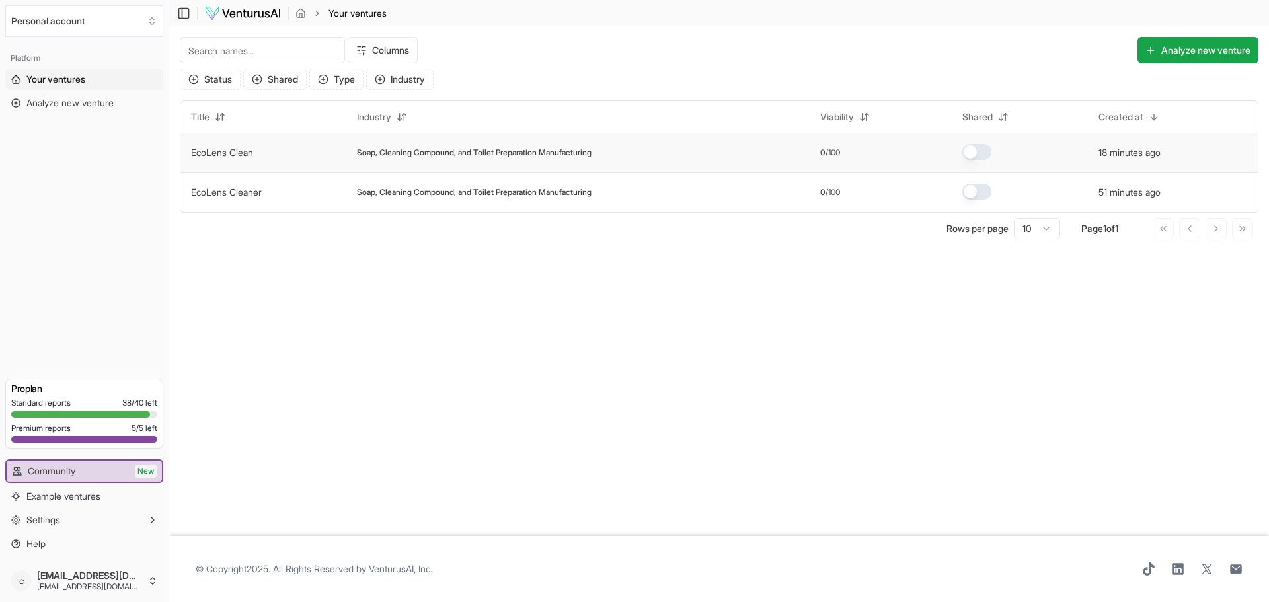
click at [235, 149] on link "EcoLens Clean" at bounding box center [222, 152] width 62 height 11
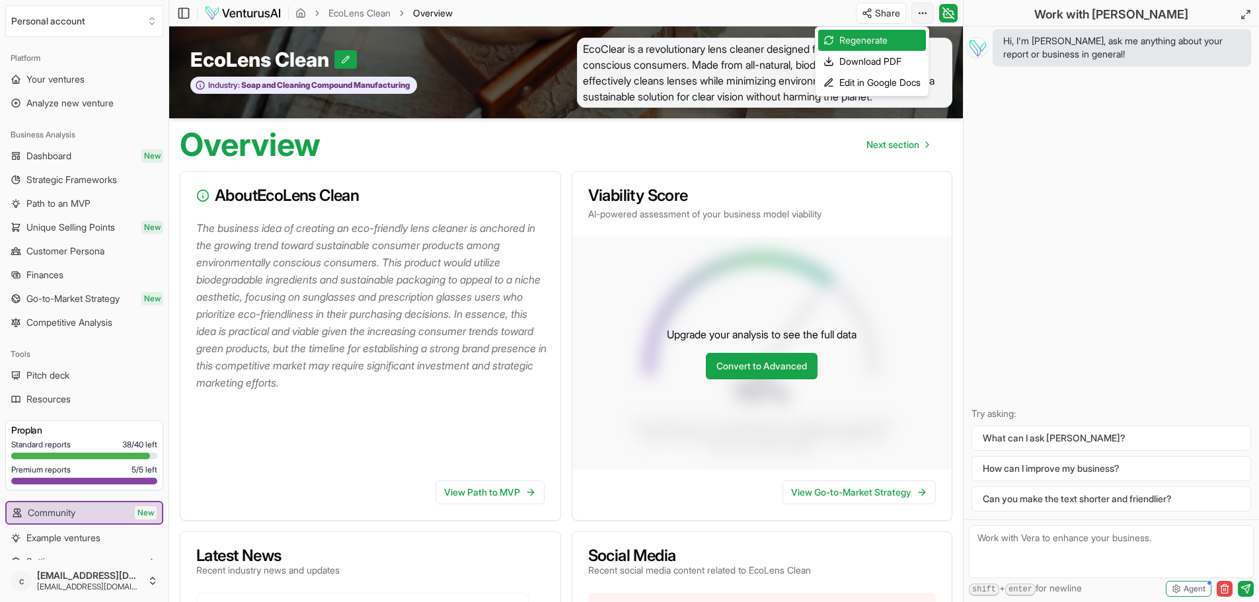
click at [925, 14] on html "We value your privacy We use cookies to enhance your browsing experience, serve…" at bounding box center [629, 301] width 1259 height 602
click at [869, 60] on div "Download PDF" at bounding box center [872, 61] width 108 height 21
click at [1039, 109] on div "Hi, I'm [PERSON_NAME], ask me anything about your report or business in general…" at bounding box center [1110, 272] width 295 height 493
click at [1248, 582] on button "submit" at bounding box center [1246, 589] width 16 height 16
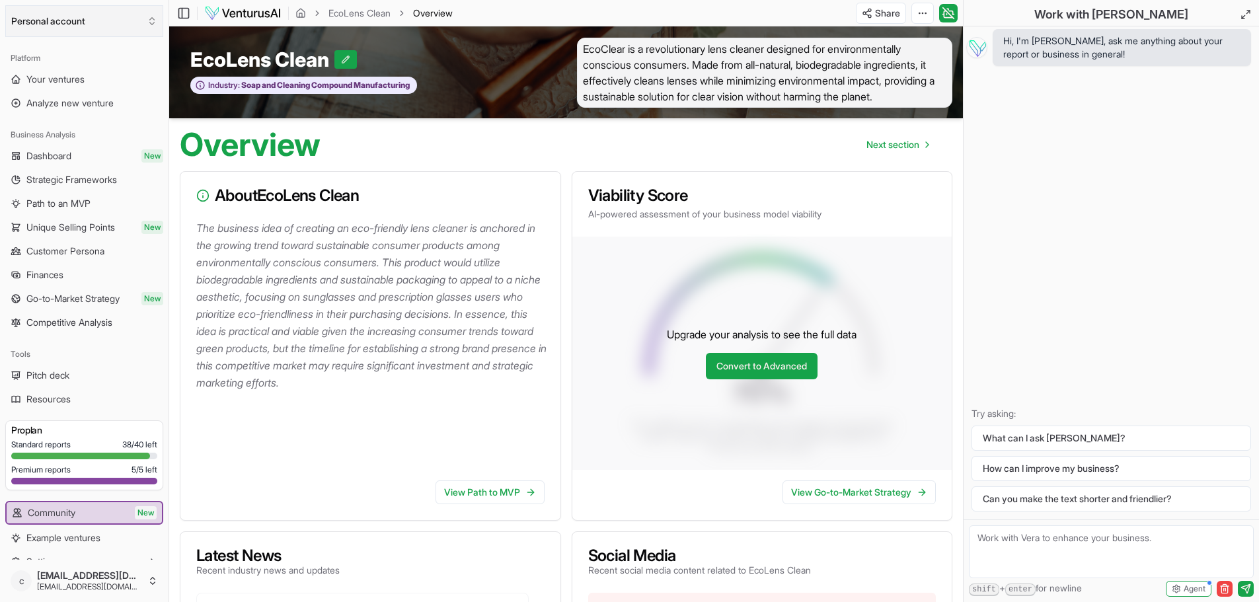
click at [67, 21] on button "Personal account" at bounding box center [84, 21] width 158 height 32
click at [63, 73] on div "[EMAIL_ADDRESS][DOMAIN_NAME]" at bounding box center [85, 78] width 152 height 34
click at [71, 155] on span "Dashboard" at bounding box center [48, 155] width 45 height 13
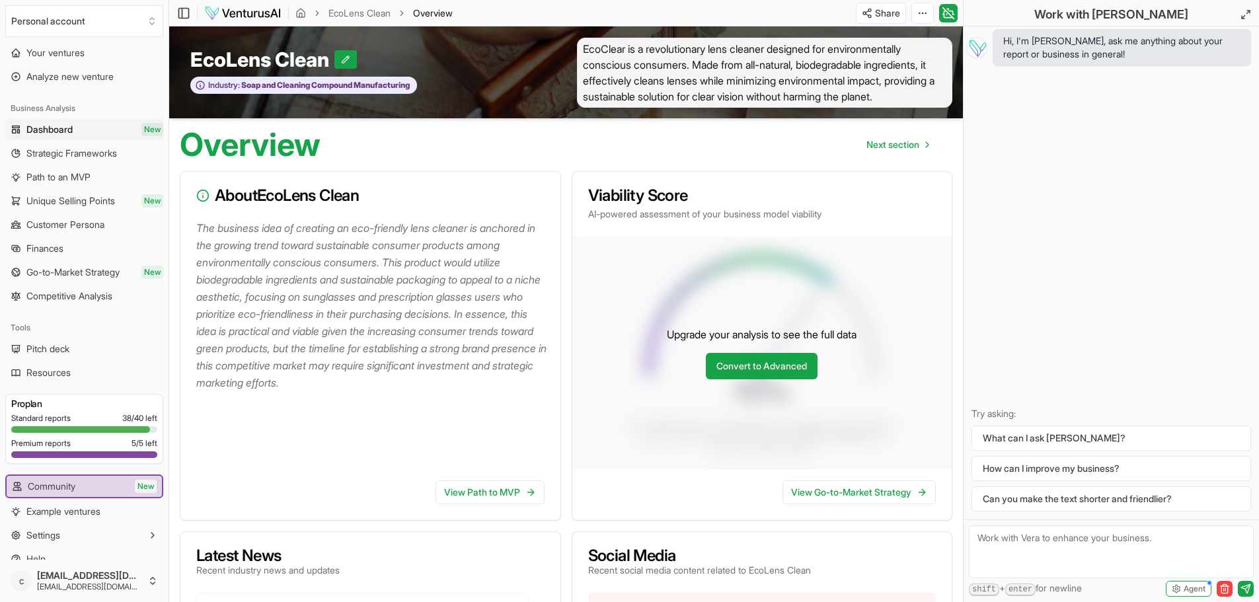
scroll to position [42, 0]
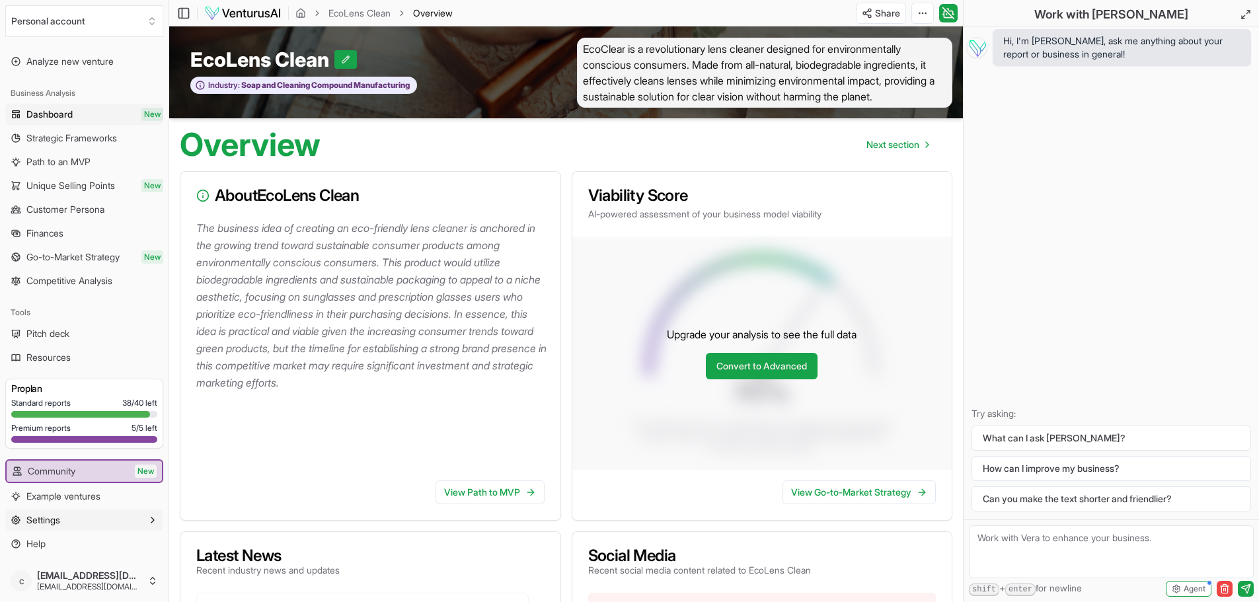
click at [83, 521] on button "Settings" at bounding box center [84, 519] width 158 height 21
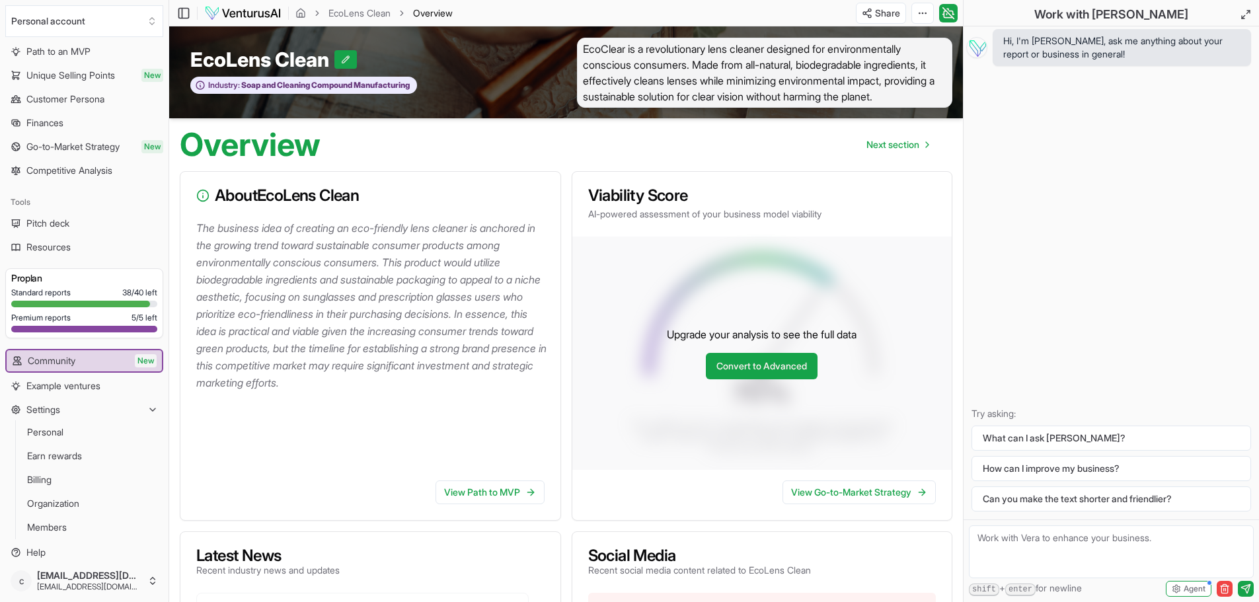
scroll to position [161, 0]
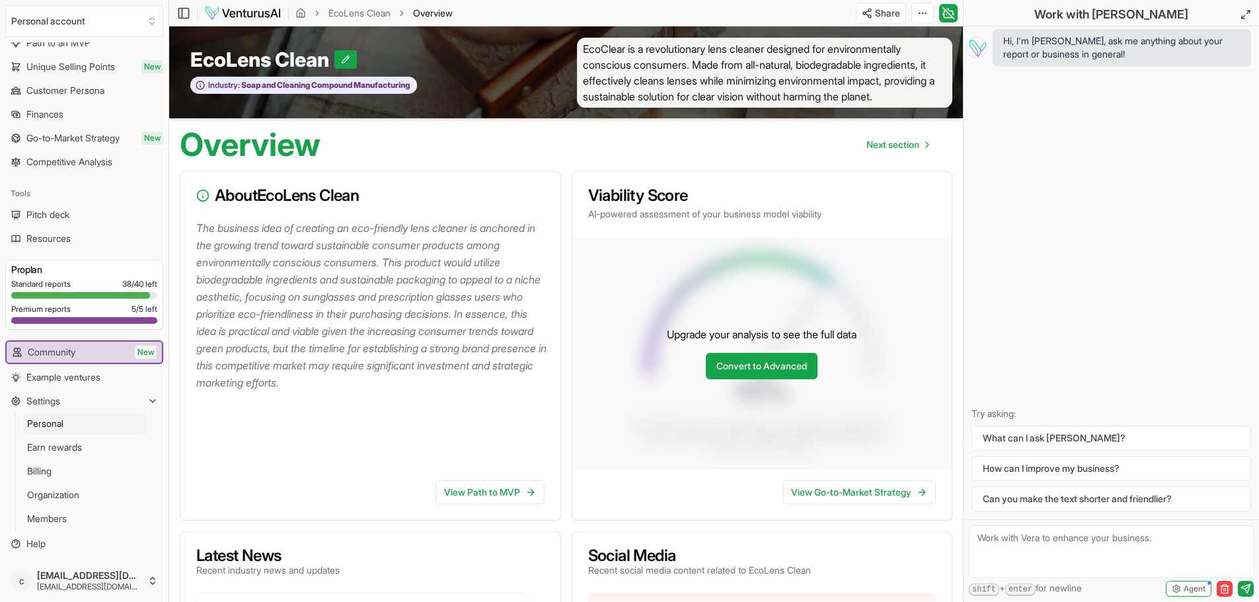
click at [55, 423] on span "Personal" at bounding box center [45, 423] width 36 height 13
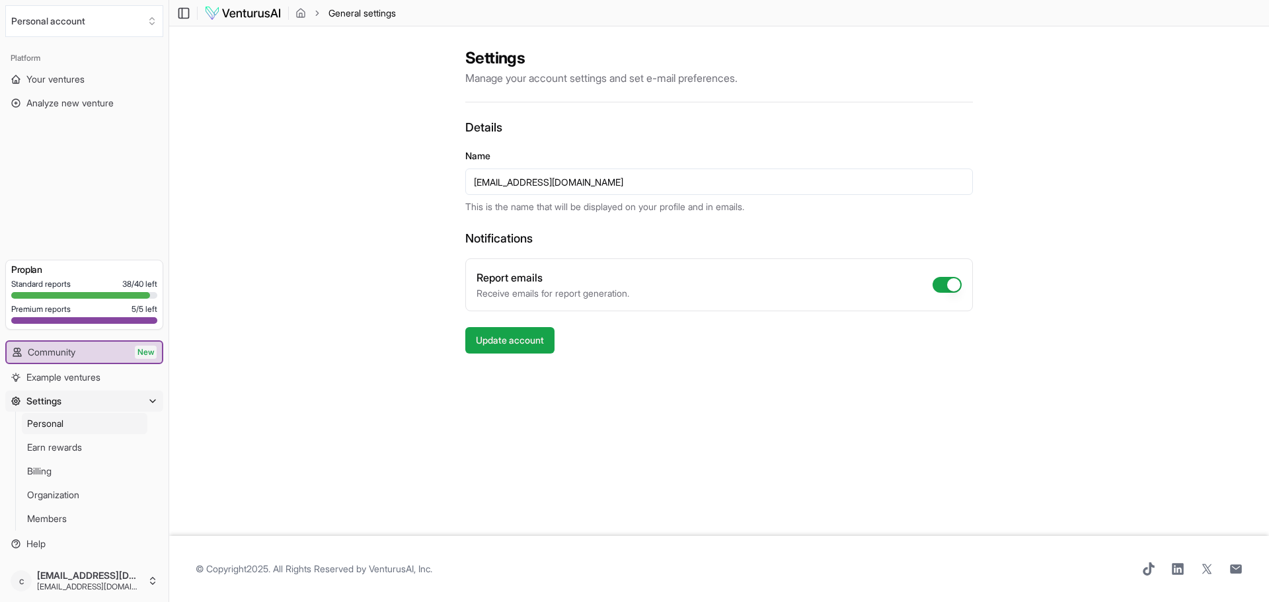
click at [54, 420] on span "Personal" at bounding box center [45, 423] width 36 height 13
drag, startPoint x: 168, startPoint y: 526, endPoint x: 165, endPoint y: 583, distance: 56.9
click at [165, 583] on div "Personal account Platform Your ventures Analyze new venture Get started for fre…" at bounding box center [84, 301] width 169 height 602
click at [543, 341] on button "Update account" at bounding box center [509, 340] width 89 height 26
click at [798, 390] on div "Settings Manage your account settings and set e-mail preferences. Details Name …" at bounding box center [718, 280] width 1099 height 509
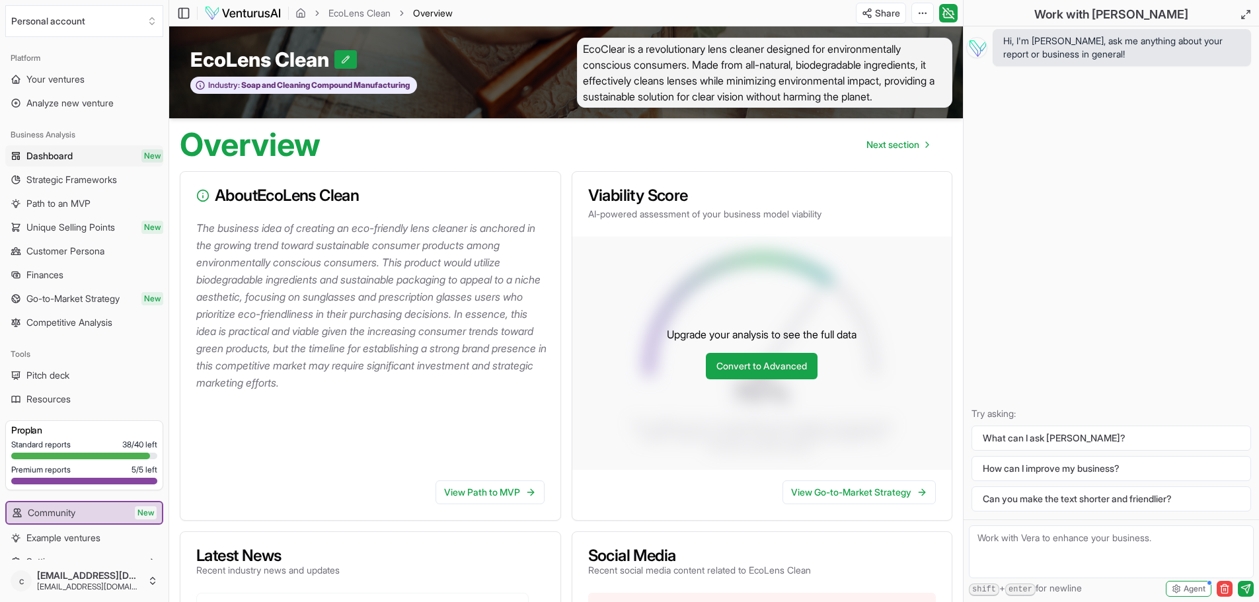
click at [65, 157] on span "Dashboard" at bounding box center [49, 155] width 46 height 13
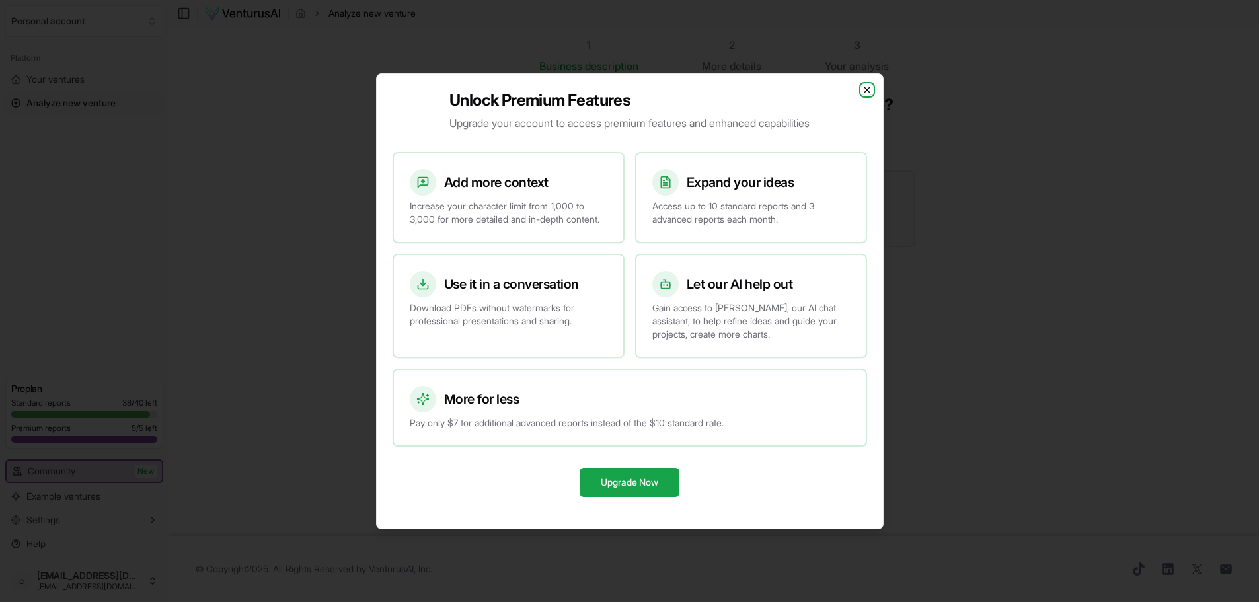
click at [864, 86] on icon "button" at bounding box center [867, 90] width 11 height 11
